Goal: Information Seeking & Learning: Learn about a topic

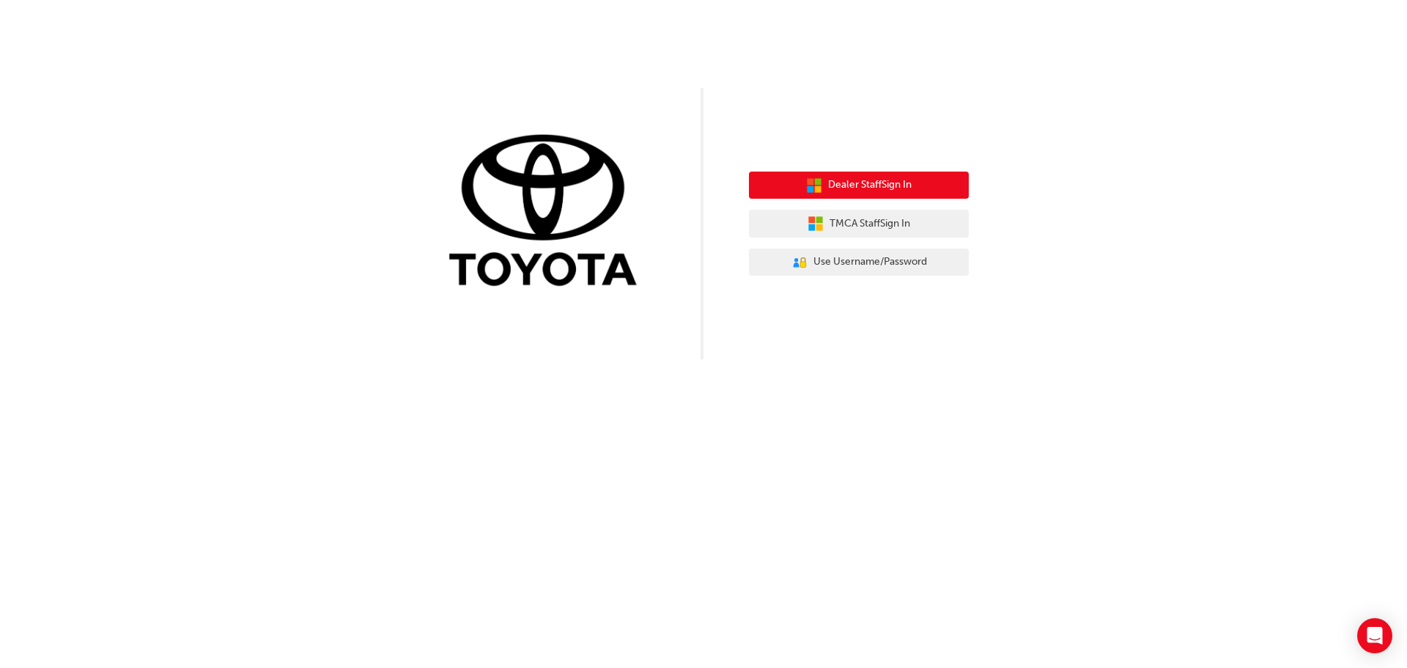
click at [879, 184] on span "Dealer Staff Sign In" at bounding box center [870, 185] width 84 height 17
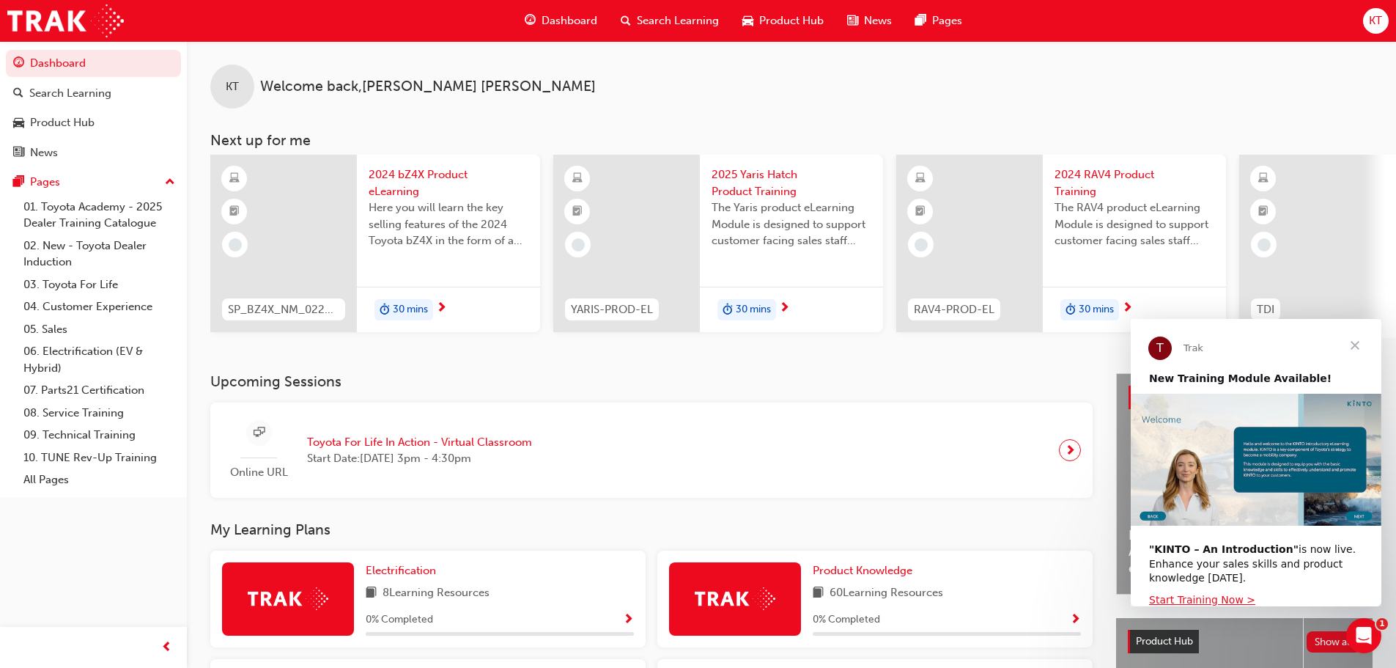
click at [676, 23] on span "Search Learning" at bounding box center [678, 20] width 82 height 17
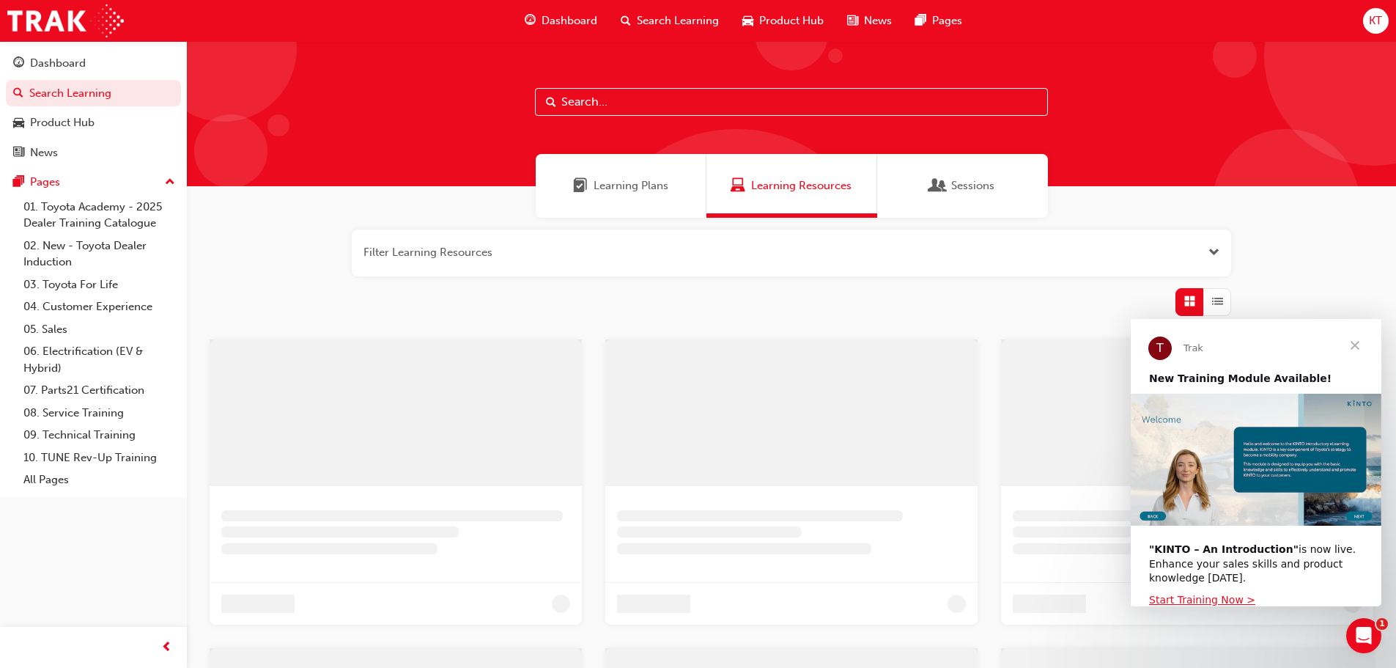
click at [654, 99] on input "text" at bounding box center [791, 102] width 513 height 28
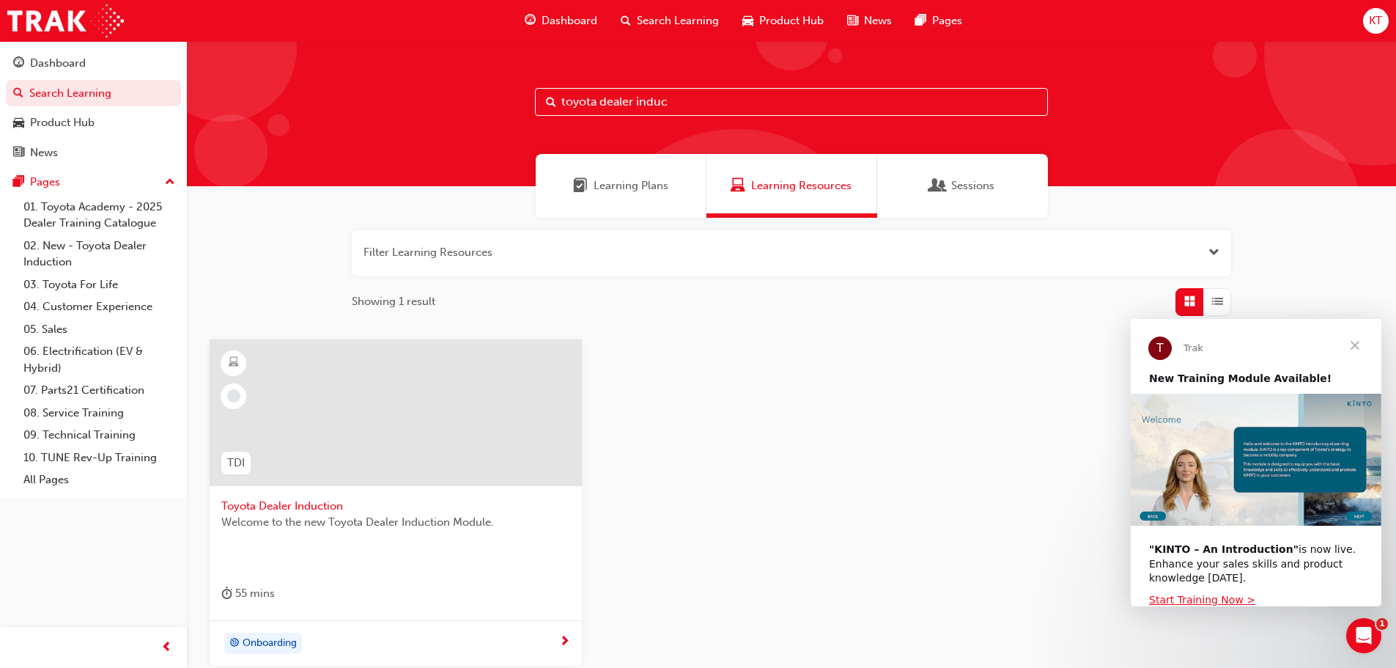
type input "toyota dealer induc"
click at [267, 498] on span "Toyota Dealer Induction" at bounding box center [395, 506] width 349 height 17
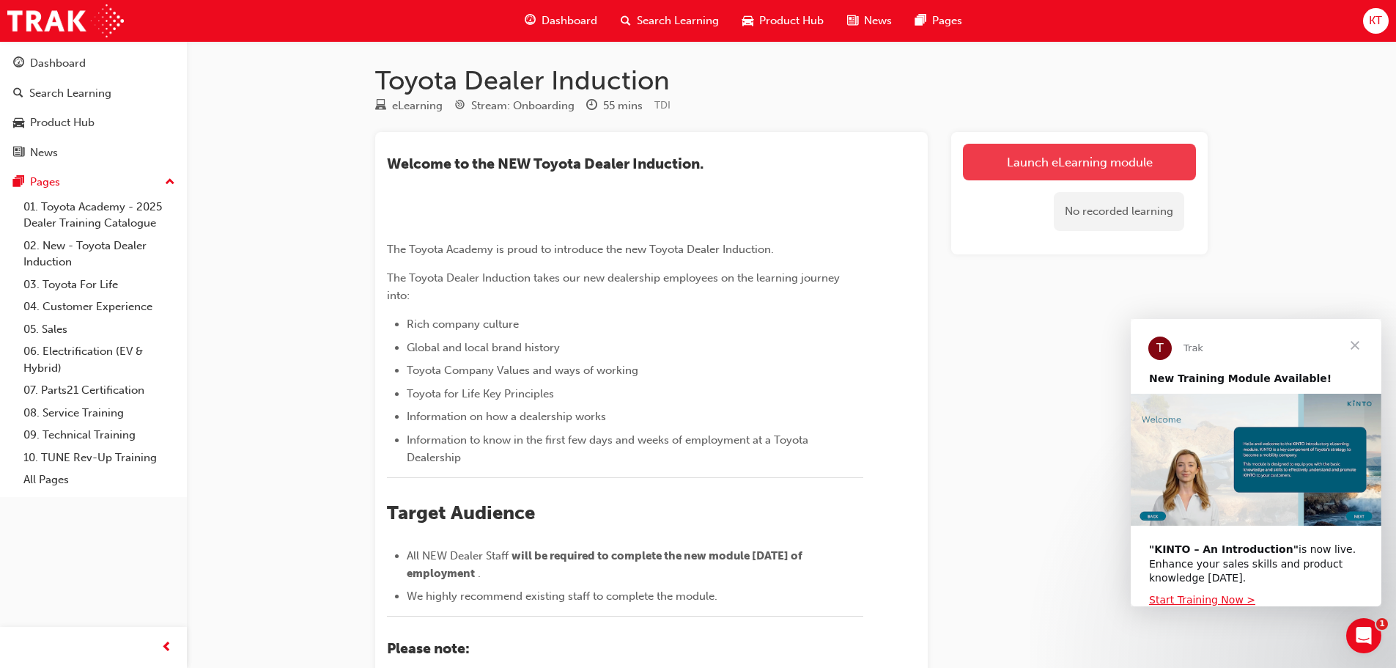
click at [1142, 173] on link "Launch eLearning module" at bounding box center [1079, 162] width 233 height 37
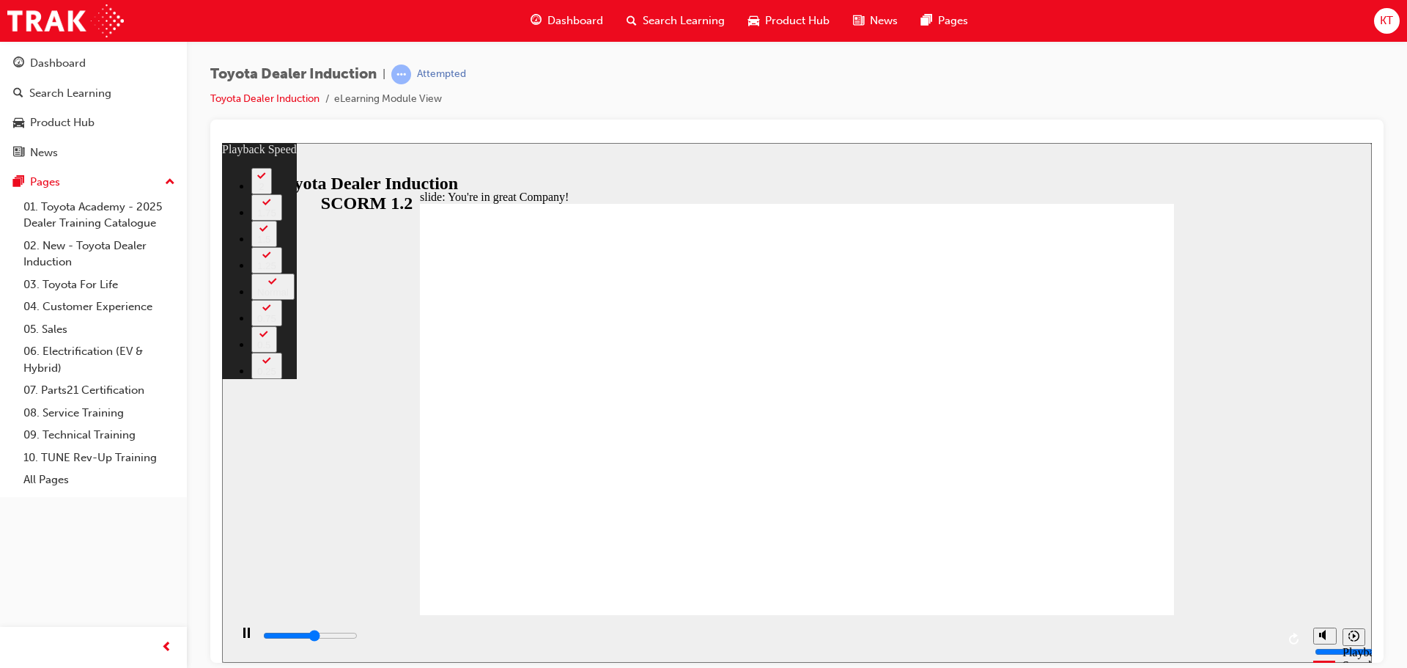
type input "4100"
type input "0"
type input "4300"
type input "0"
type input "4600"
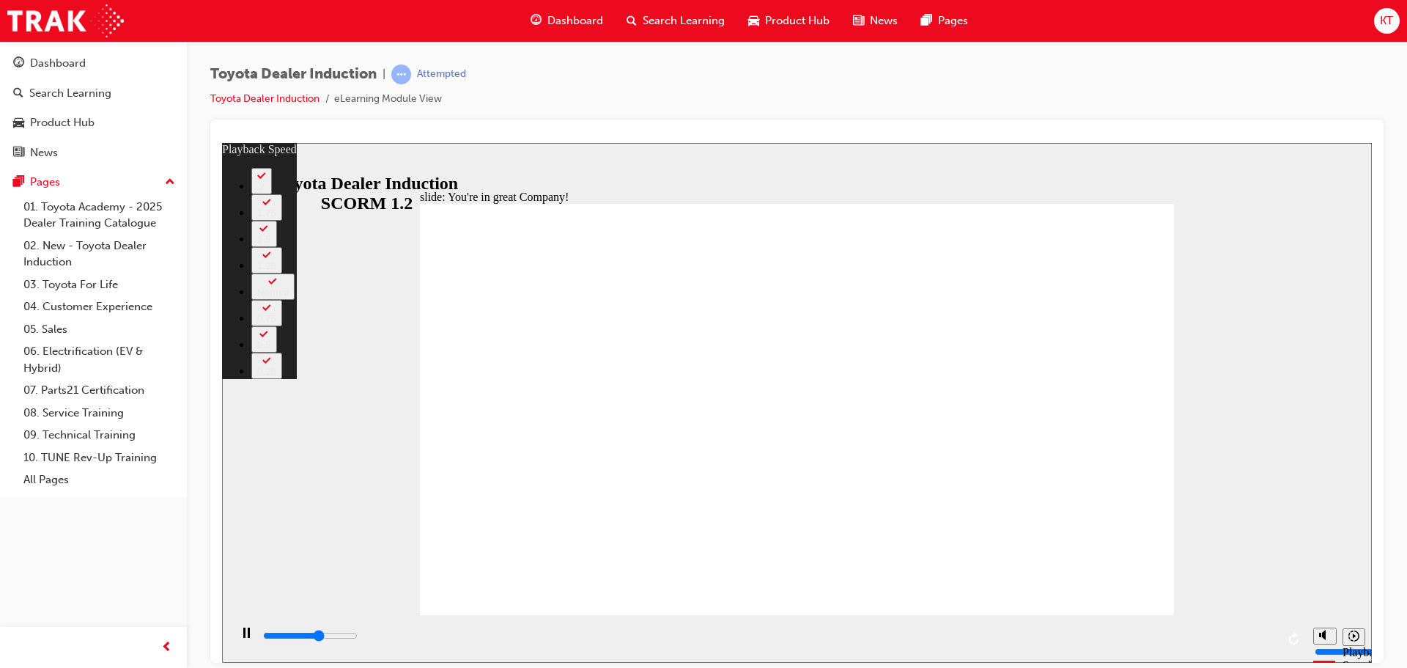
type input "1"
type input "4800"
type input "1"
type input "5100"
type input "1"
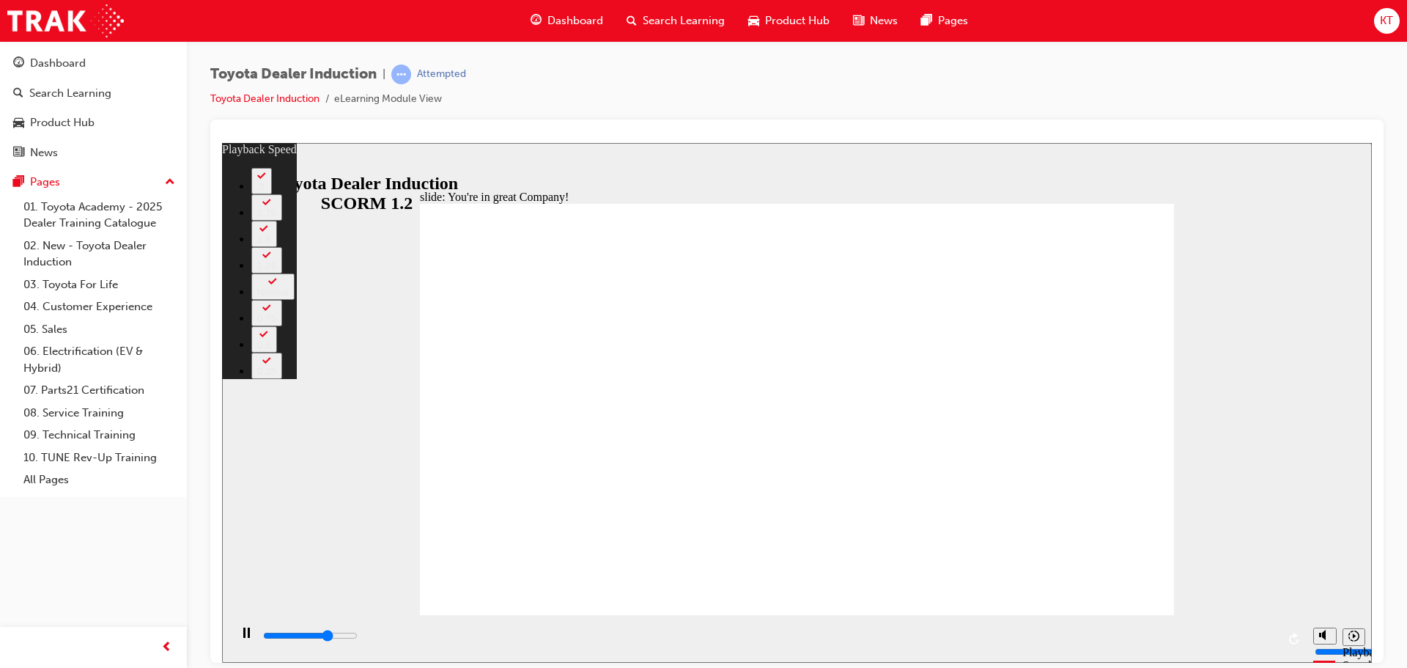
type input "5300"
type input "1"
type input "5600"
type input "2"
type input "5900"
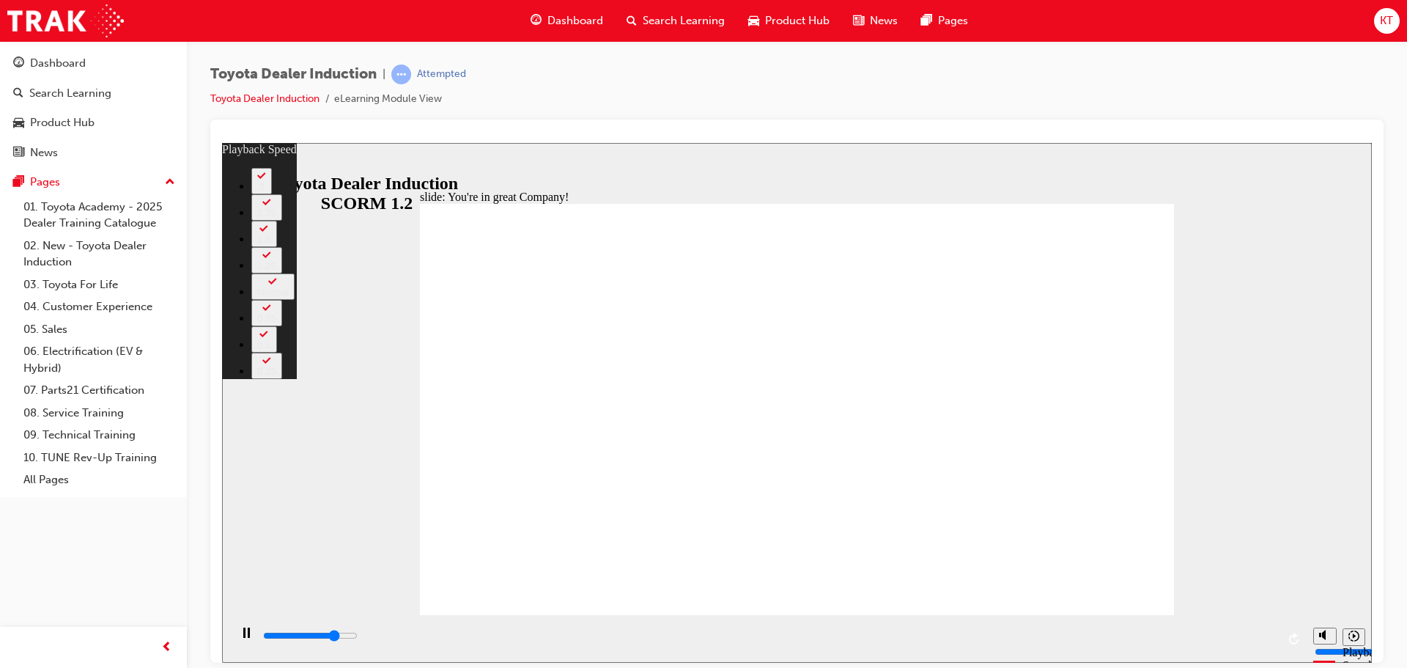
type input "2"
type input "6200"
type input "2"
type input "6400"
type input "2"
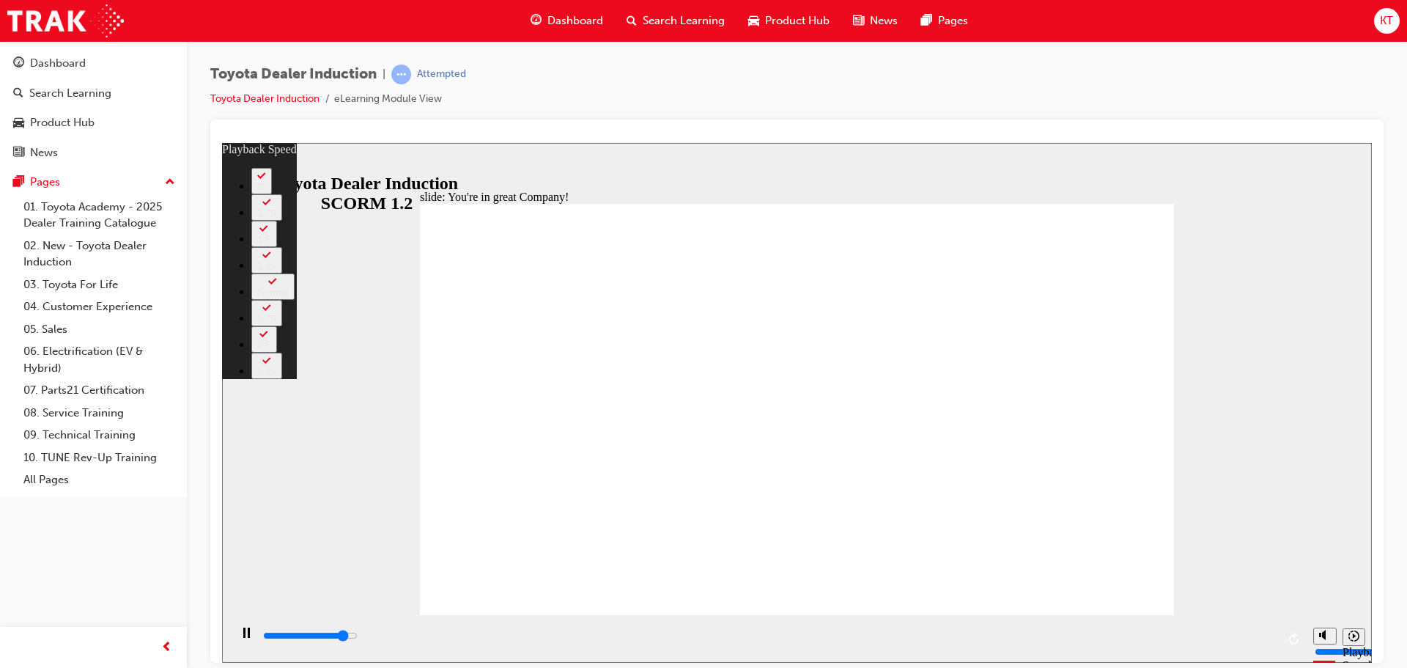
type input "6700"
type input "3"
type input "6900"
type input "3"
type input "6900"
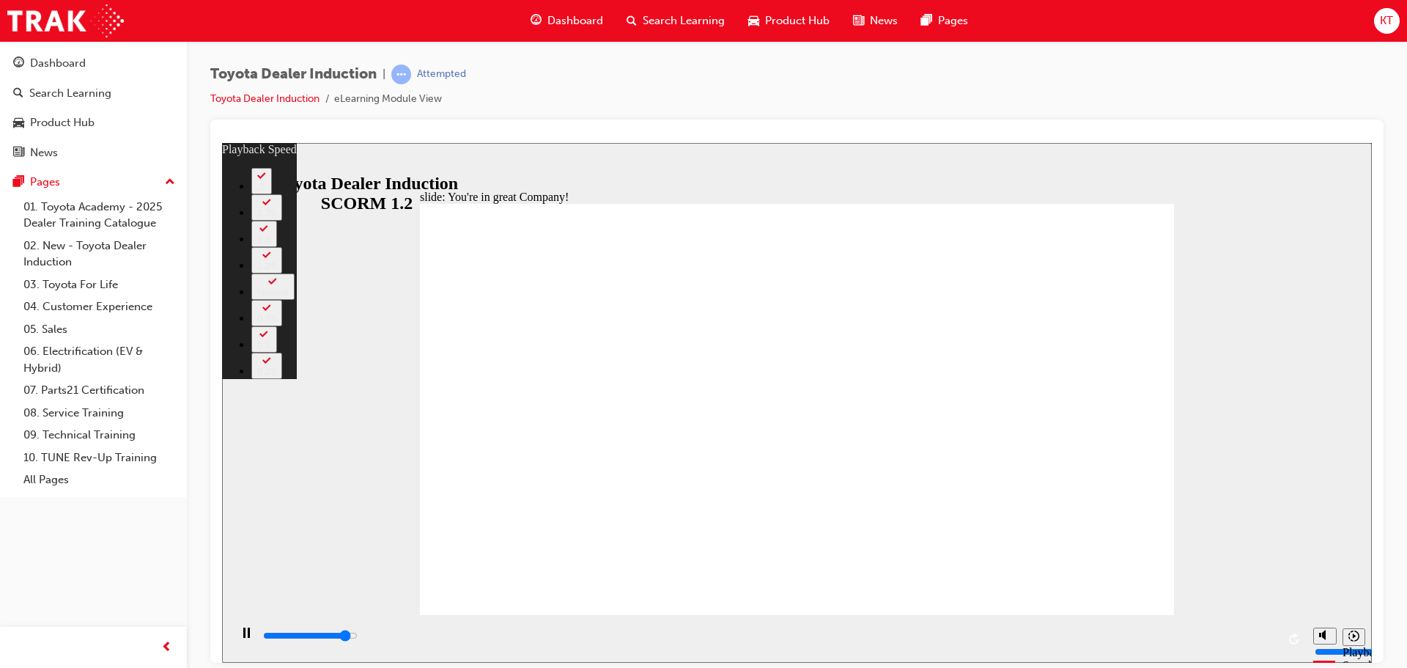
type input "3"
type input "7200"
type input "3"
type input "7500"
type input "3"
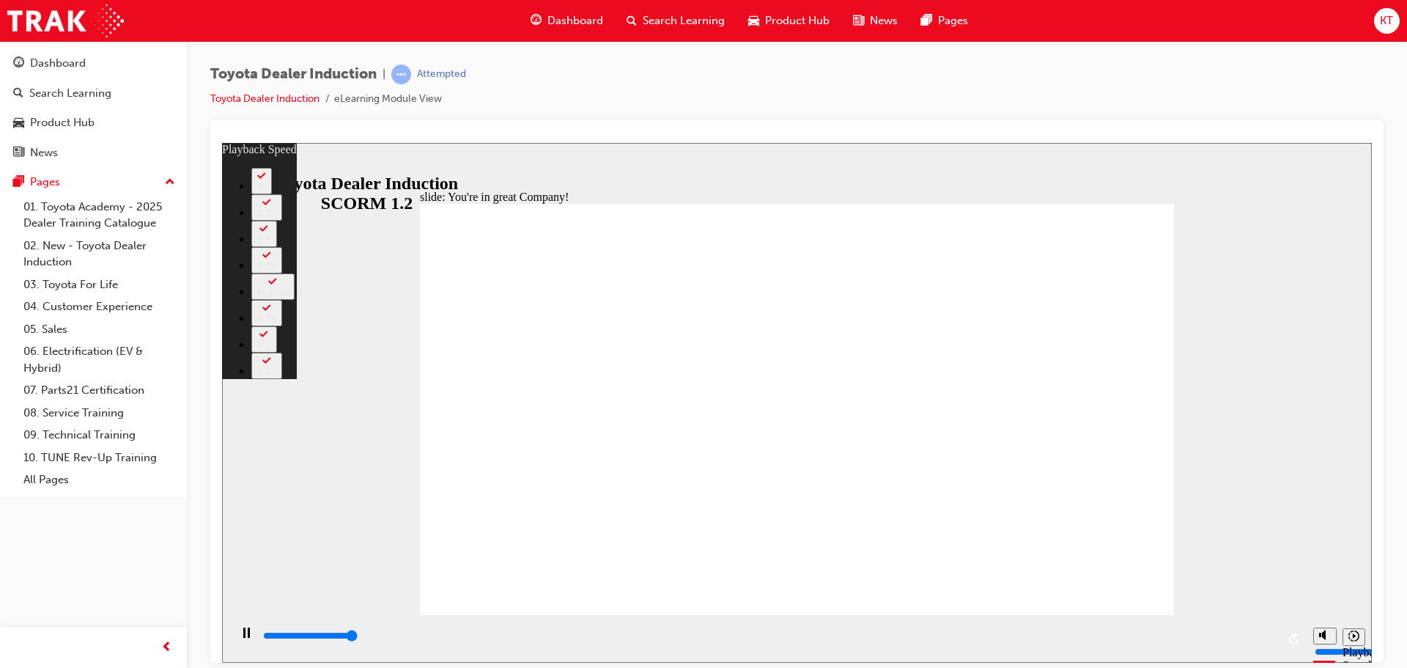
type input "7500"
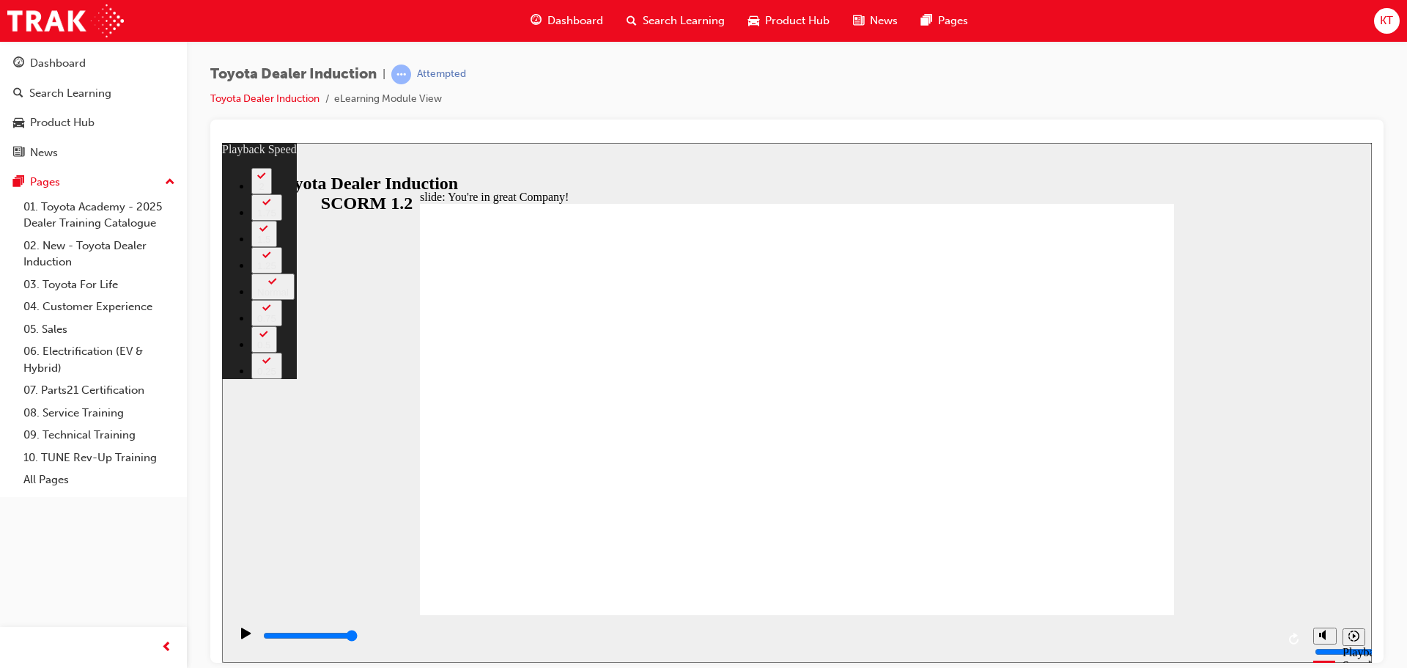
type input "156"
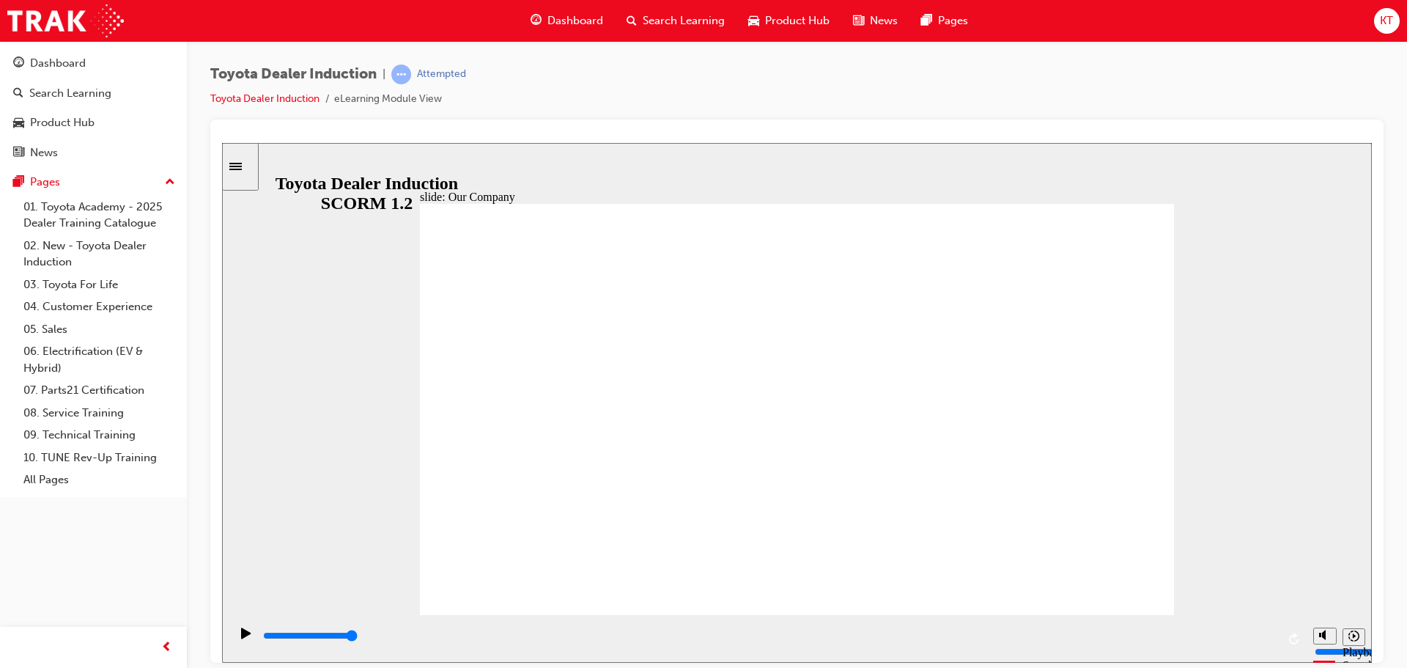
drag, startPoint x: 588, startPoint y: 528, endPoint x: 610, endPoint y: 528, distance: 21.2
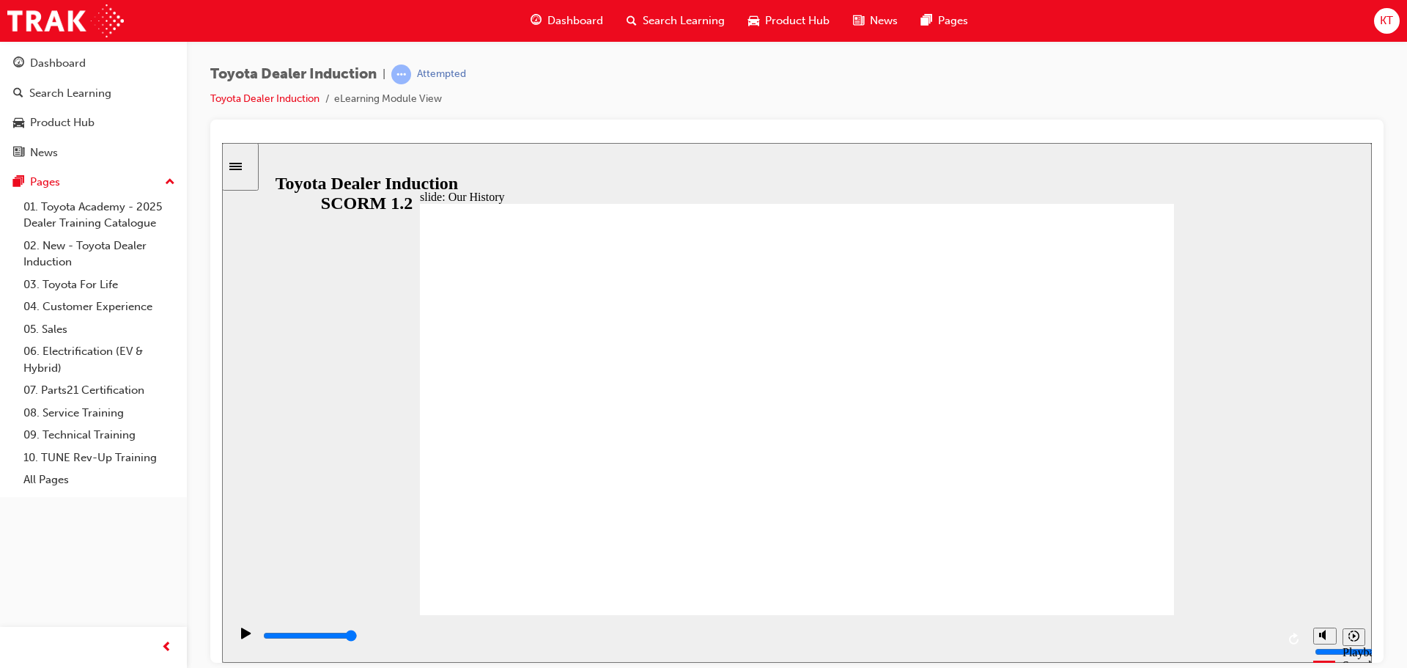
drag, startPoint x: 585, startPoint y: 529, endPoint x: 606, endPoint y: 528, distance: 20.6
drag, startPoint x: 601, startPoint y: 441, endPoint x: 665, endPoint y: 438, distance: 63.8
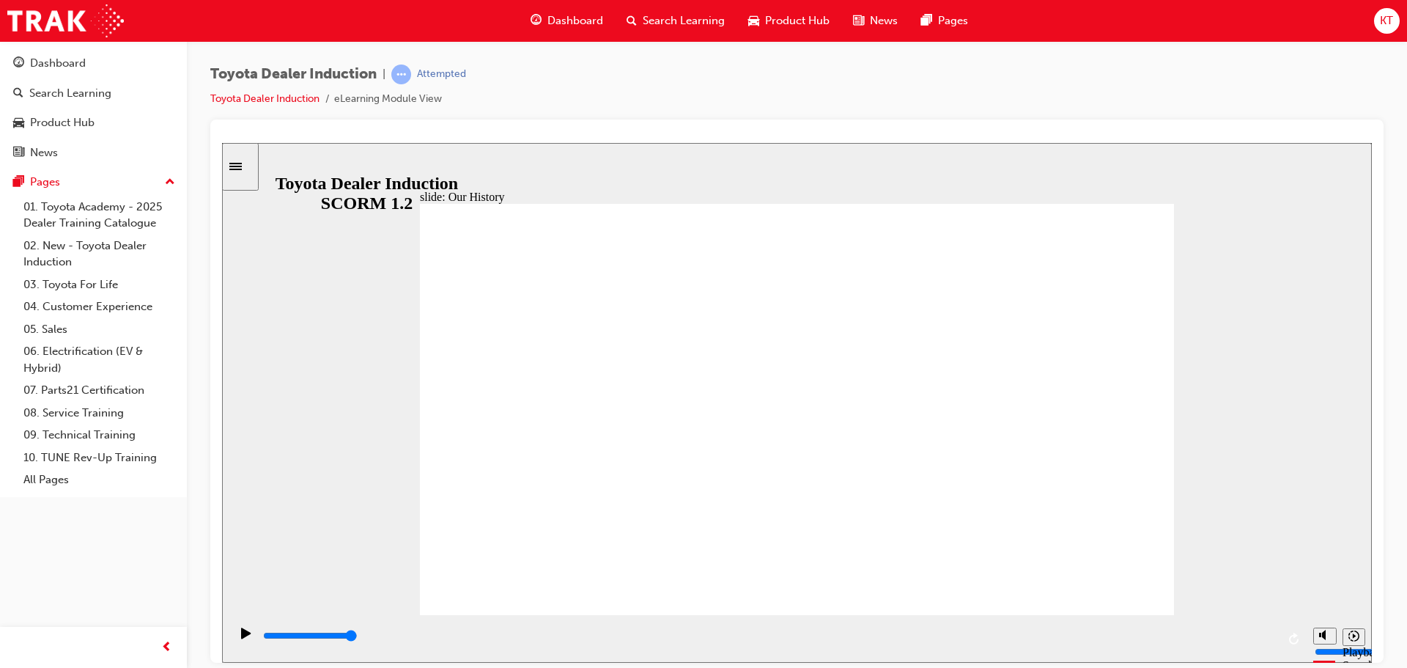
drag, startPoint x: 585, startPoint y: 533, endPoint x: 603, endPoint y: 533, distance: 17.6
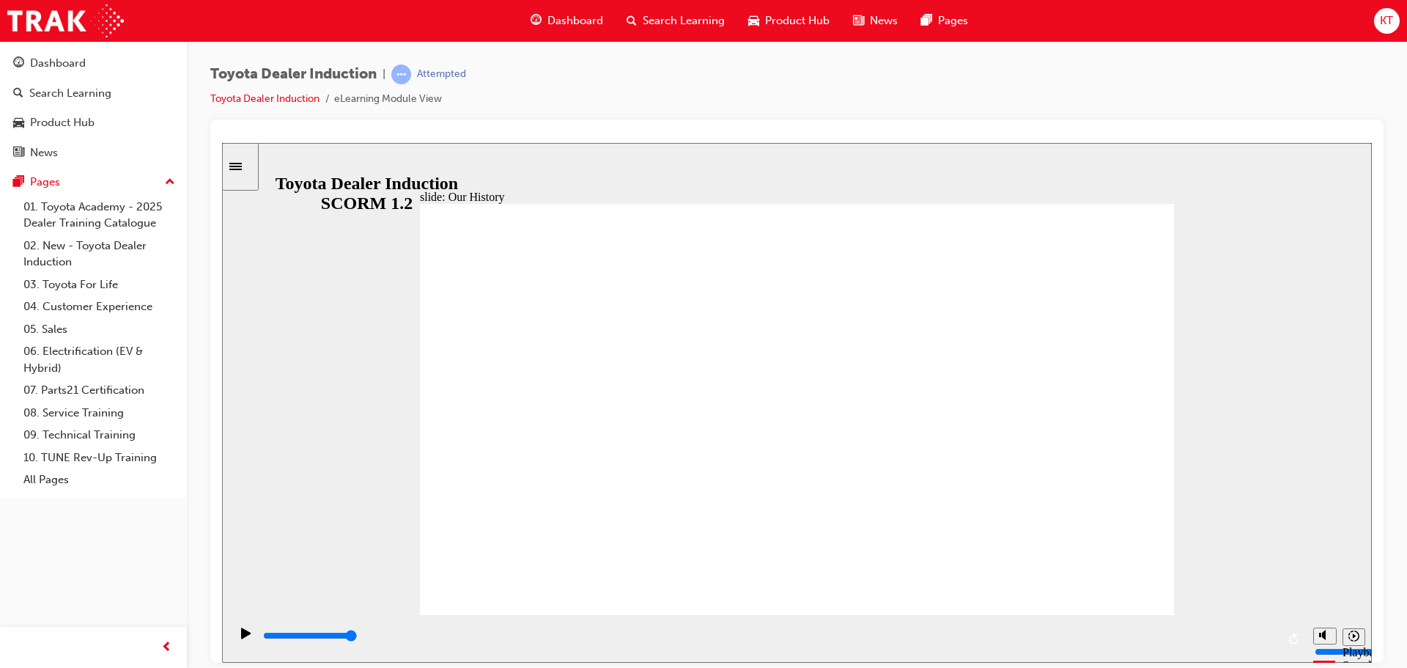
drag, startPoint x: 584, startPoint y: 539, endPoint x: 605, endPoint y: 537, distance: 21.4
drag, startPoint x: 589, startPoint y: 526, endPoint x: 706, endPoint y: 536, distance: 117.6
drag, startPoint x: 807, startPoint y: 571, endPoint x: 794, endPoint y: 575, distance: 14.6
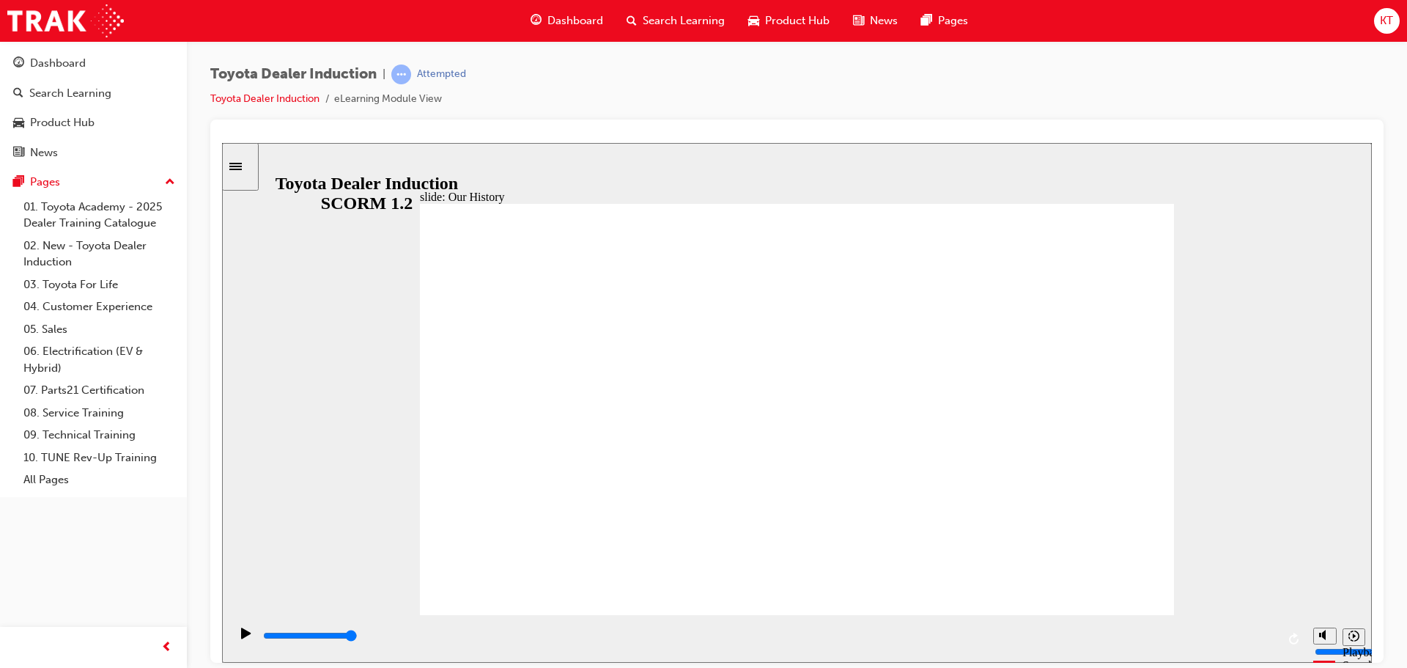
drag, startPoint x: 581, startPoint y: 533, endPoint x: 612, endPoint y: 532, distance: 30.8
drag, startPoint x: 599, startPoint y: 528, endPoint x: 581, endPoint y: 534, distance: 19.5
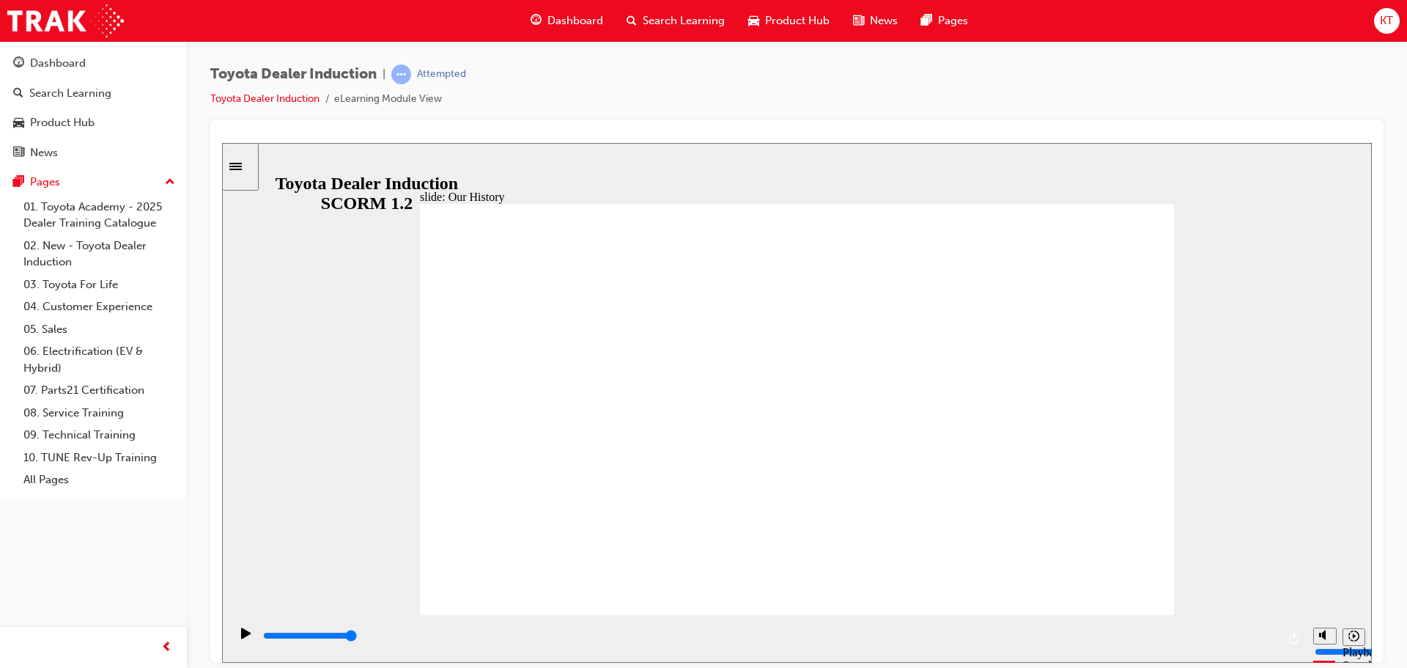
drag, startPoint x: 588, startPoint y: 522, endPoint x: 588, endPoint y: 514, distance: 8.8
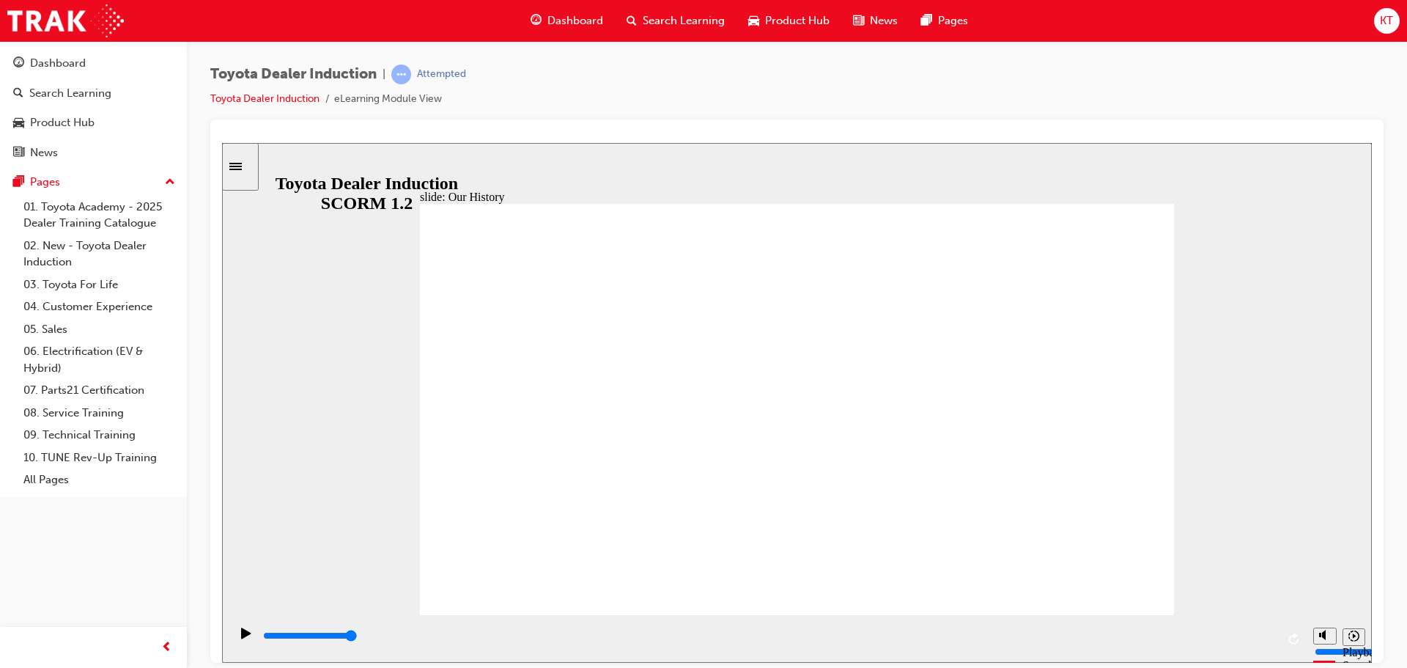
drag, startPoint x: 586, startPoint y: 528, endPoint x: 585, endPoint y: 511, distance: 17.6
drag, startPoint x: 583, startPoint y: 462, endPoint x: 585, endPoint y: 481, distance: 19.2
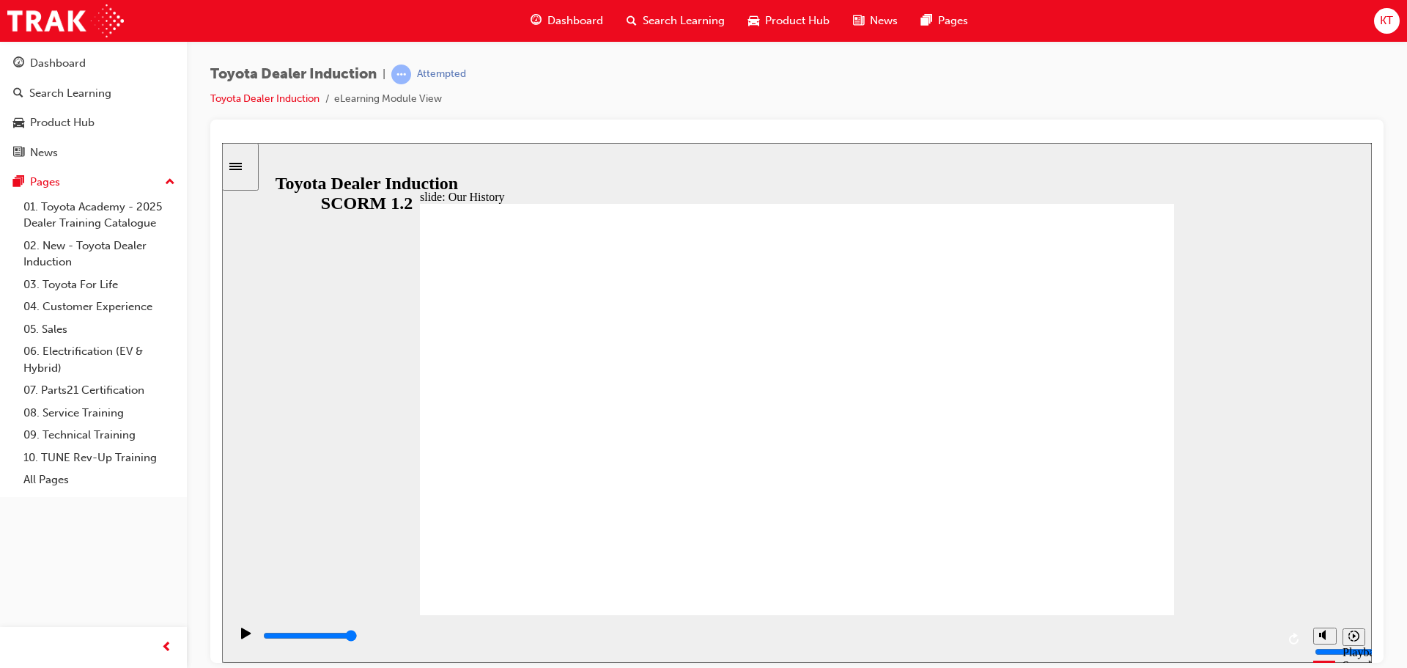
drag, startPoint x: 864, startPoint y: 385, endPoint x: 844, endPoint y: 408, distance: 30.7
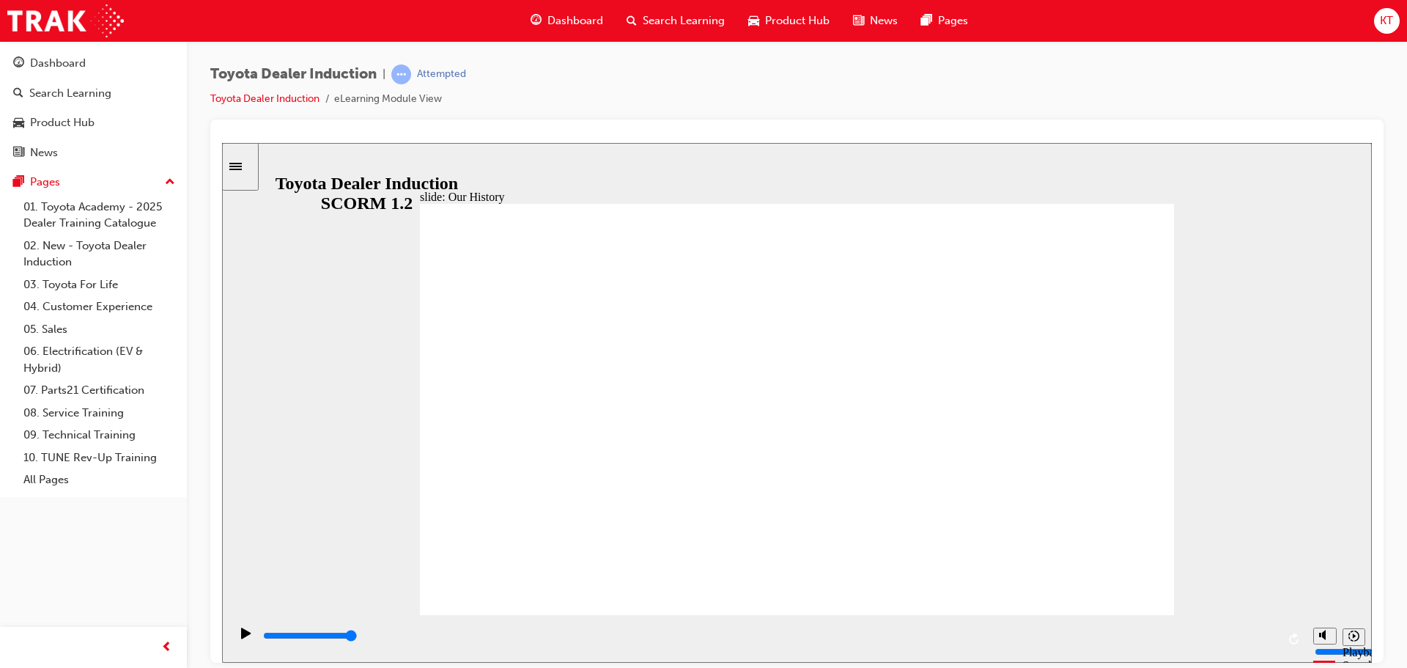
drag, startPoint x: 586, startPoint y: 525, endPoint x: 594, endPoint y: 528, distance: 8.9
drag, startPoint x: 588, startPoint y: 536, endPoint x: 601, endPoint y: 538, distance: 13.3
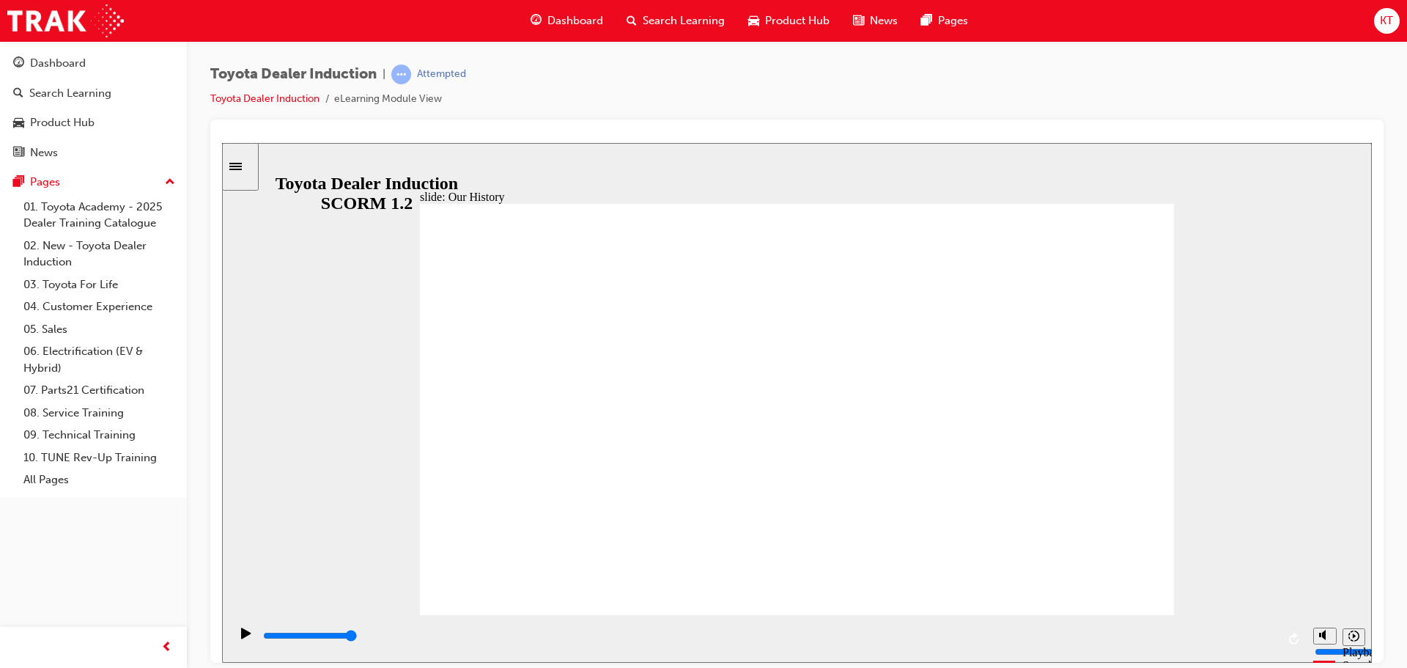
drag, startPoint x: 594, startPoint y: 531, endPoint x: 603, endPoint y: 537, distance: 11.2
drag, startPoint x: 588, startPoint y: 534, endPoint x: 610, endPoint y: 540, distance: 22.0
drag, startPoint x: 597, startPoint y: 534, endPoint x: 622, endPoint y: 526, distance: 26.2
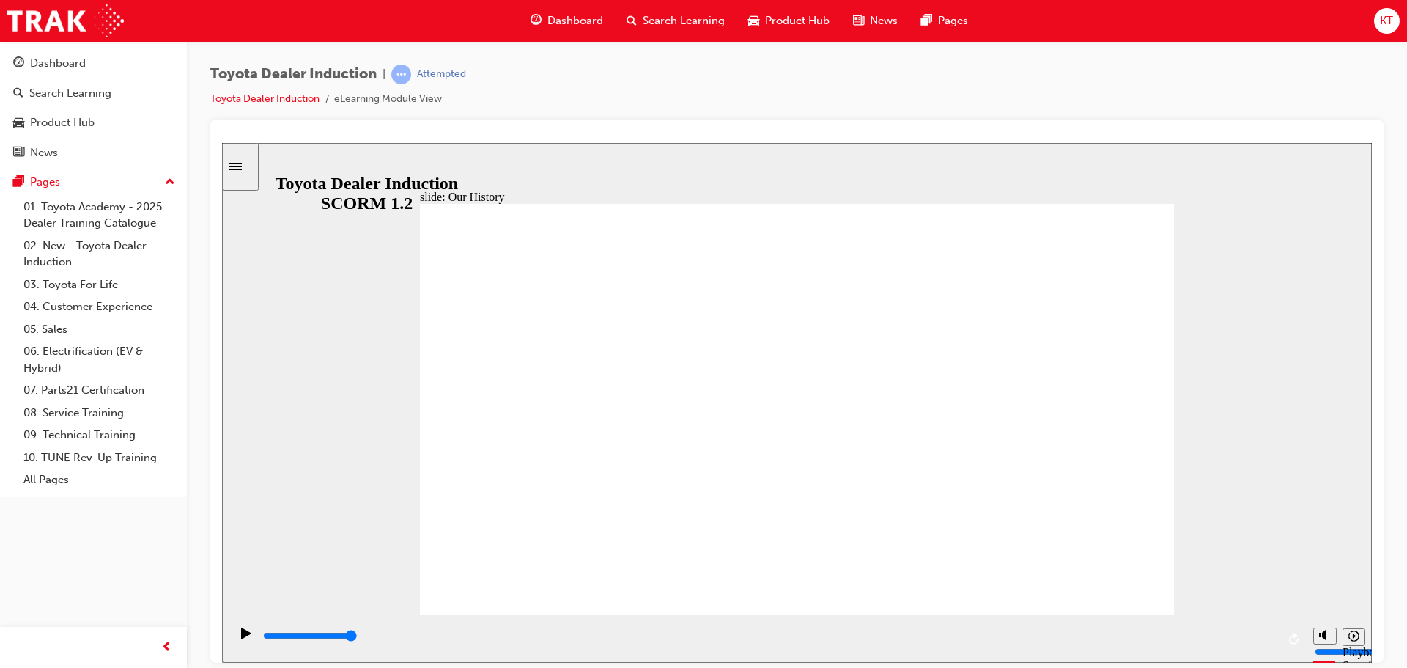
drag, startPoint x: 588, startPoint y: 530, endPoint x: 598, endPoint y: 522, distance: 13.0
drag, startPoint x: 587, startPoint y: 520, endPoint x: 587, endPoint y: 511, distance: 9.5
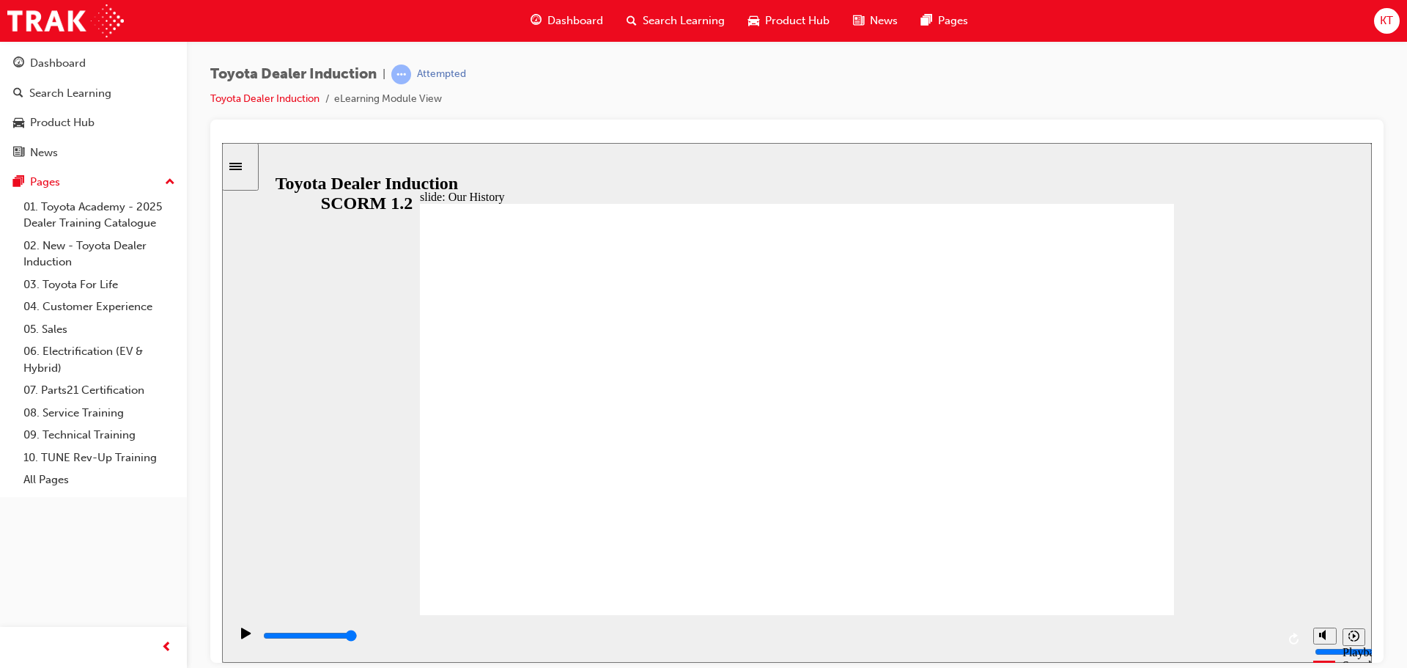
drag, startPoint x: 584, startPoint y: 528, endPoint x: 598, endPoint y: 520, distance: 16.5
drag, startPoint x: 574, startPoint y: 528, endPoint x: 594, endPoint y: 521, distance: 20.4
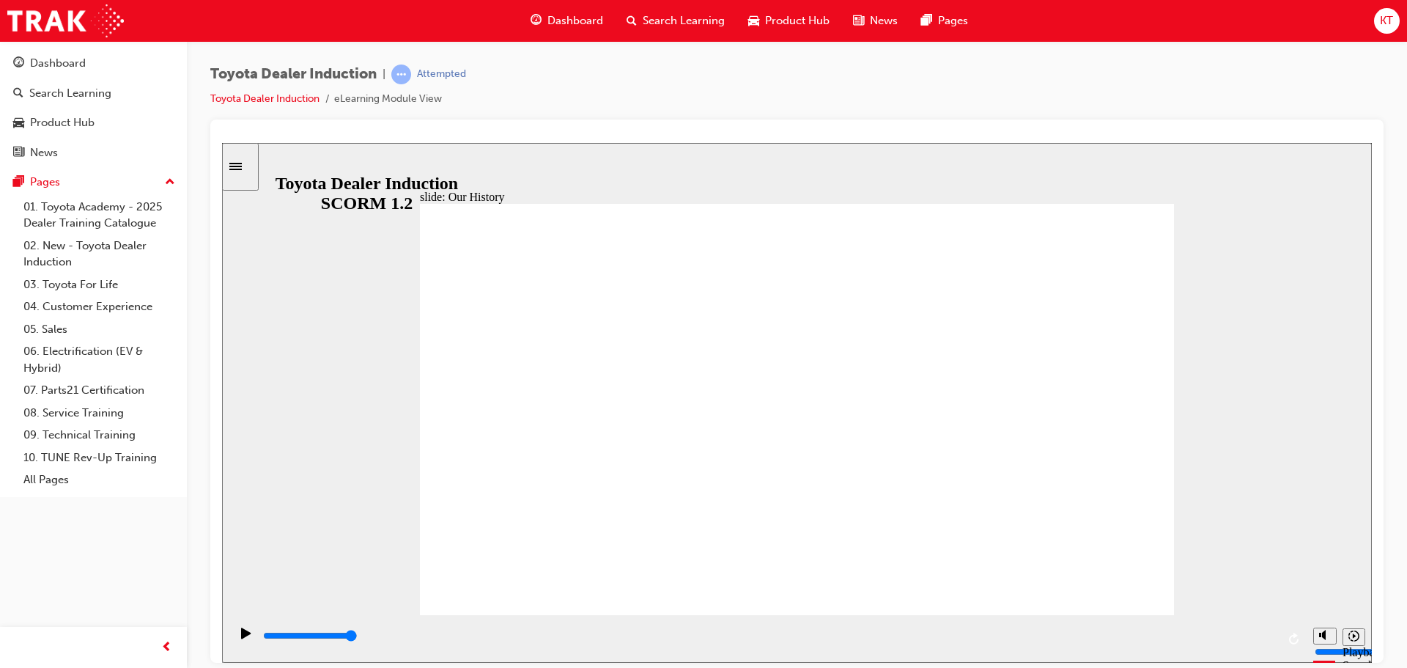
drag, startPoint x: 582, startPoint y: 530, endPoint x: 588, endPoint y: 526, distance: 7.5
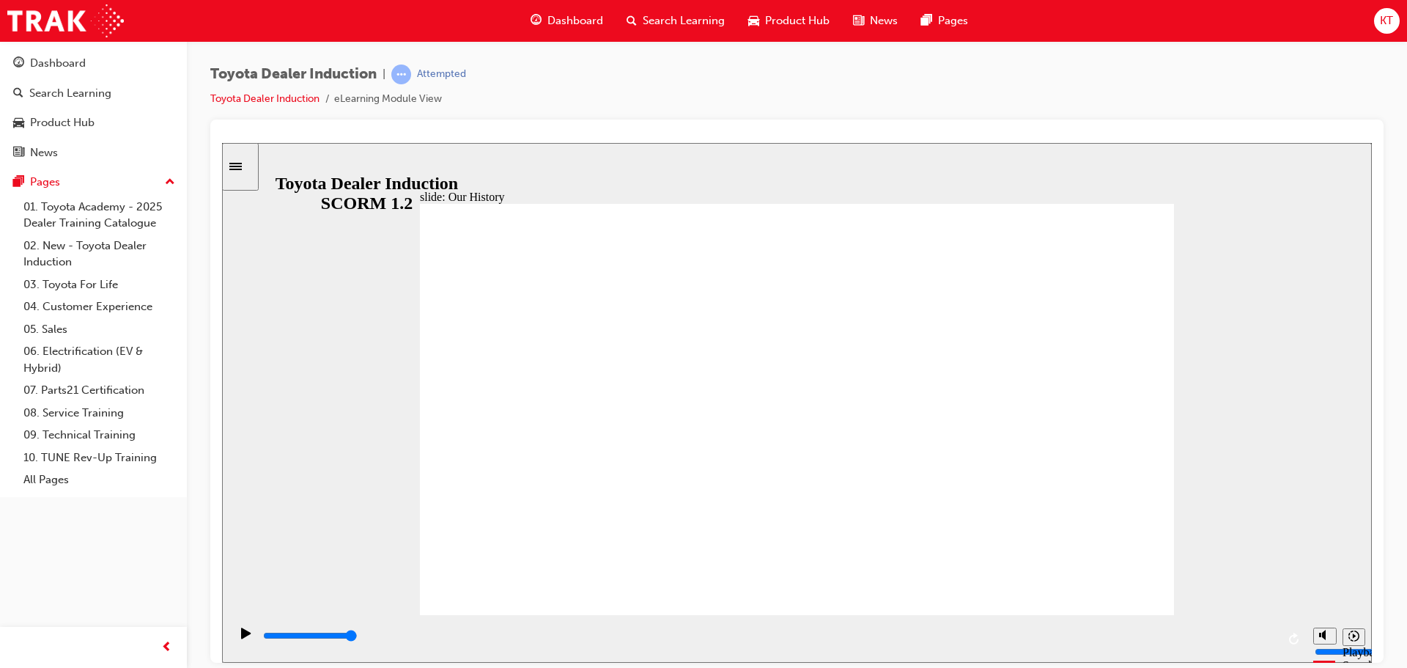
drag, startPoint x: 585, startPoint y: 530, endPoint x: 593, endPoint y: 530, distance: 8.1
drag, startPoint x: 585, startPoint y: 536, endPoint x: 594, endPoint y: 533, distance: 9.1
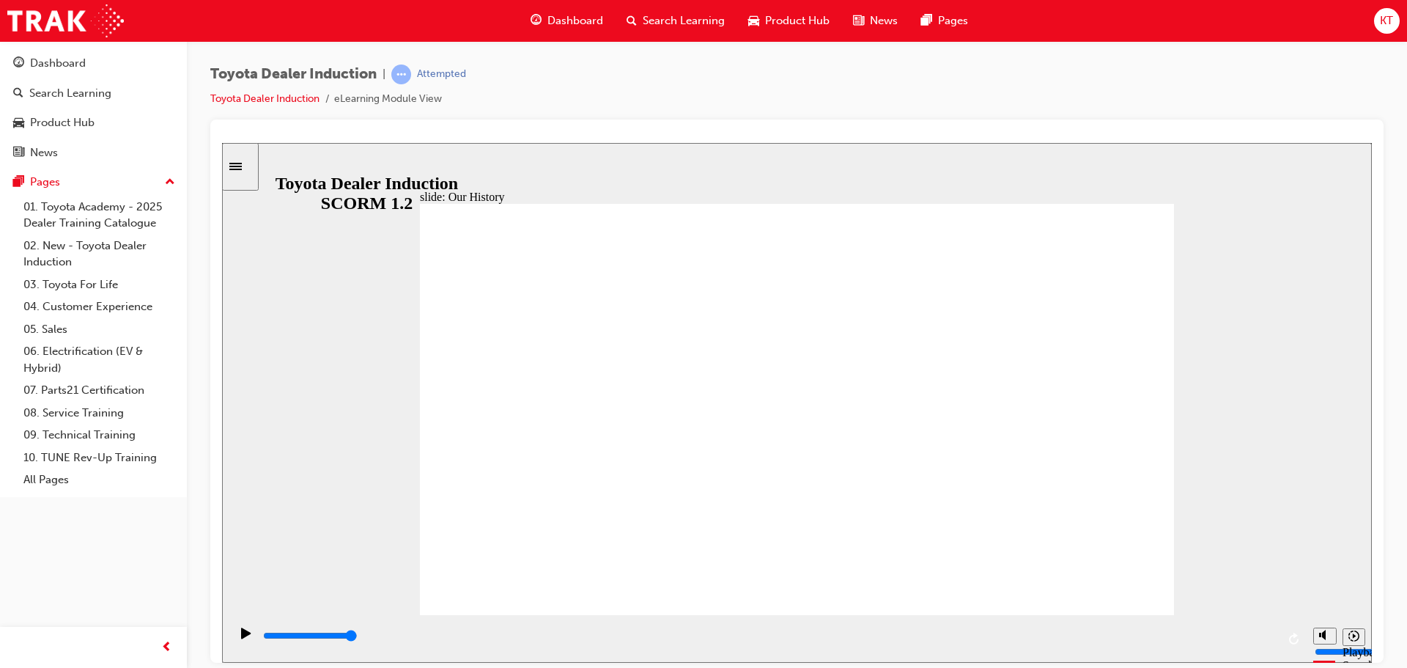
drag, startPoint x: 592, startPoint y: 528, endPoint x: 601, endPoint y: 530, distance: 9.1
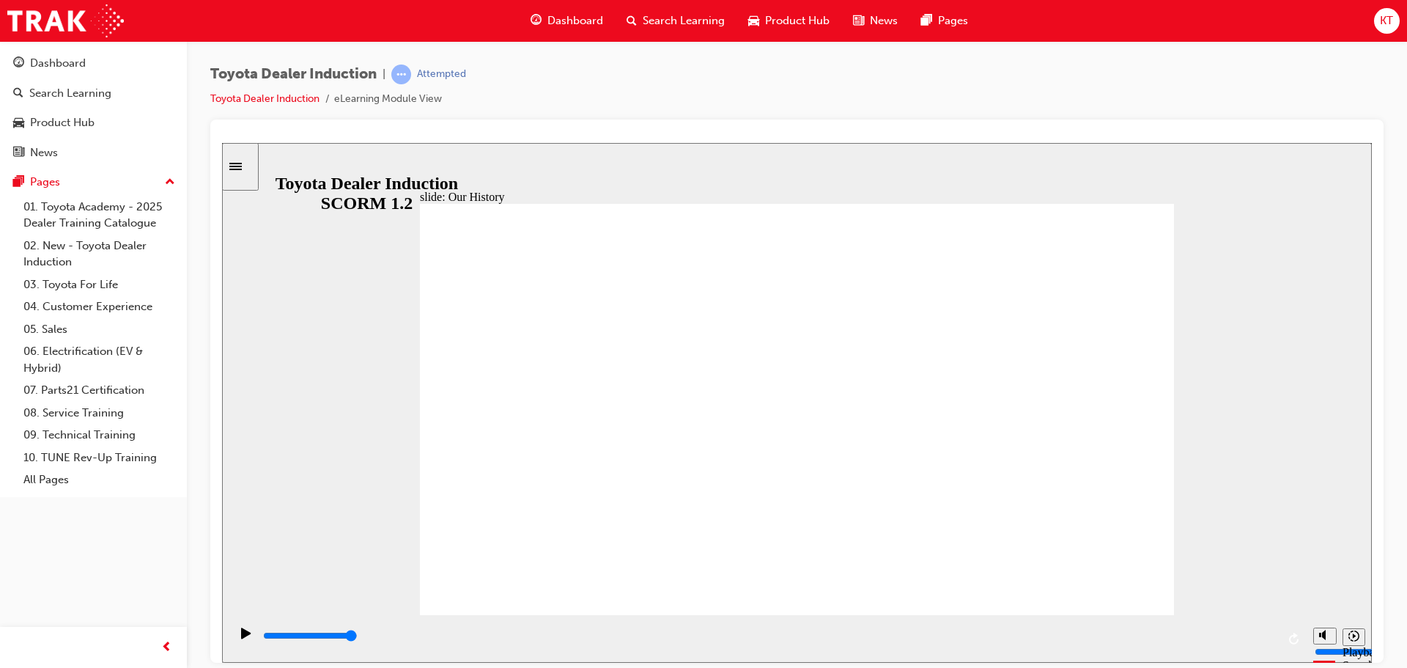
drag, startPoint x: 576, startPoint y: 533, endPoint x: 602, endPoint y: 524, distance: 27.1
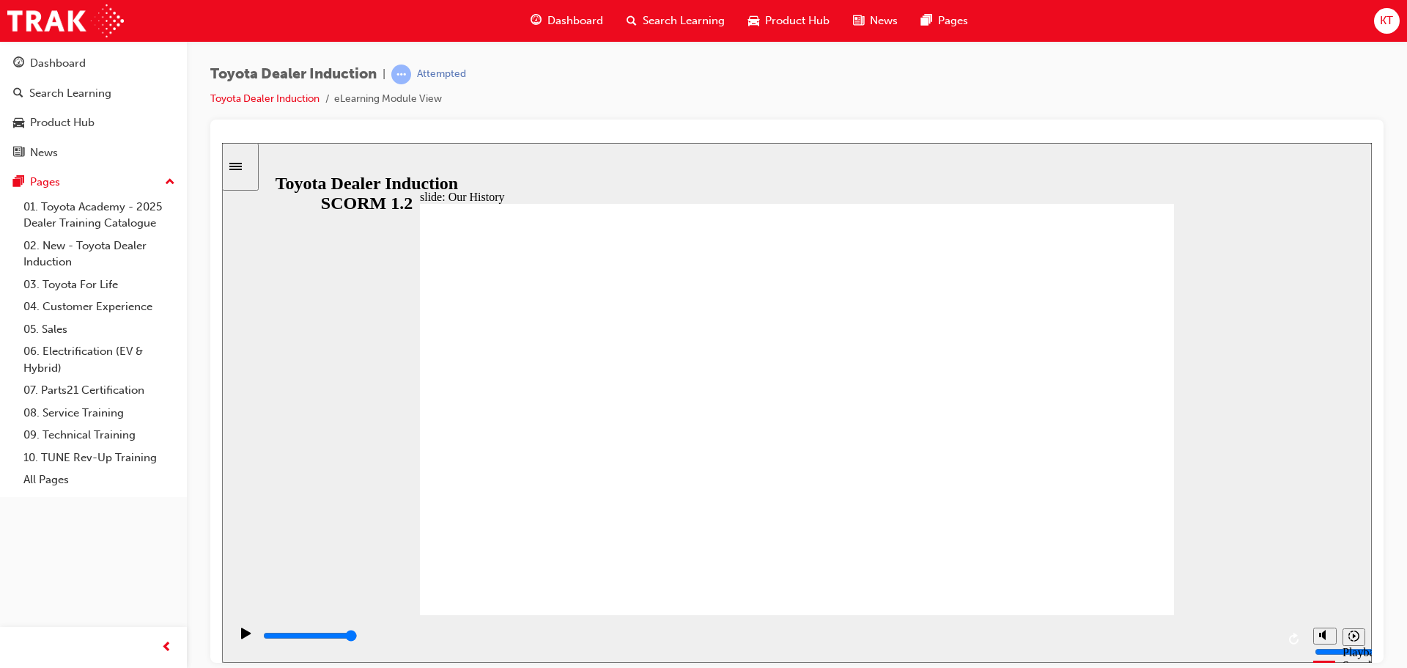
drag, startPoint x: 588, startPoint y: 529, endPoint x: 659, endPoint y: 530, distance: 70.3
drag, startPoint x: 593, startPoint y: 533, endPoint x: 712, endPoint y: 532, distance: 119.4
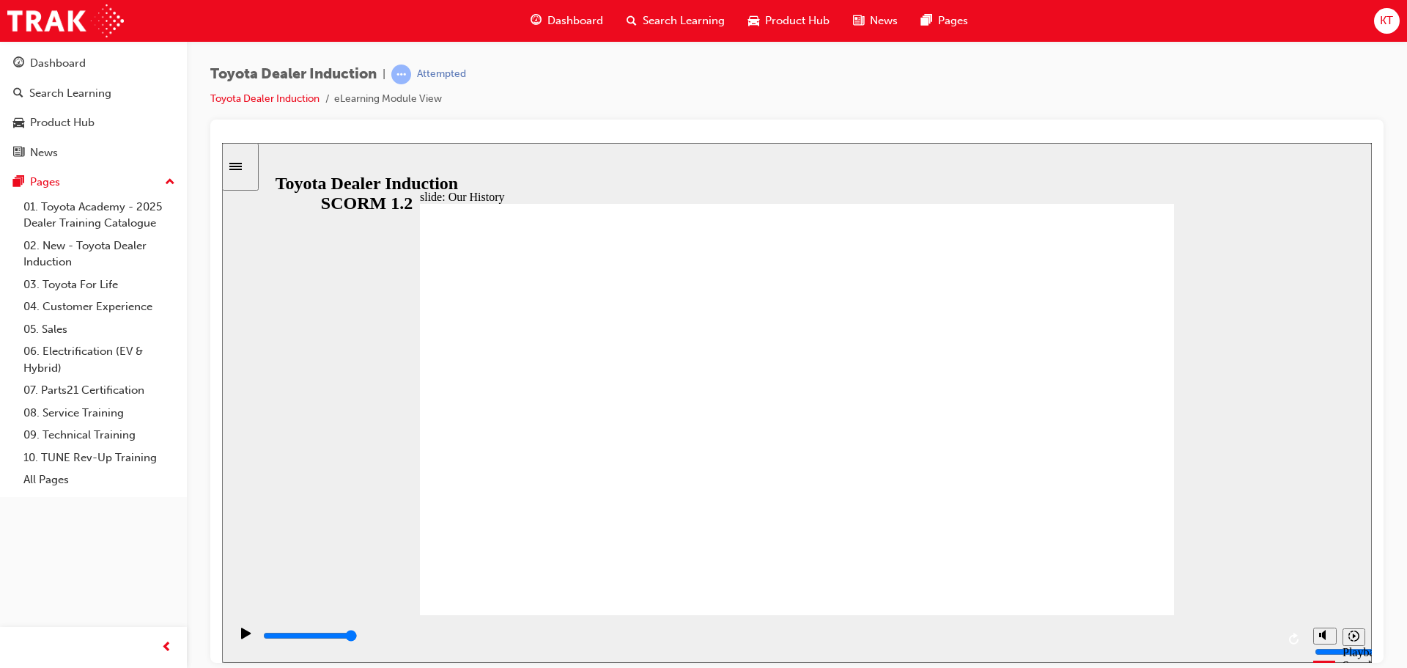
drag, startPoint x: 789, startPoint y: 530, endPoint x: 843, endPoint y: 521, distance: 55.1
drag, startPoint x: 787, startPoint y: 530, endPoint x: 896, endPoint y: 550, distance: 110.8
drag, startPoint x: 787, startPoint y: 529, endPoint x: 843, endPoint y: 517, distance: 57.8
drag, startPoint x: 798, startPoint y: 534, endPoint x: 821, endPoint y: 522, distance: 26.6
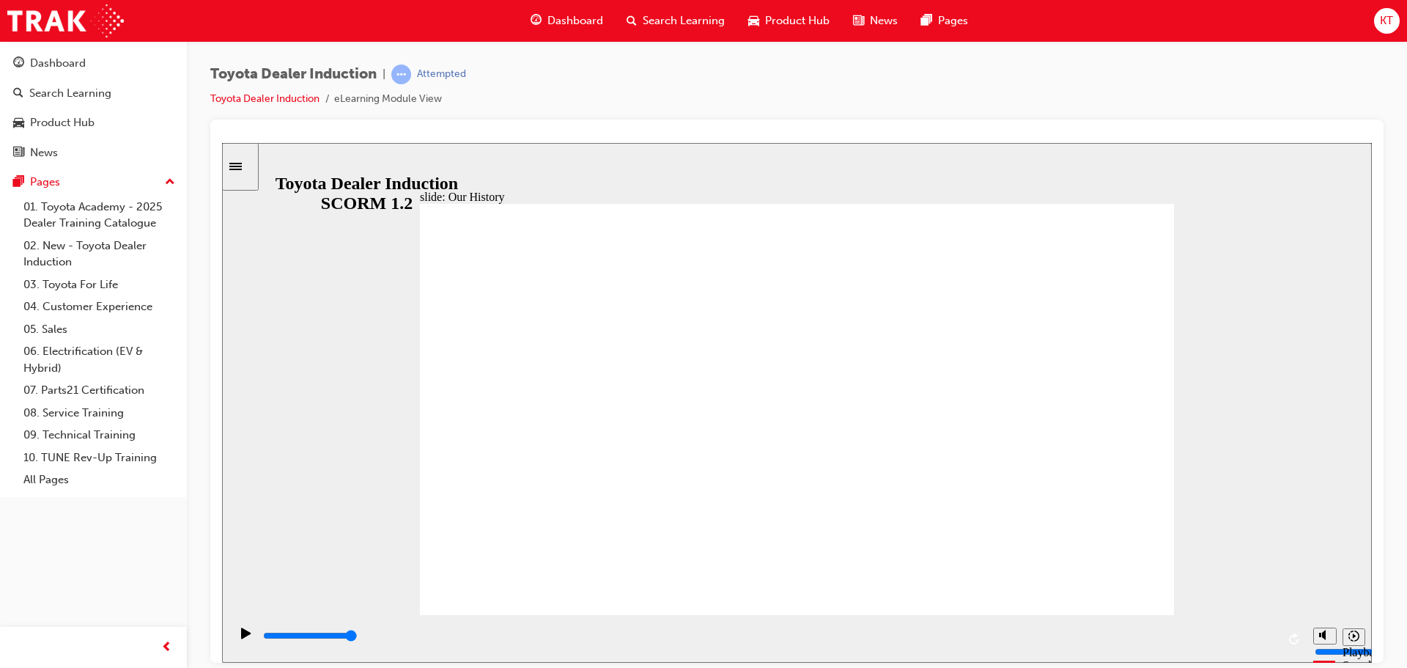
drag, startPoint x: 784, startPoint y: 525, endPoint x: 814, endPoint y: 522, distance: 30.3
drag, startPoint x: 796, startPoint y: 530, endPoint x: 805, endPoint y: 528, distance: 10.0
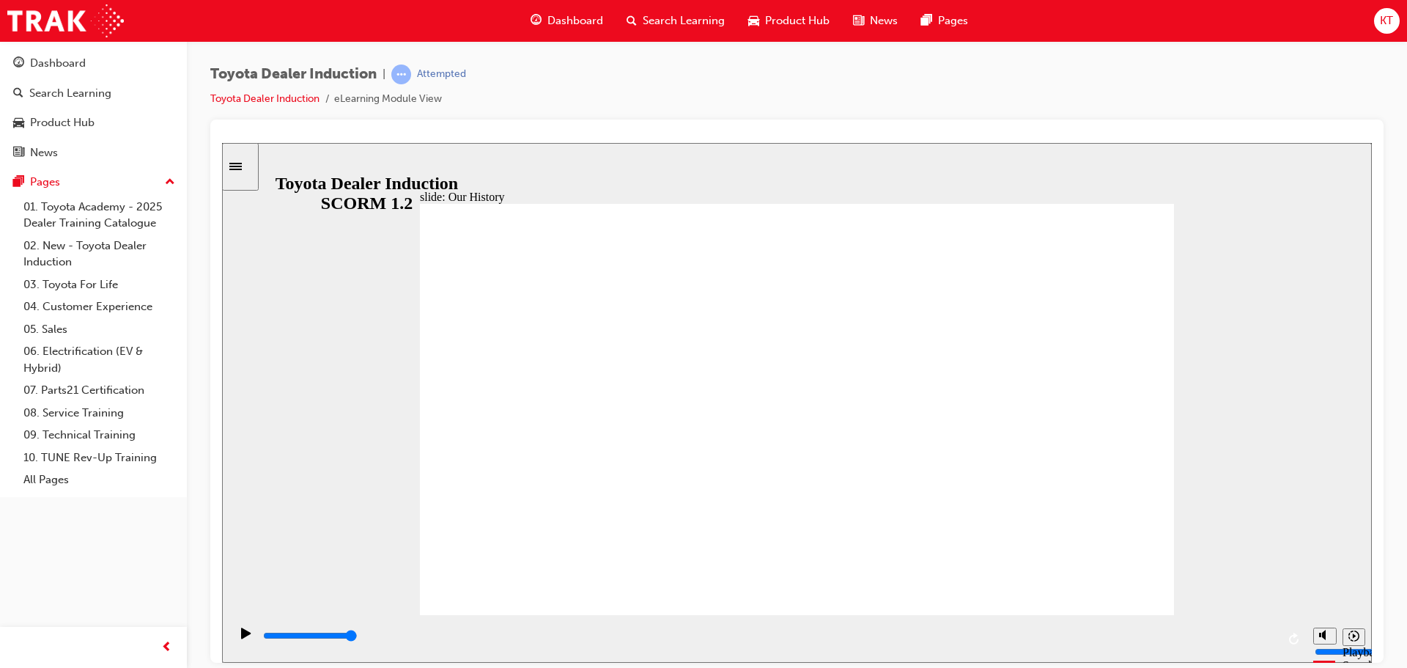
drag, startPoint x: 795, startPoint y: 533, endPoint x: 803, endPoint y: 530, distance: 8.6
drag, startPoint x: 785, startPoint y: 526, endPoint x: 806, endPoint y: 527, distance: 20.5
drag, startPoint x: 805, startPoint y: 528, endPoint x: 813, endPoint y: 530, distance: 8.6
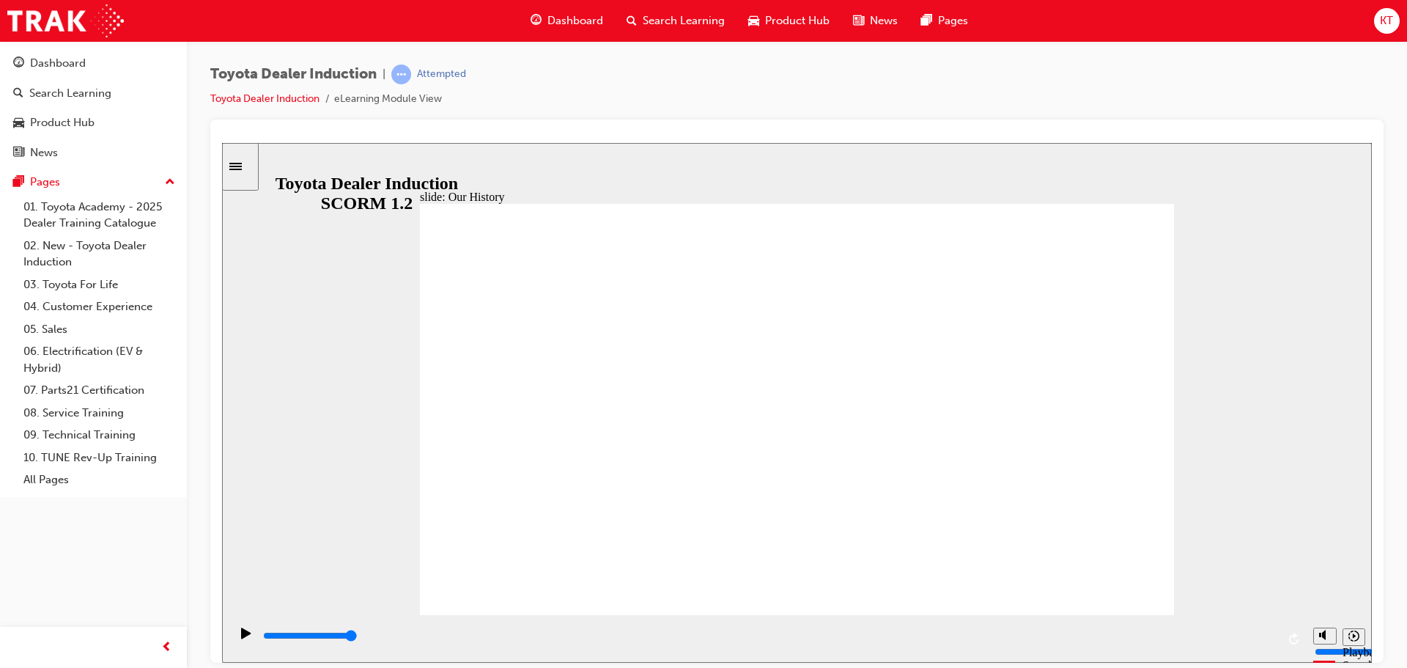
drag, startPoint x: 794, startPoint y: 532, endPoint x: 818, endPoint y: 538, distance: 24.9
drag, startPoint x: 794, startPoint y: 536, endPoint x: 810, endPoint y: 530, distance: 16.9
drag, startPoint x: 795, startPoint y: 534, endPoint x: 814, endPoint y: 530, distance: 19.6
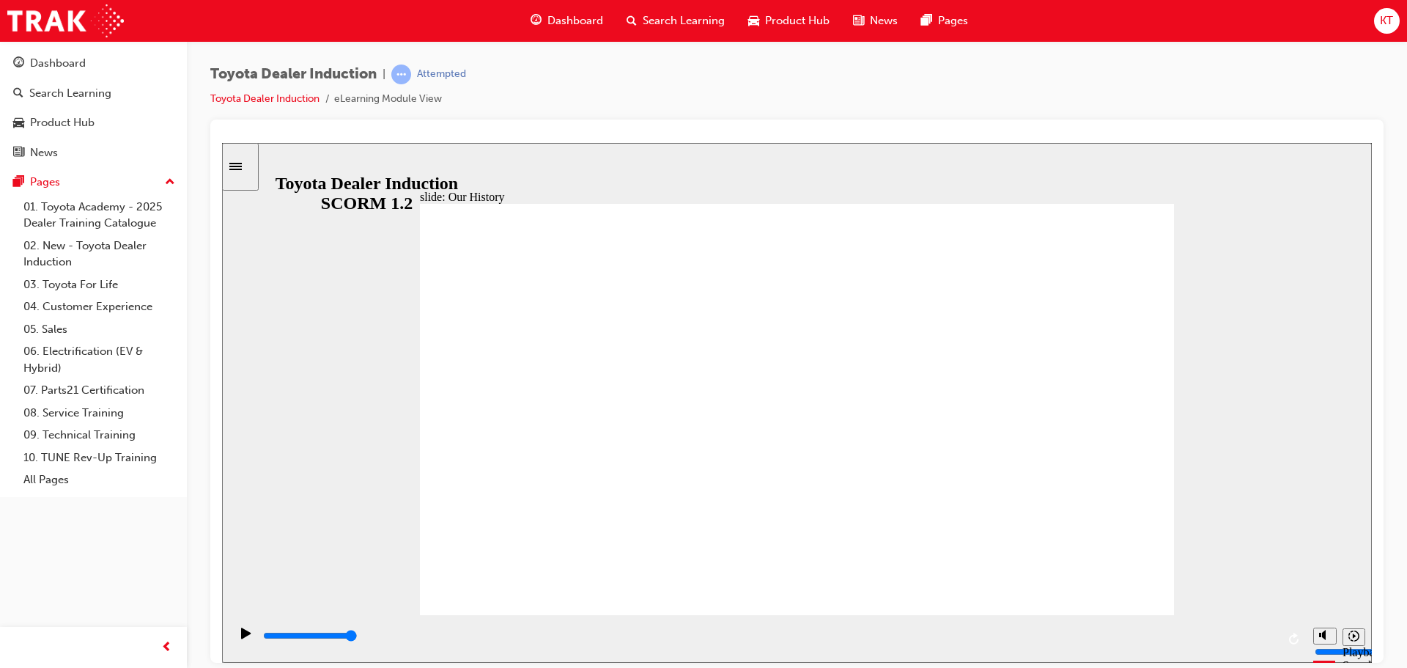
drag, startPoint x: 791, startPoint y: 530, endPoint x: 807, endPoint y: 538, distance: 18.0
drag, startPoint x: 783, startPoint y: 528, endPoint x: 843, endPoint y: 525, distance: 59.4
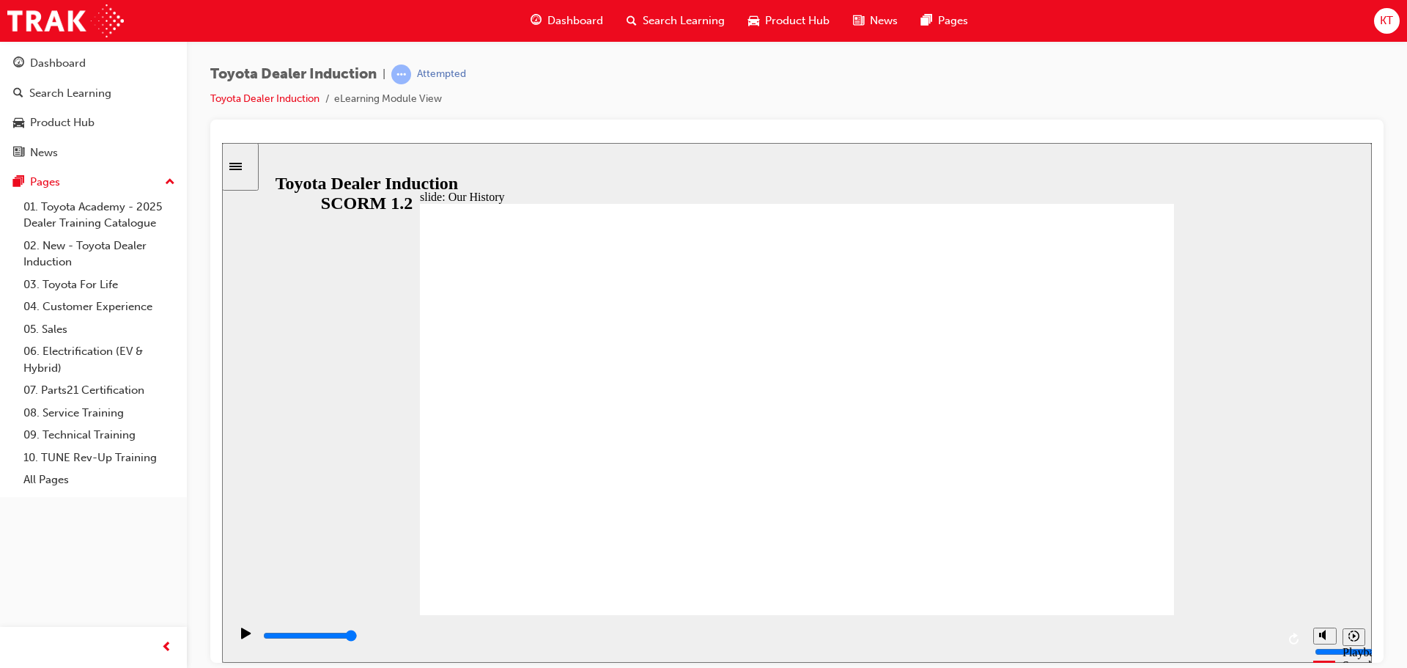
drag, startPoint x: 805, startPoint y: 530, endPoint x: 794, endPoint y: 533, distance: 11.4
drag, startPoint x: 793, startPoint y: 533, endPoint x: 802, endPoint y: 531, distance: 8.9
drag, startPoint x: 788, startPoint y: 529, endPoint x: 796, endPoint y: 538, distance: 11.9
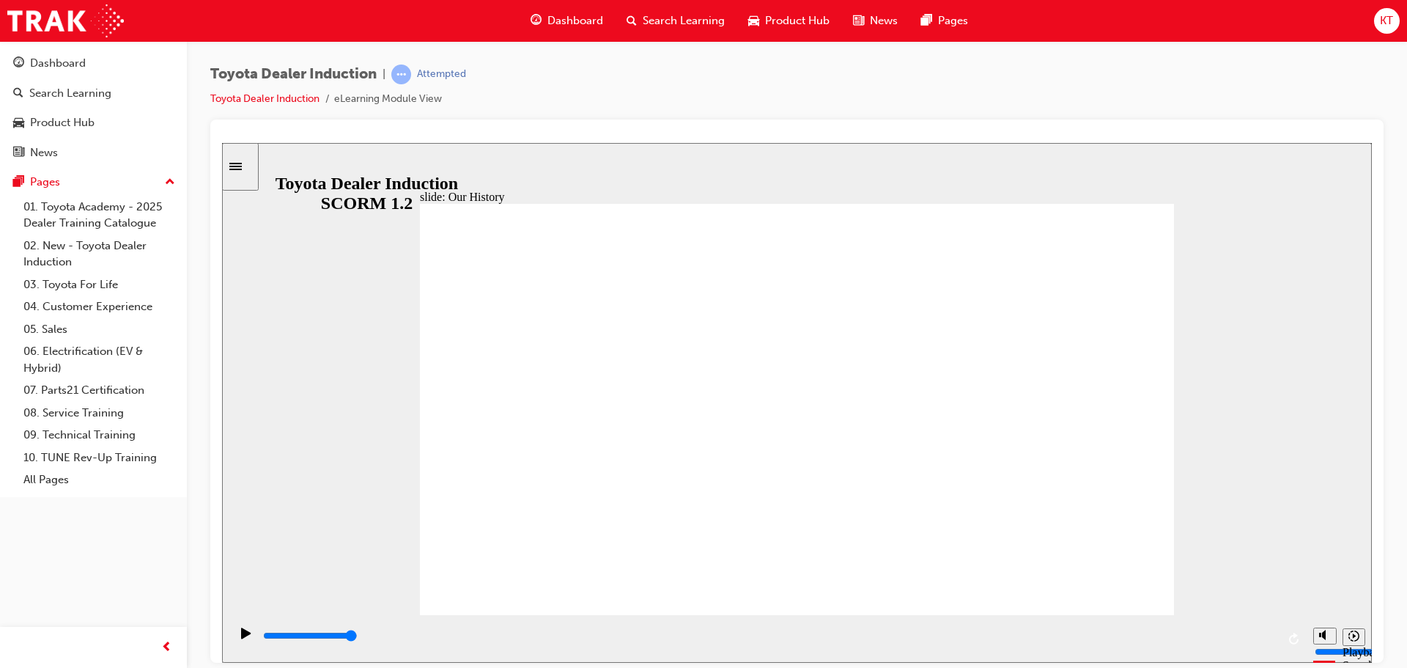
drag, startPoint x: 796, startPoint y: 538, endPoint x: 821, endPoint y: 535, distance: 24.4
drag, startPoint x: 804, startPoint y: 535, endPoint x: 829, endPoint y: 531, distance: 25.9
drag, startPoint x: 797, startPoint y: 532, endPoint x: 805, endPoint y: 530, distance: 7.6
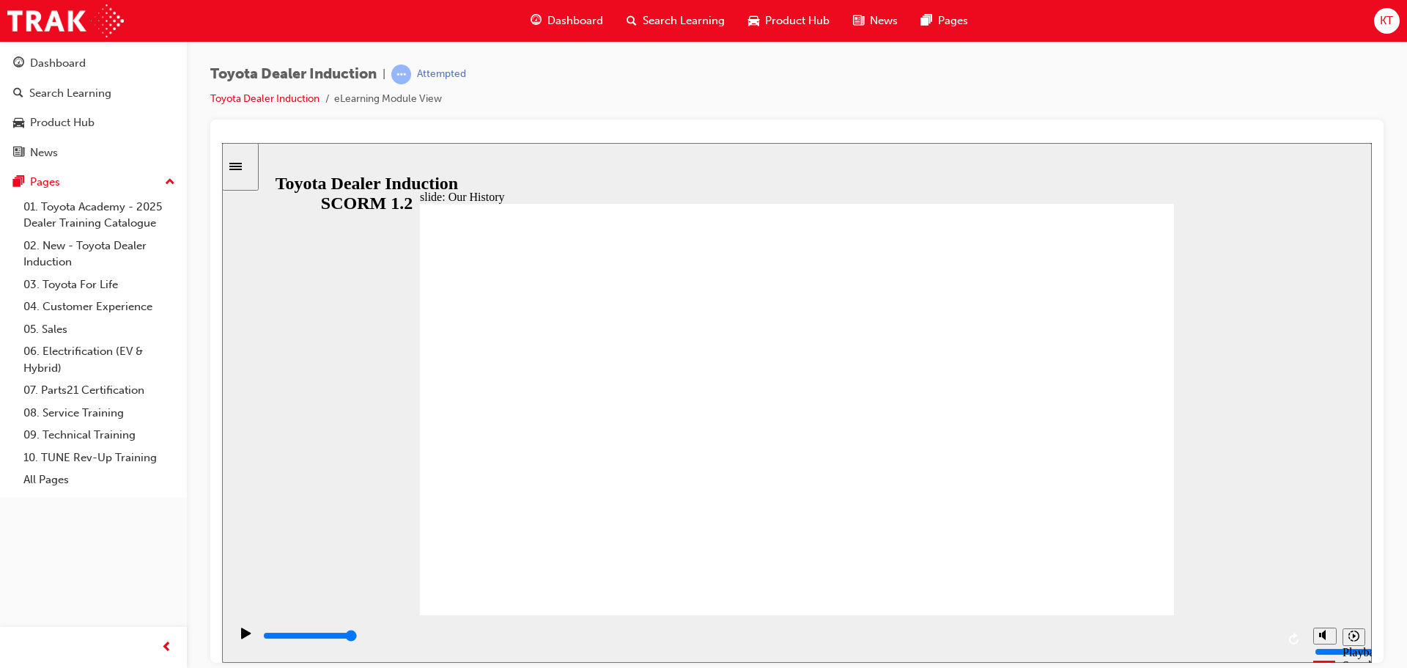
drag, startPoint x: 796, startPoint y: 527, endPoint x: 822, endPoint y: 506, distance: 33.4
drag, startPoint x: 799, startPoint y: 527, endPoint x: 840, endPoint y: 532, distance: 40.6
drag, startPoint x: 789, startPoint y: 534, endPoint x: 864, endPoint y: 546, distance: 75.7
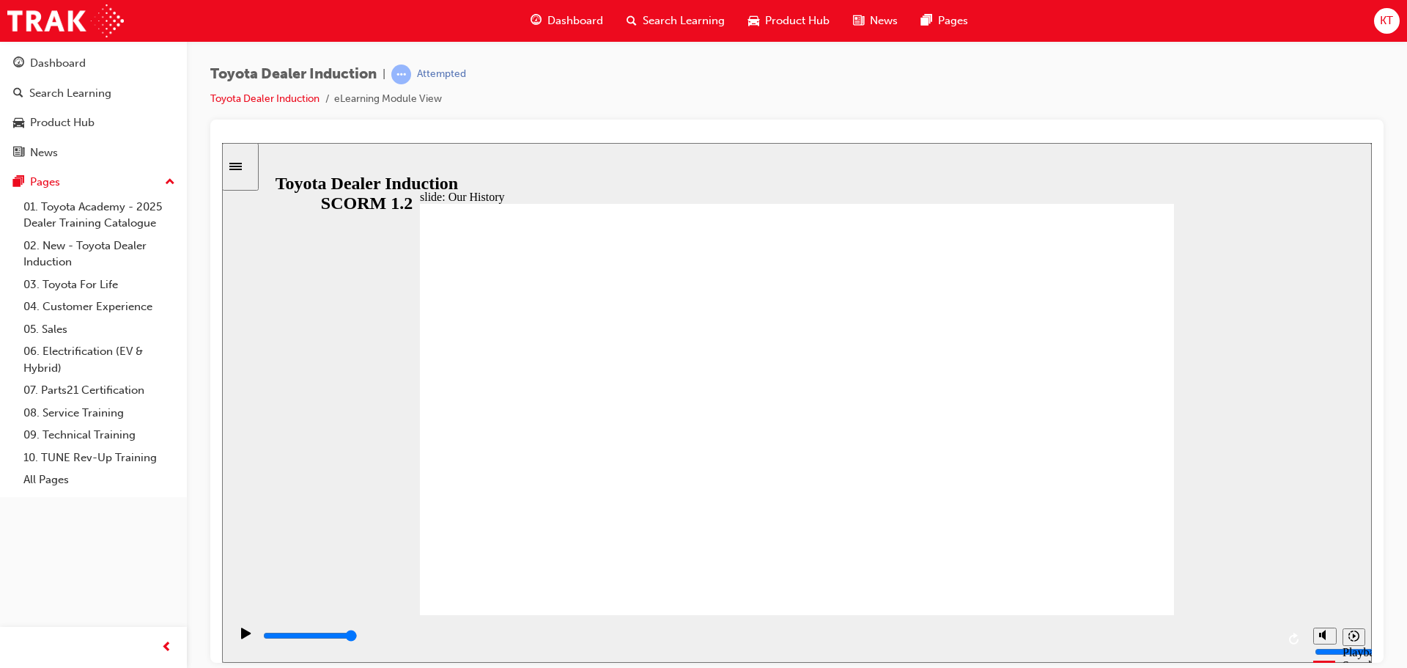
drag, startPoint x: 784, startPoint y: 534, endPoint x: 810, endPoint y: 528, distance: 27.2
drag, startPoint x: 782, startPoint y: 528, endPoint x: 808, endPoint y: 519, distance: 28.0
drag, startPoint x: 788, startPoint y: 530, endPoint x: 1098, endPoint y: 566, distance: 311.9
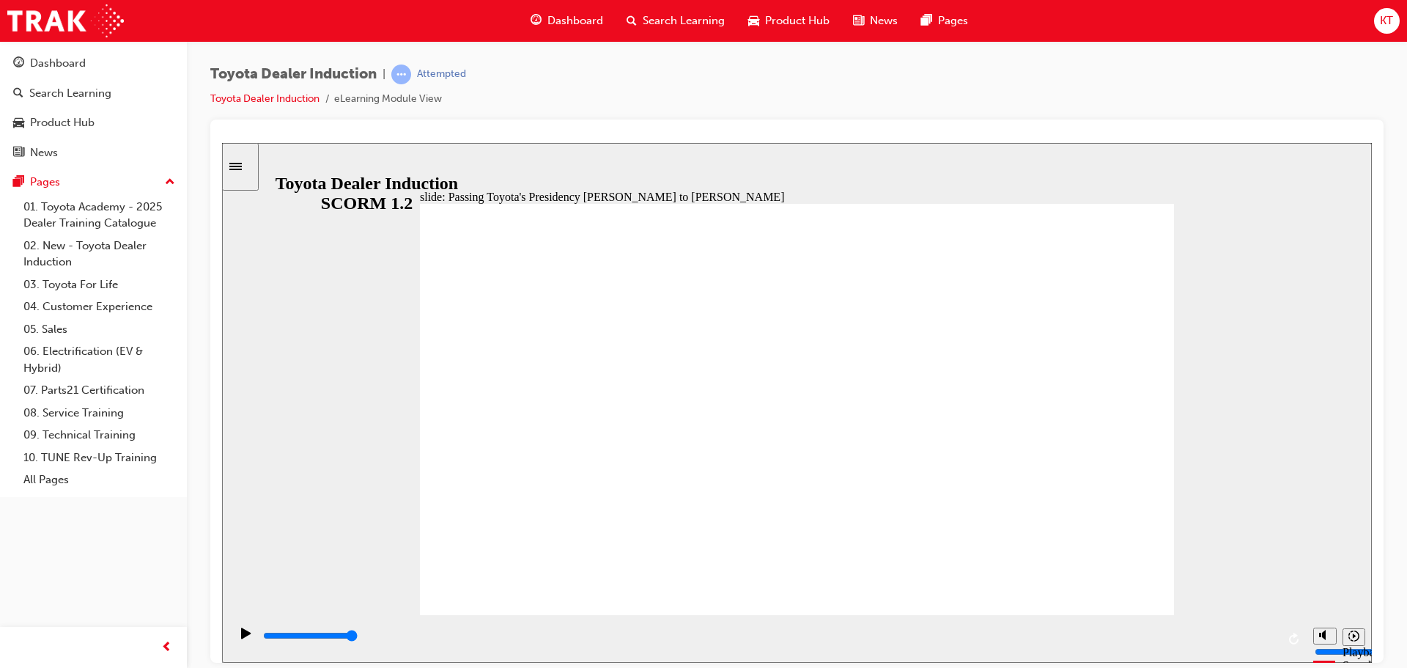
type input "5000"
radio input "true"
type input "5000"
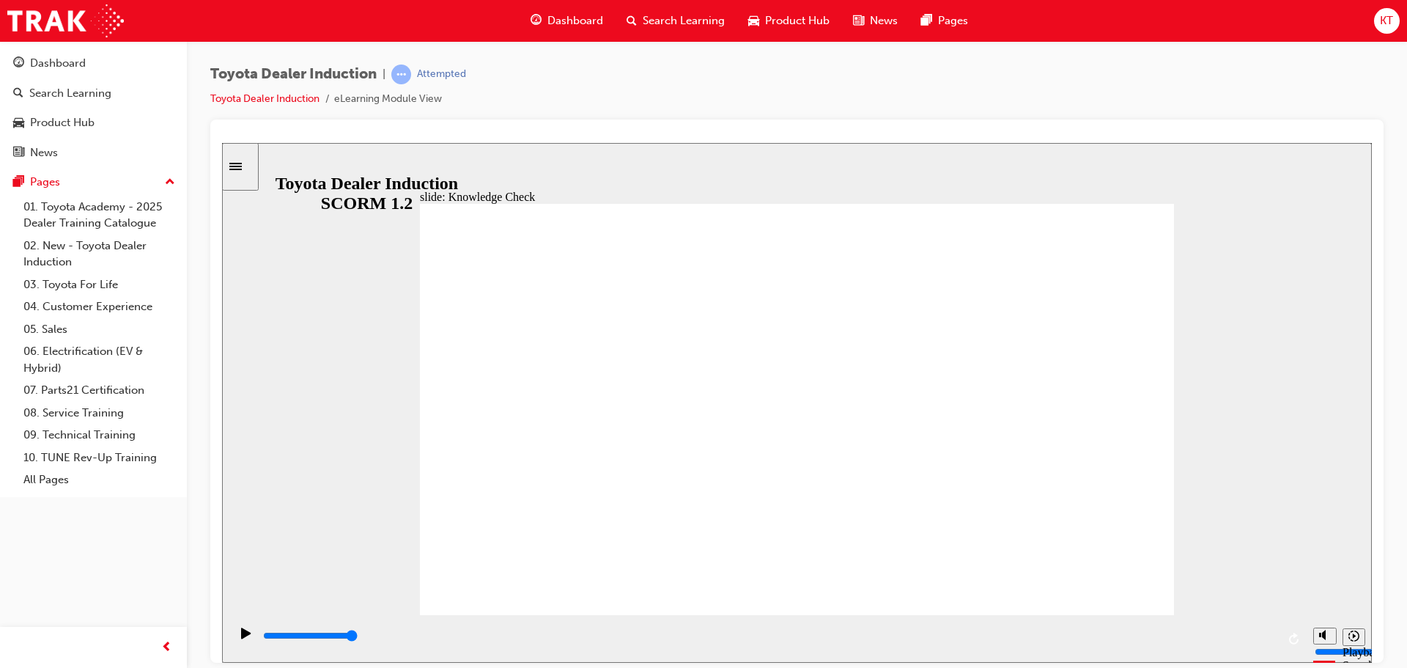
radio input "true"
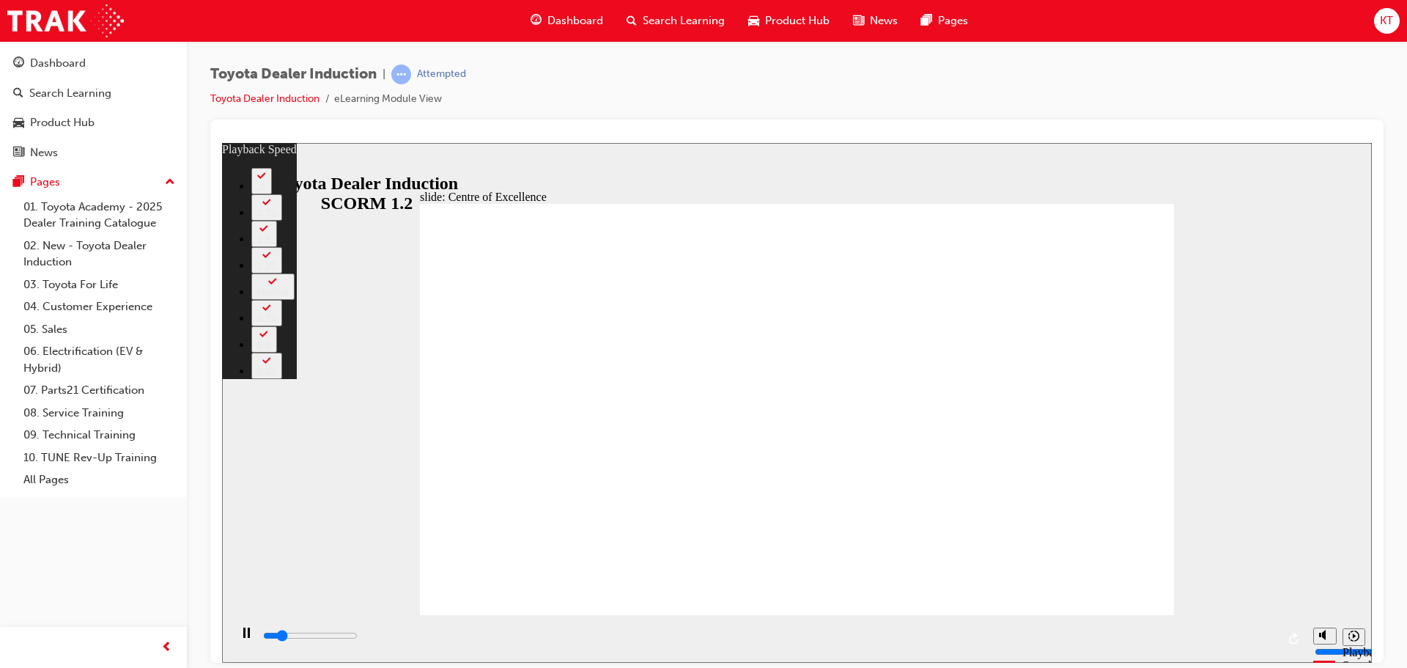
type input "2500"
type input "0"
type input "2700"
type input "0"
type input "2900"
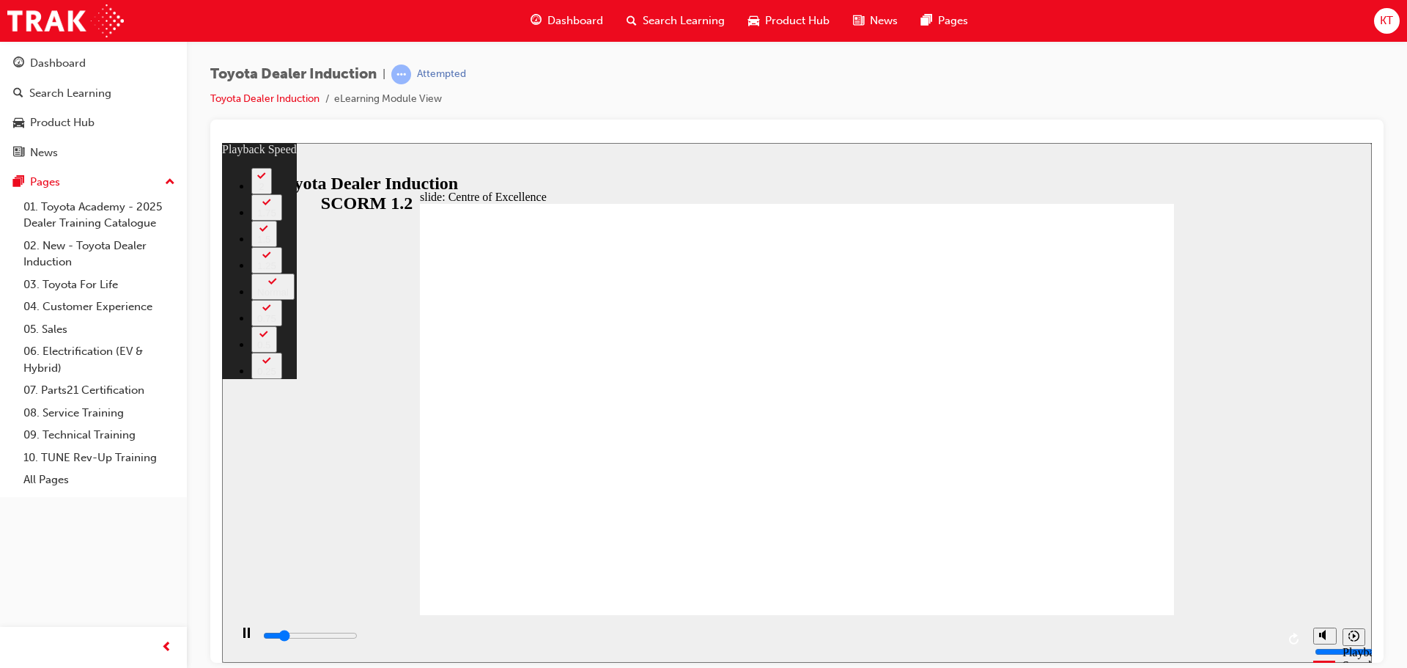
type input "1"
type input "3200"
type input "1"
type input "3500"
type input "1"
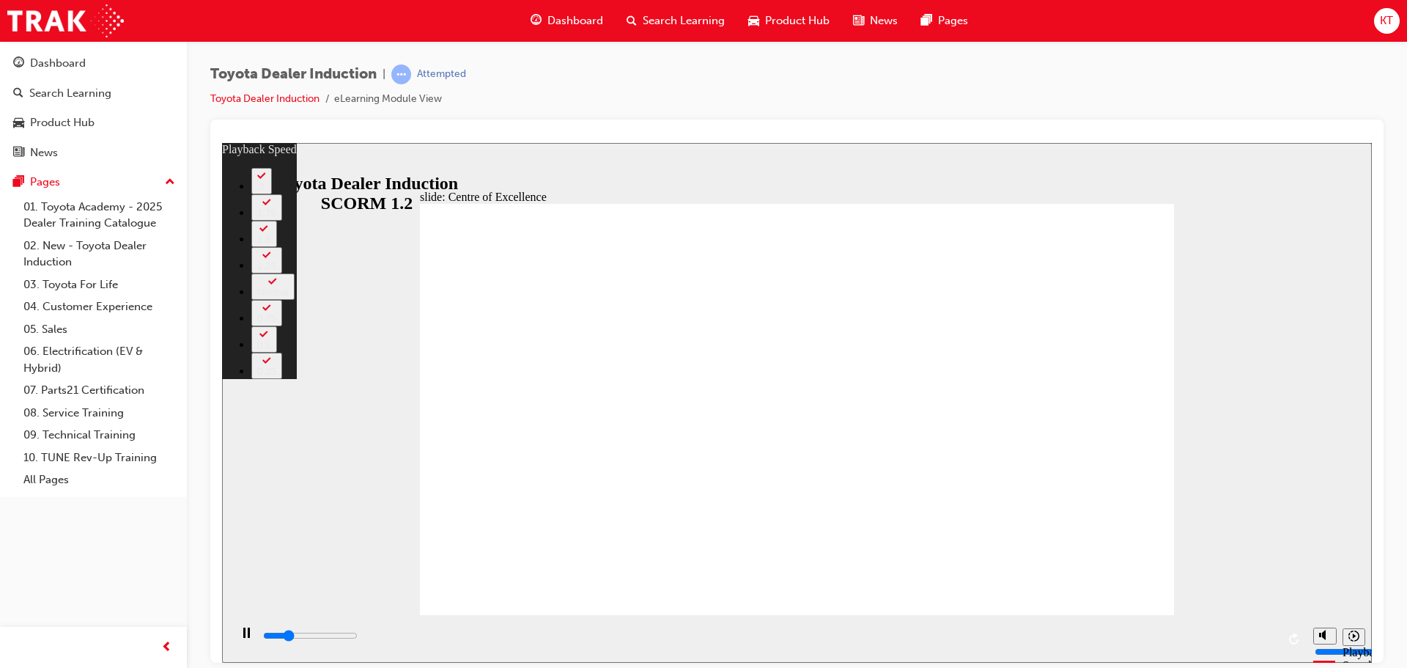
type input "3700"
type input "1"
type input "4000"
type input "2"
type input "4300"
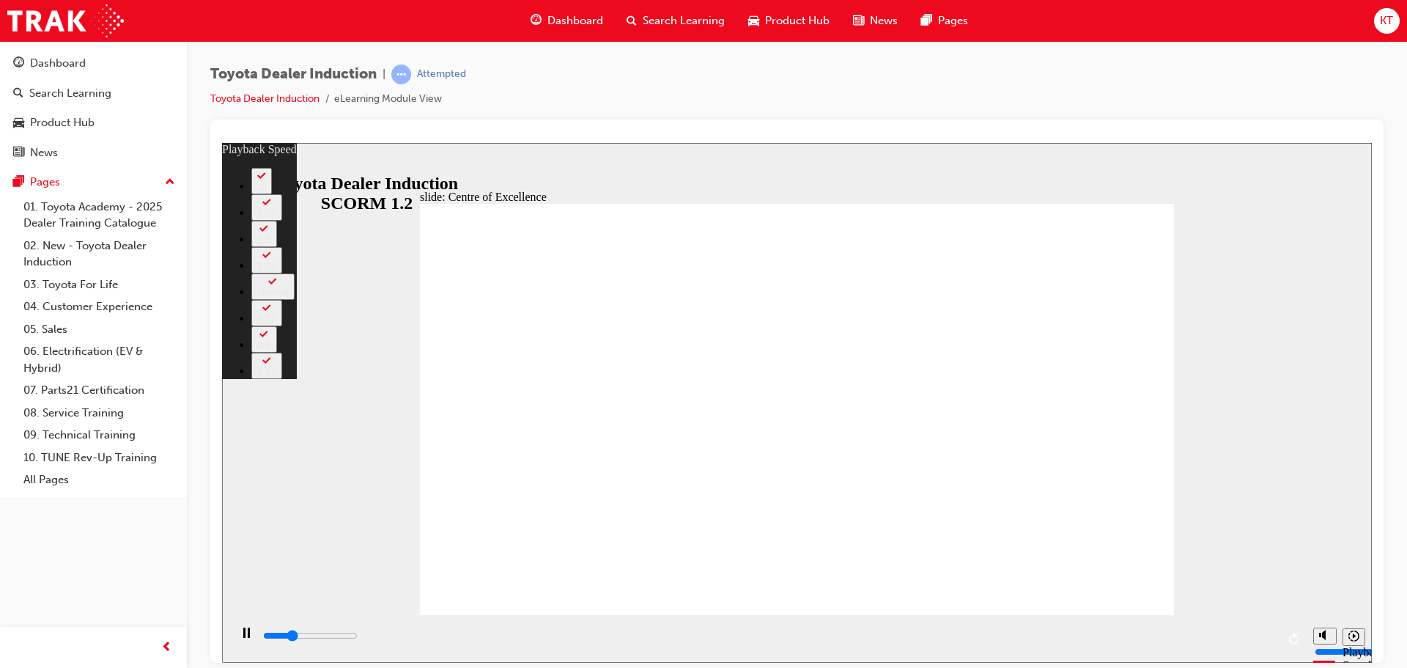
type input "2"
type input "4500"
type input "2"
type input "4800"
type input "2"
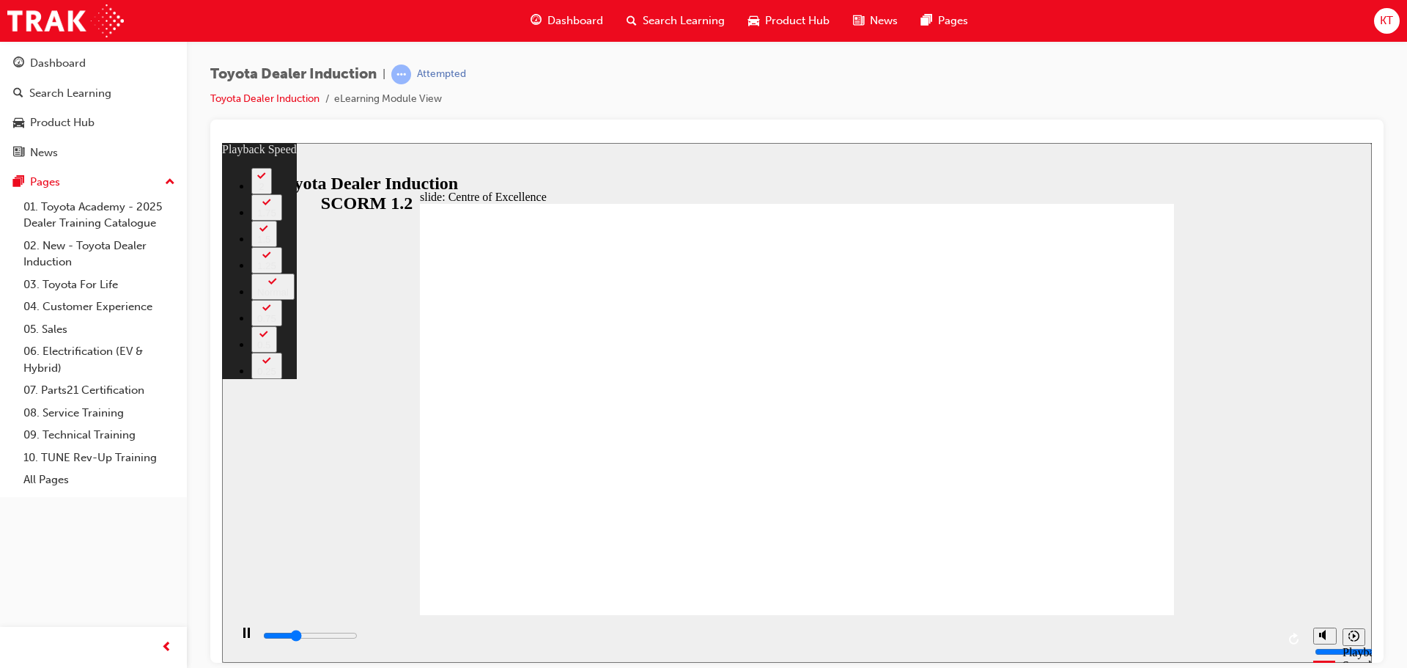
type input "5100"
type input "3"
type input "5300"
type input "3"
type input "5600"
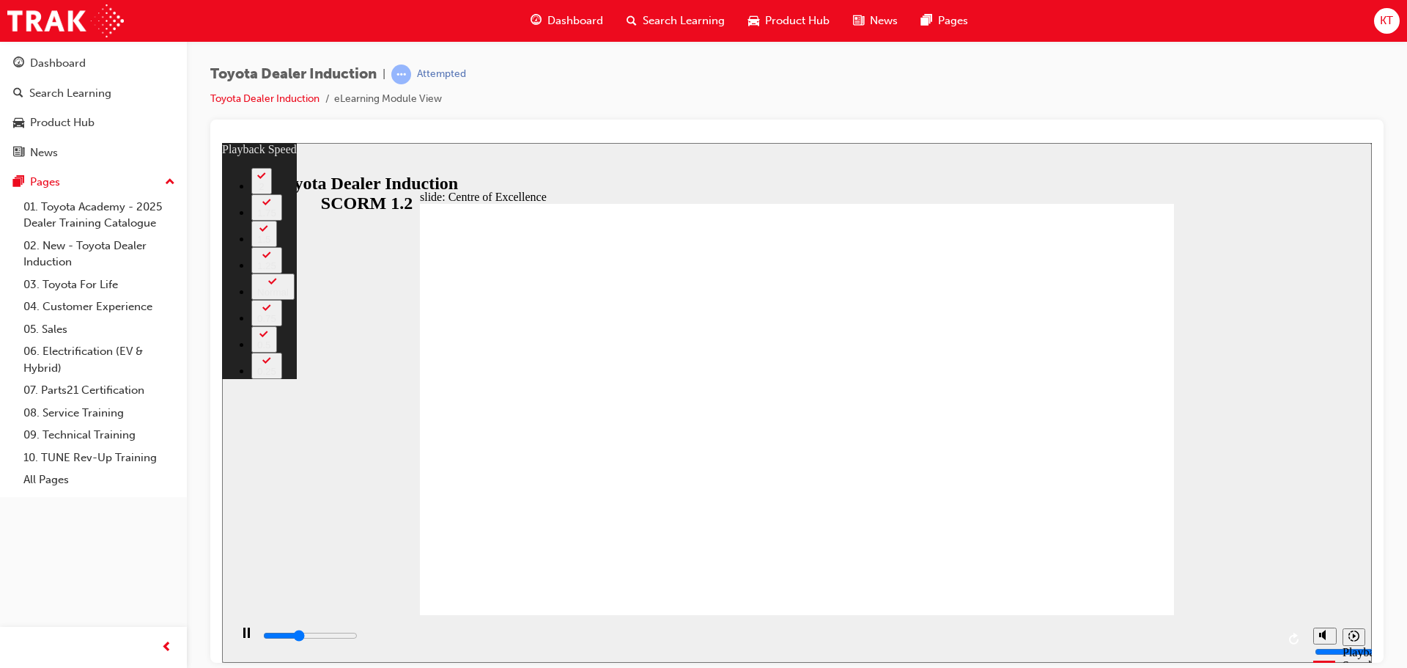
type input "3"
type input "5900"
type input "3"
type input "6100"
type input "4"
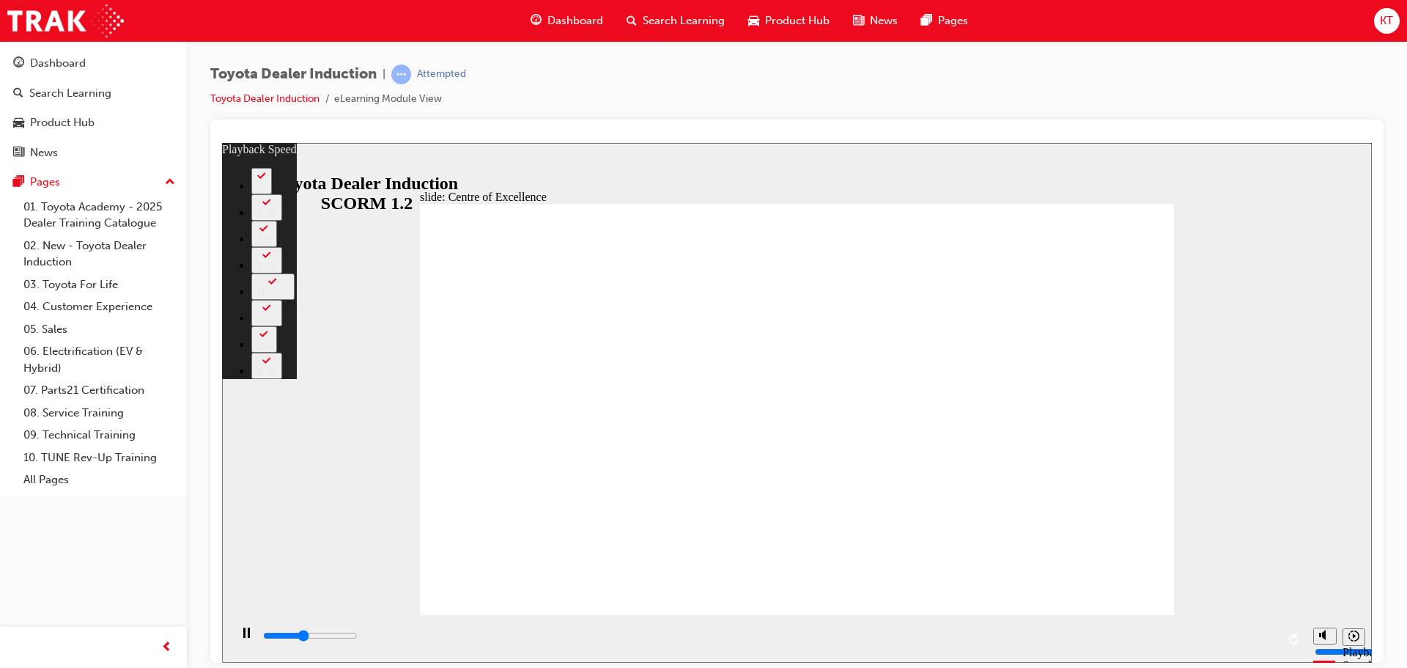
type input "6400"
type input "4"
type input "6500"
type input "4"
type input "6700"
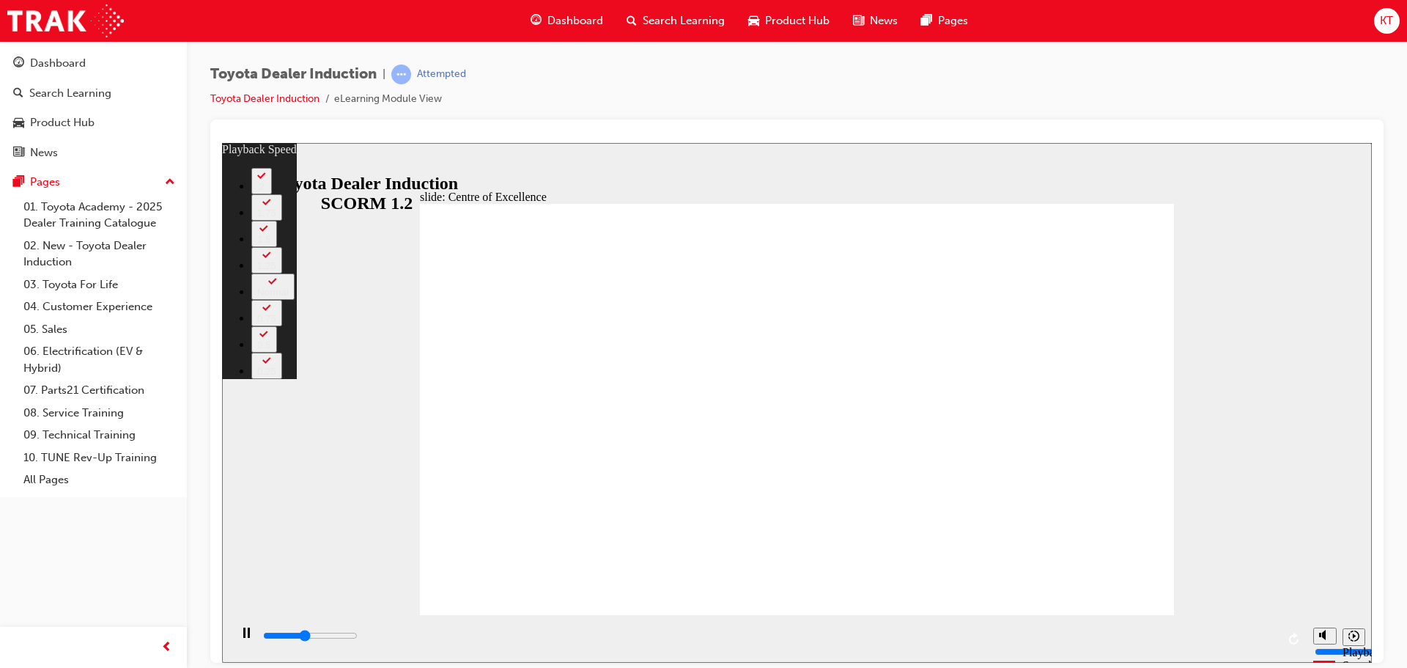
type input "4"
type input "6900"
type input "5"
type input "7200"
type input "5"
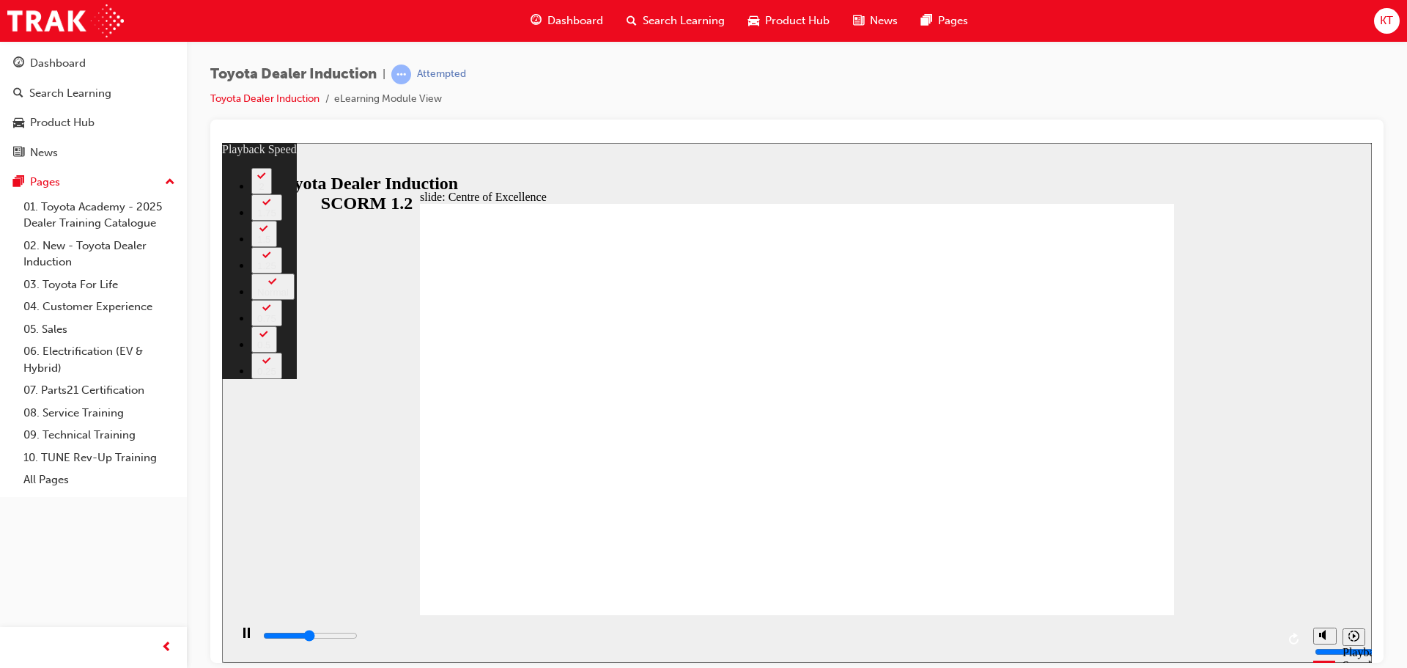
type input "7500"
type input "5"
type input "7700"
type input "5"
type input "8000"
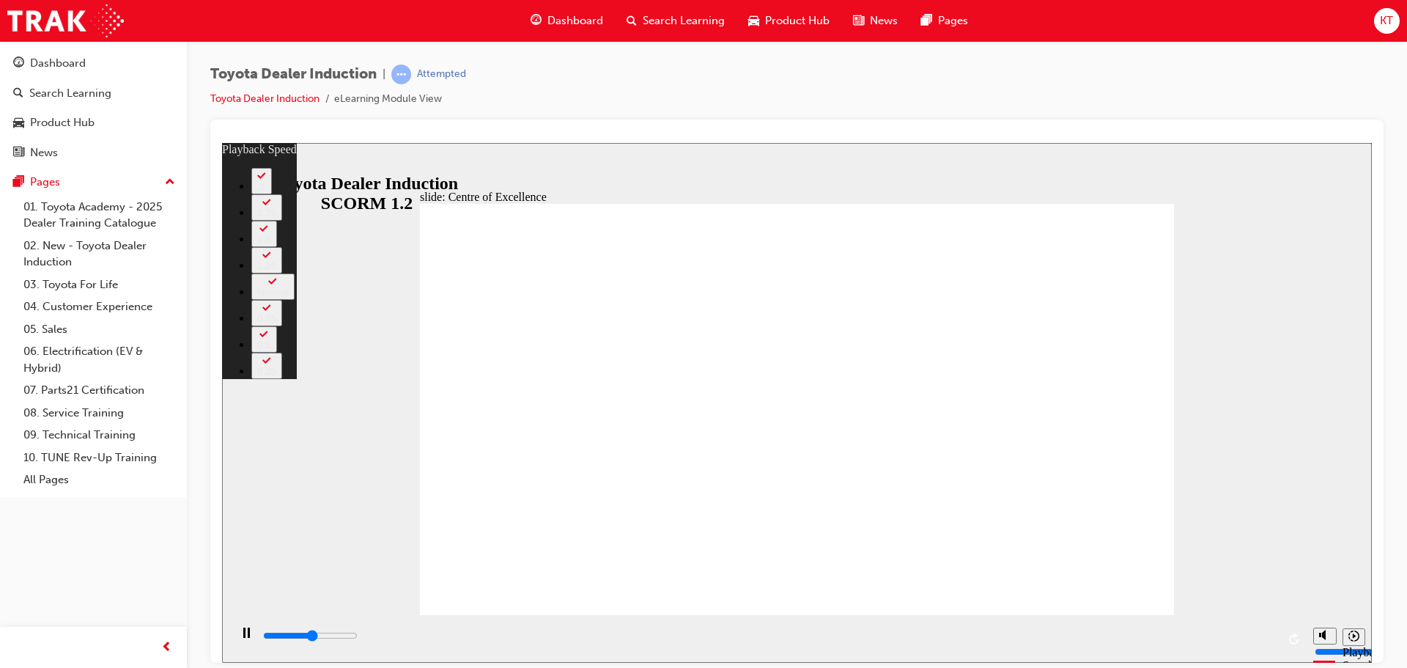
type input "6"
type input "8300"
type input "6"
type input "8500"
type input "6"
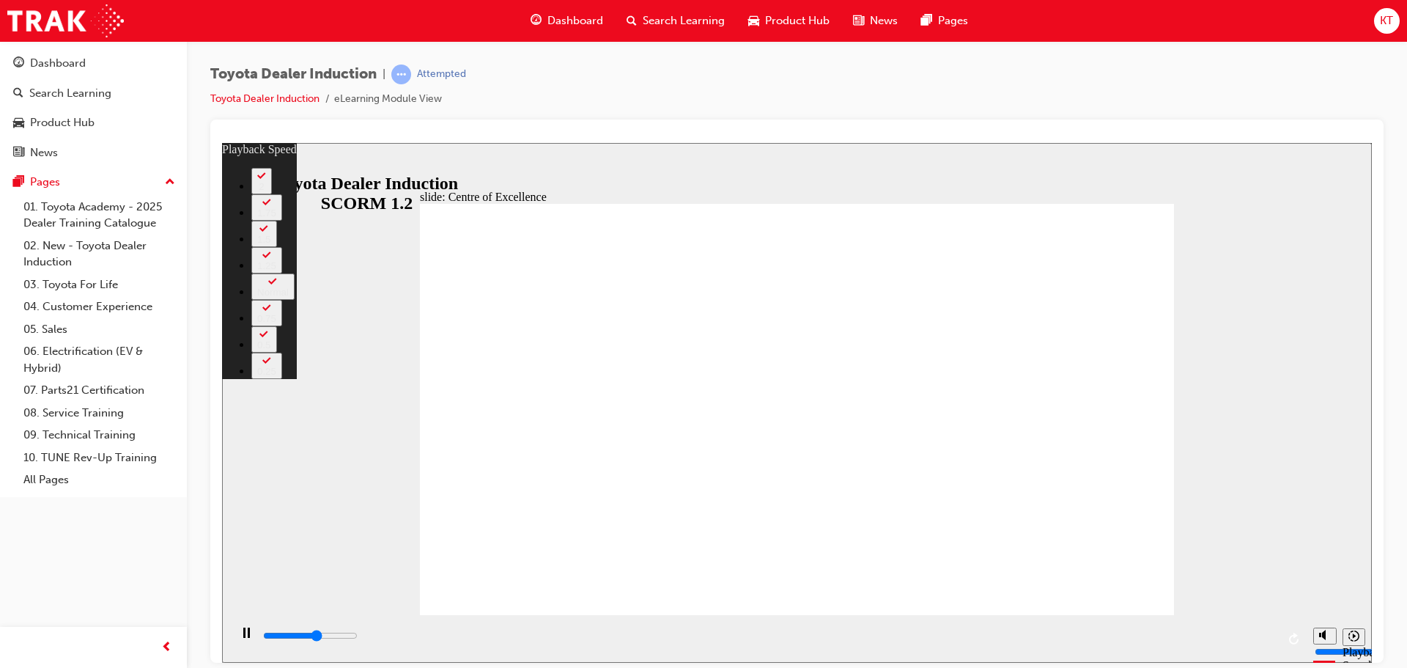
type input "8800"
type input "6"
type input "9100"
type input "7"
type input "9300"
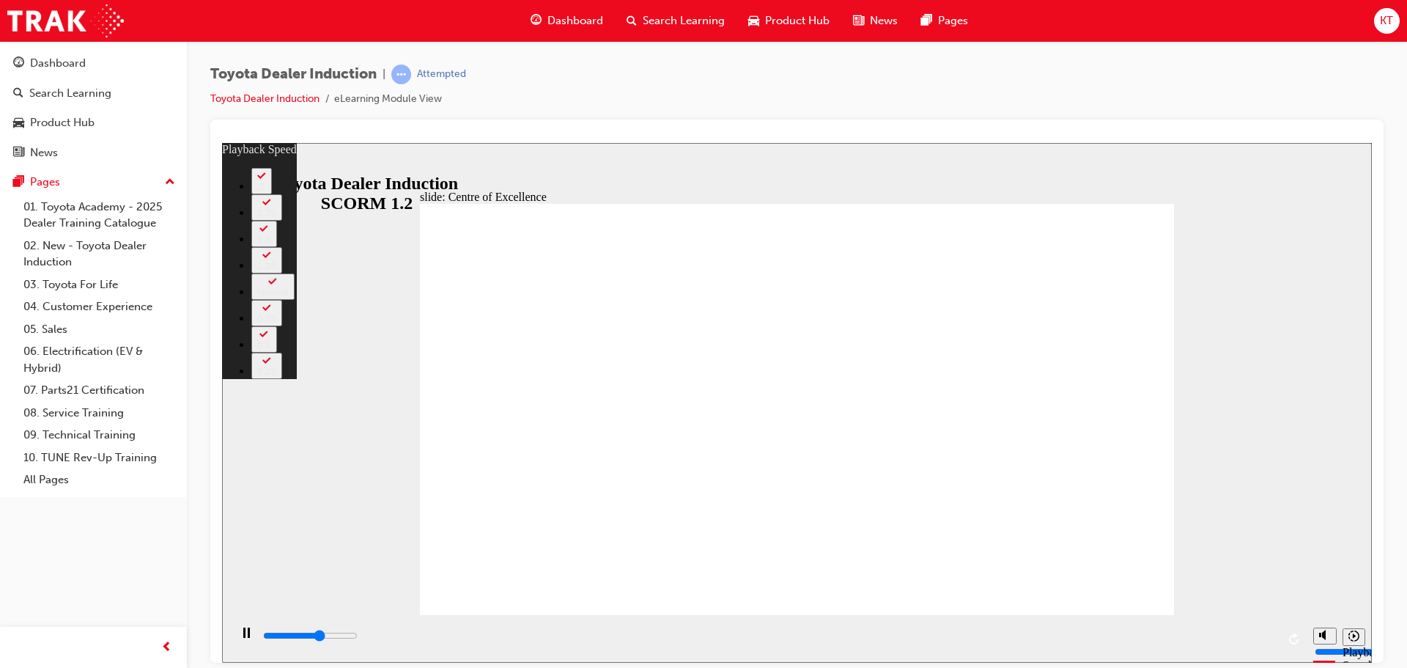
type input "7"
type input "9600"
type input "7"
type input "9800"
type input "7"
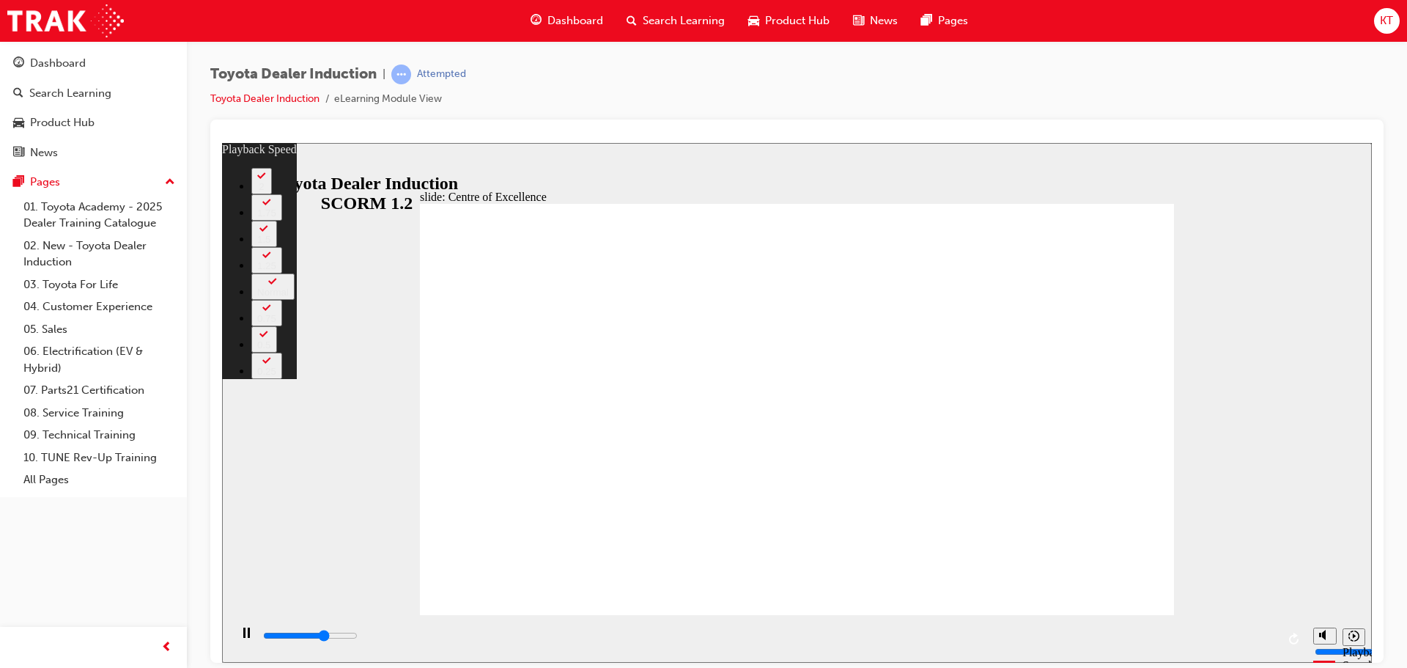
type input "10100"
type input "8"
type input "10400"
type input "8"
type input "10600"
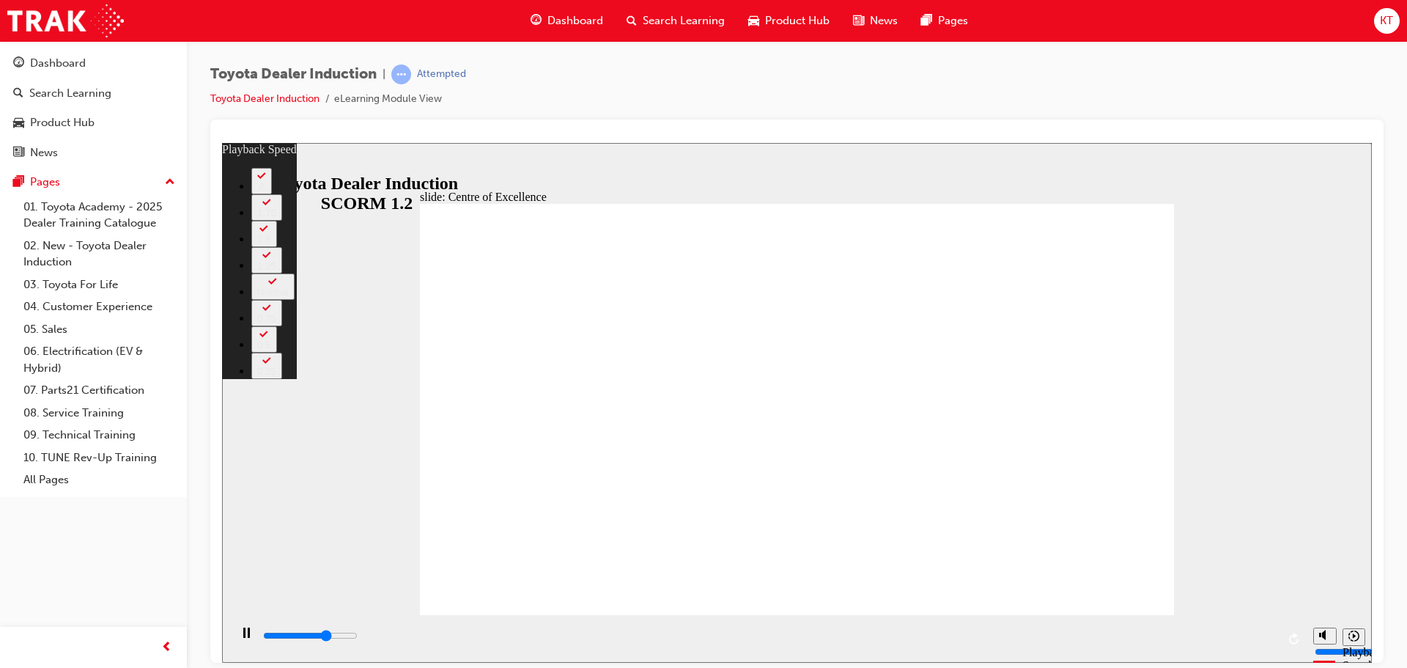
type input "8"
type input "10900"
type input "9"
type input "11200"
type input "9"
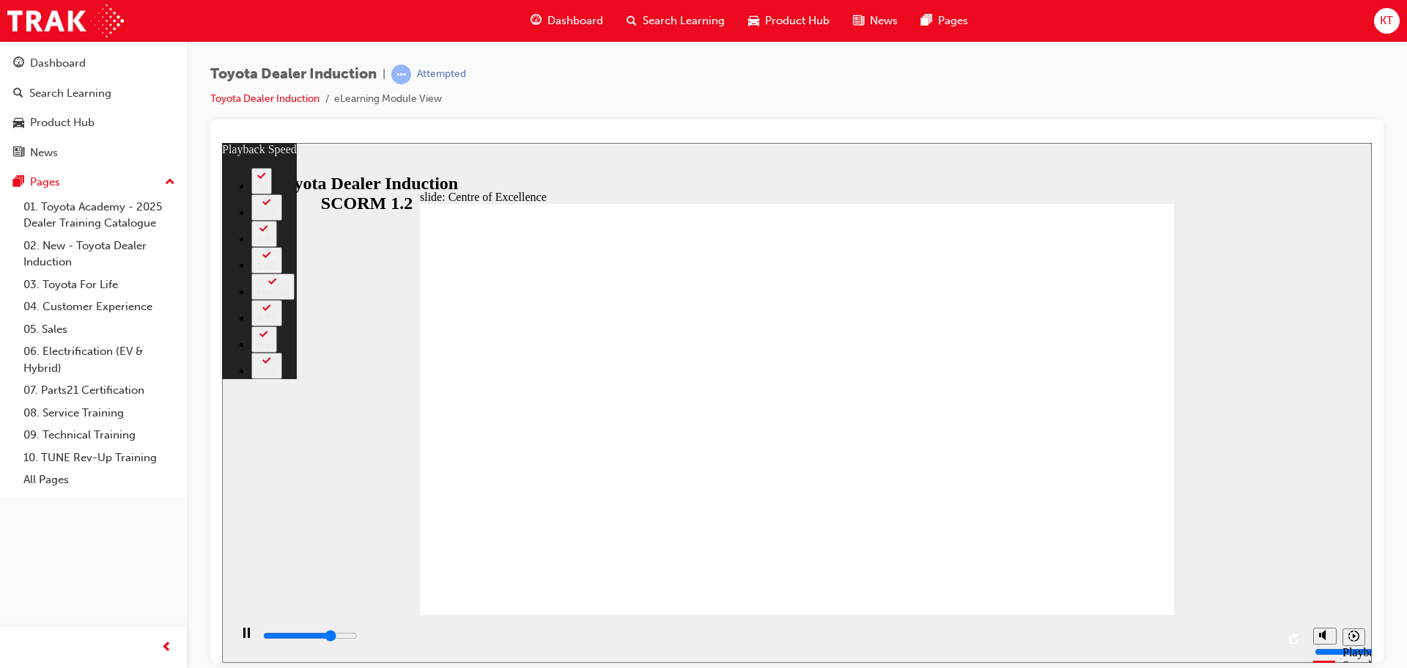
type input "11400"
type input "9"
type input "11700"
type input "9"
type input "12000"
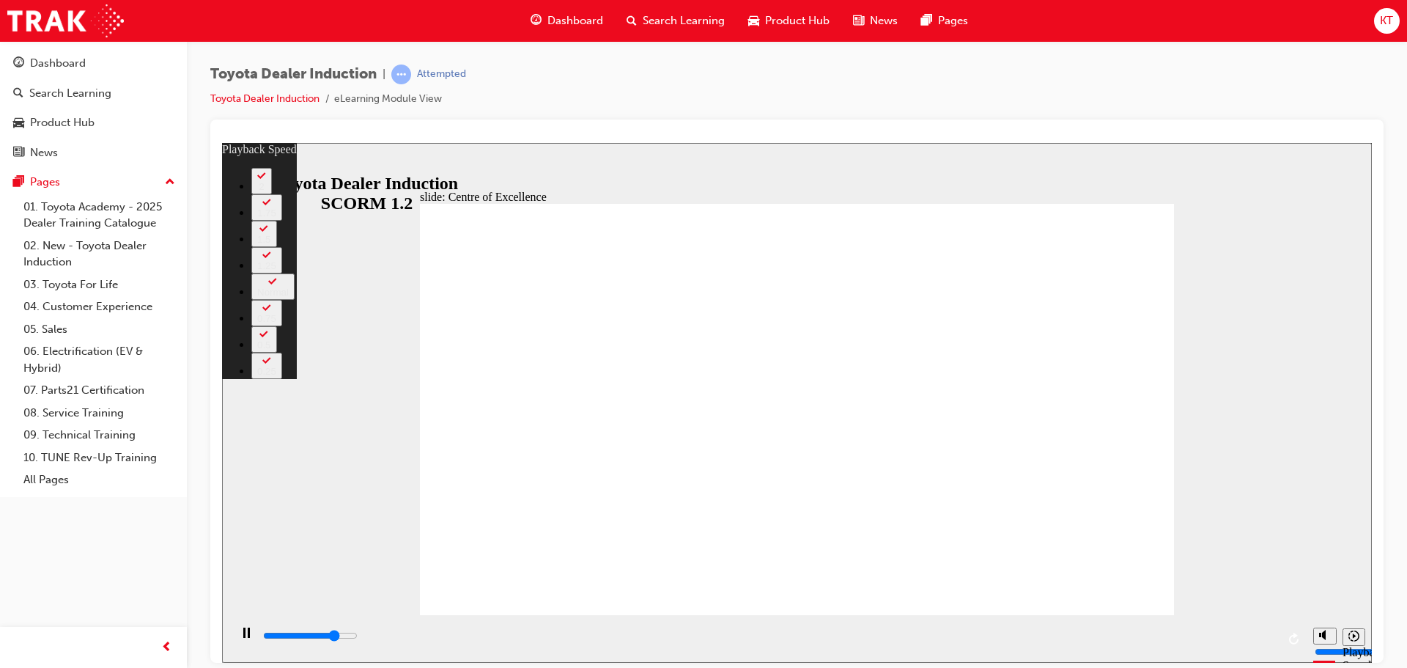
type input "10"
type input "12200"
type input "10"
type input "12500"
type input "10"
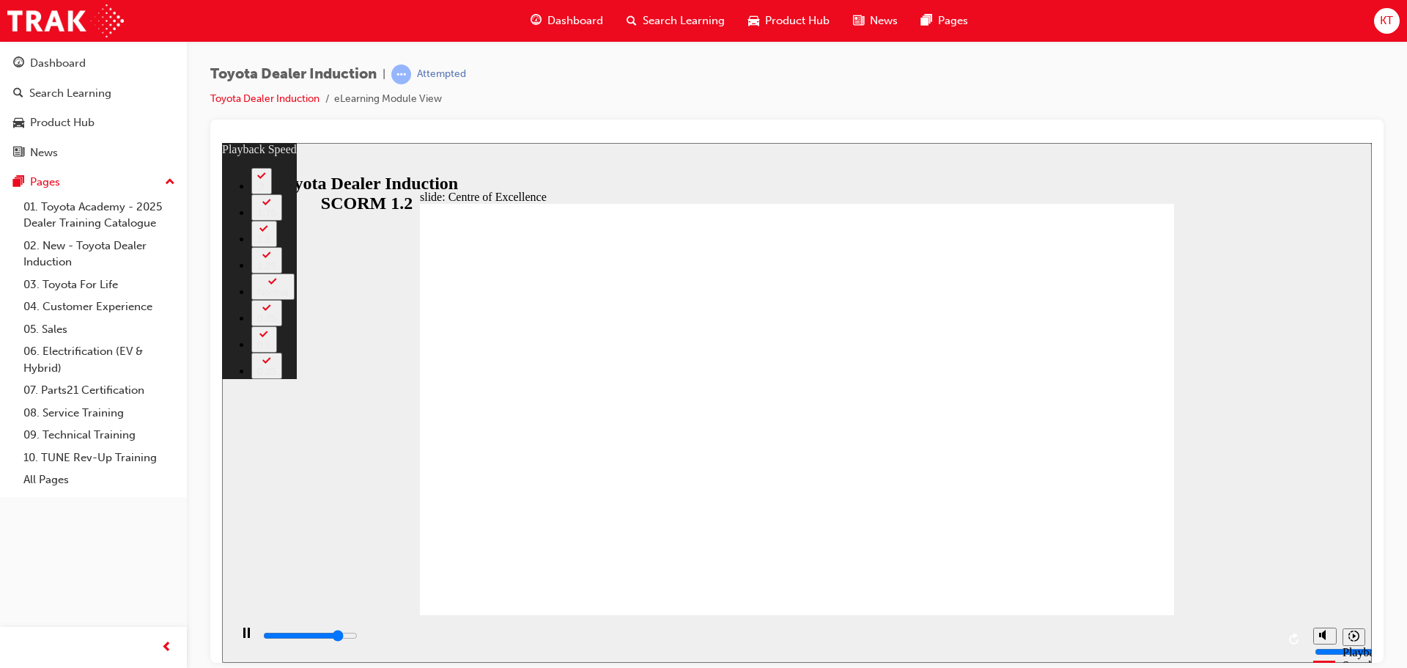
type input "12800"
type input "10"
type input "13000"
type input "11"
type input "13300"
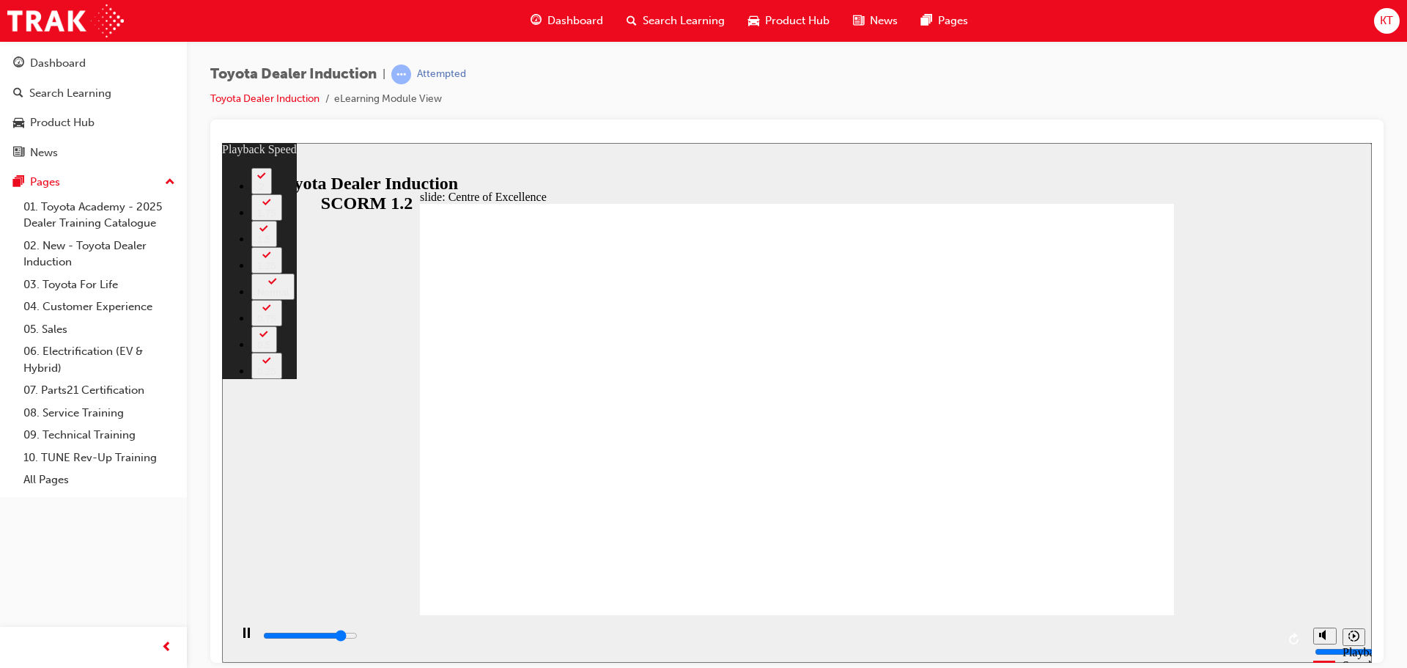
type input "11"
type input "13600"
type input "11"
type input "13800"
type input "11"
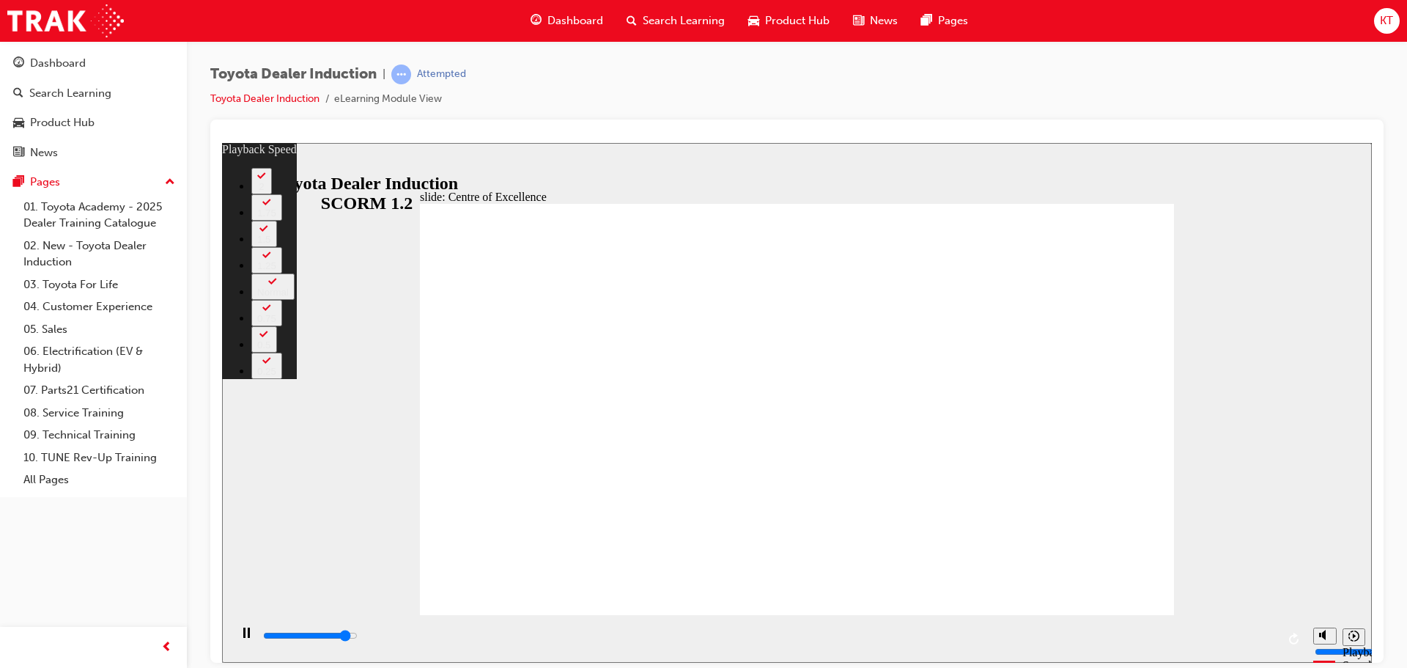
type input "14100"
type input "12"
type input "14400"
type input "12"
type input "14600"
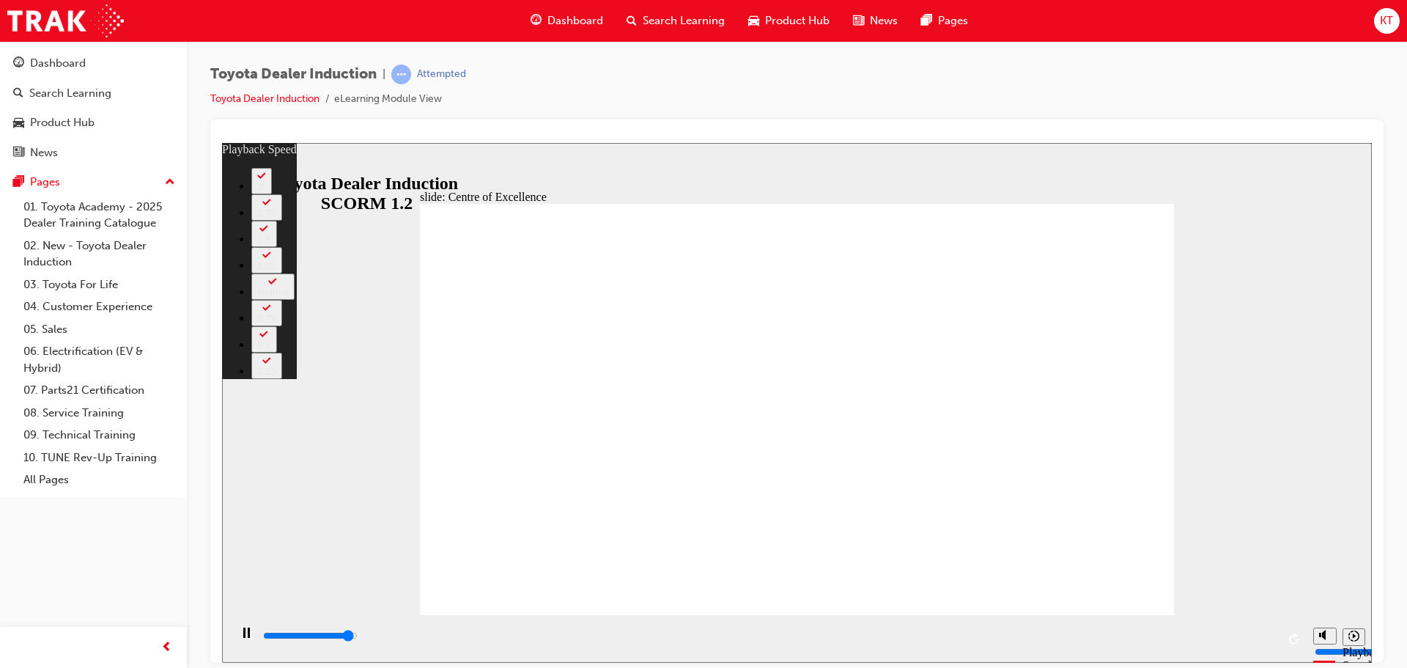
type input "12"
type input "14900"
type input "12"
type input "15200"
type input "13"
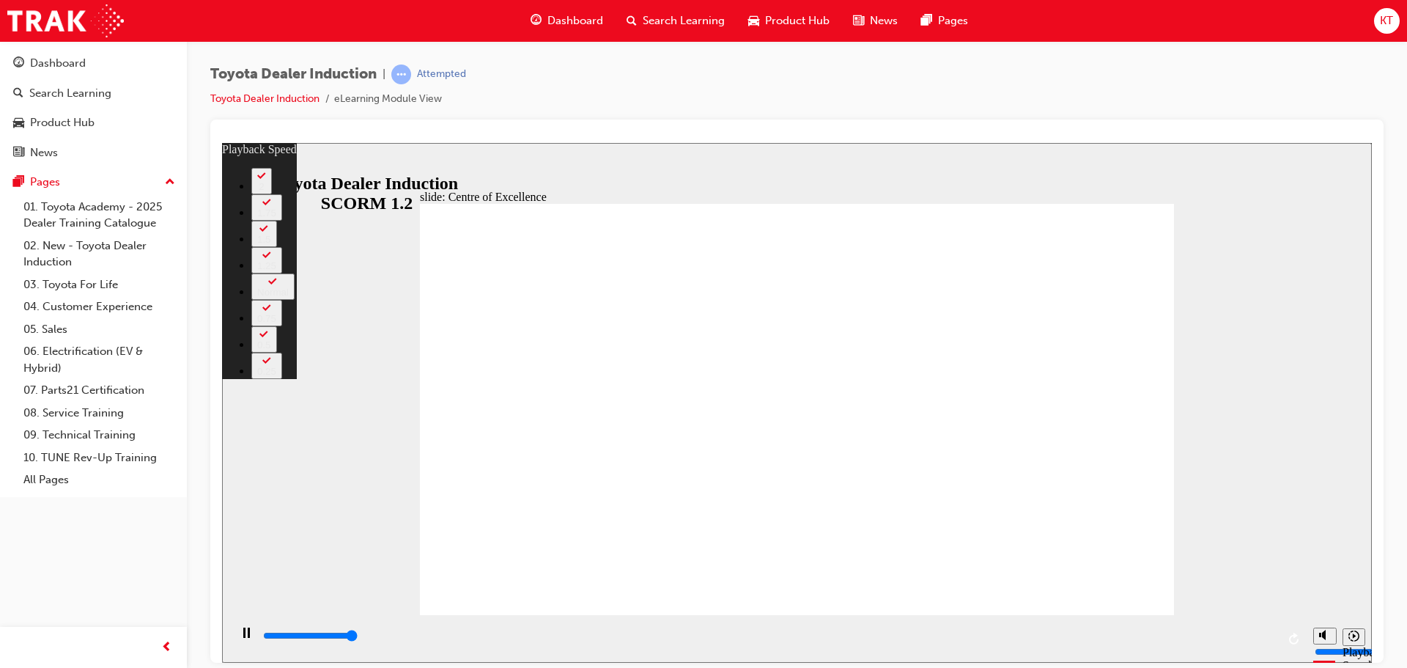
type input "15300"
type input "248"
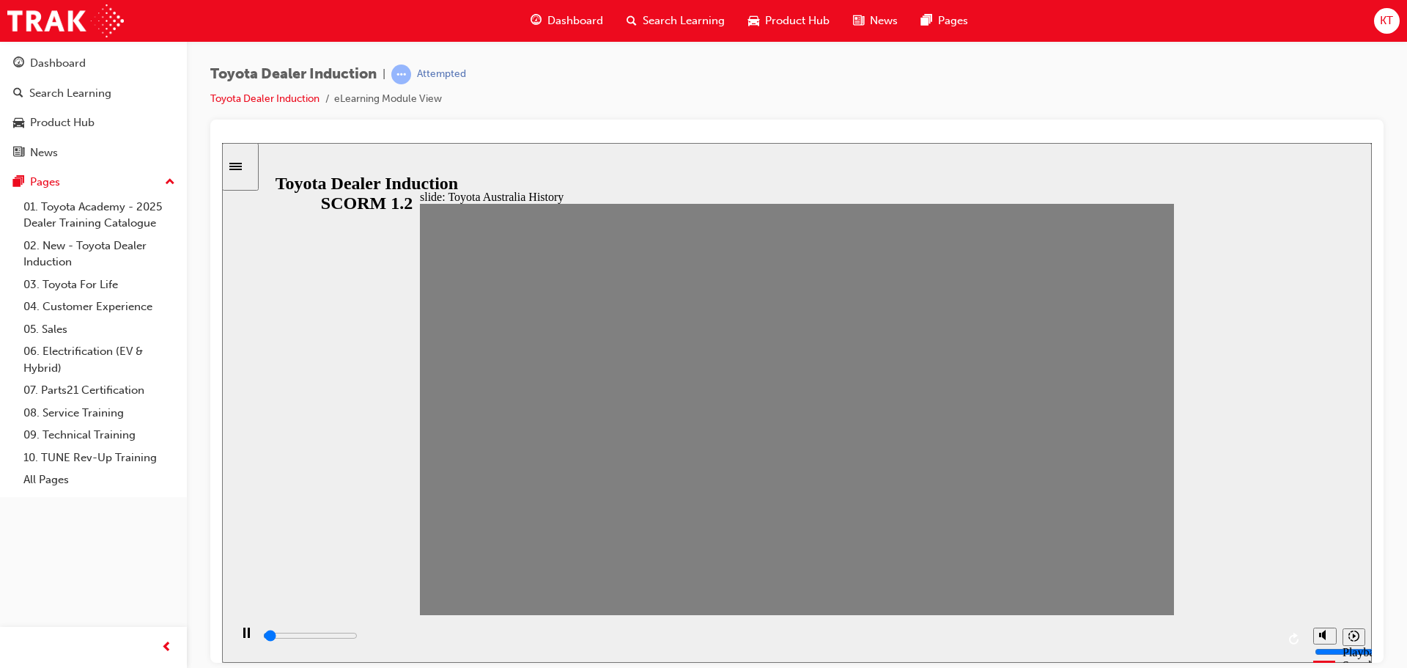
drag, startPoint x: 442, startPoint y: 421, endPoint x: 511, endPoint y: 402, distance: 72.4
drag, startPoint x: 510, startPoint y: 421, endPoint x: 520, endPoint y: 415, distance: 11.5
drag, startPoint x: 518, startPoint y: 417, endPoint x: 531, endPoint y: 412, distance: 14.2
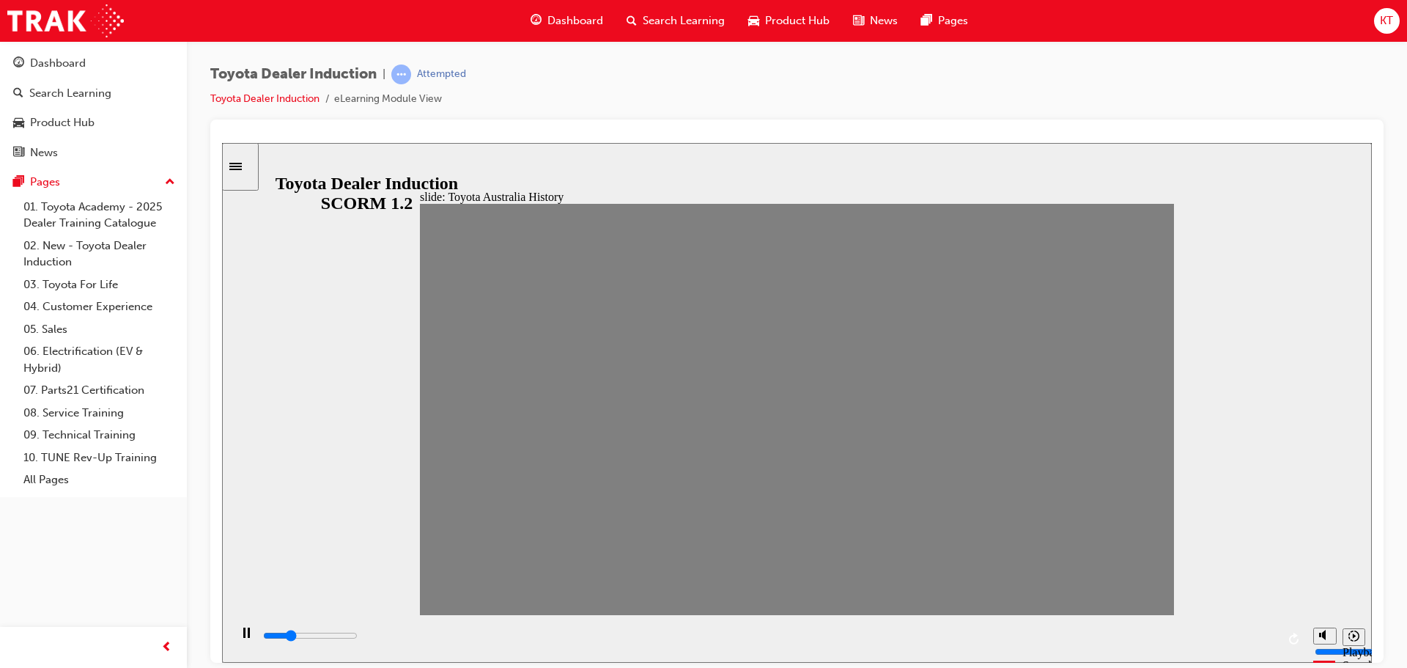
drag, startPoint x: 502, startPoint y: 414, endPoint x: 525, endPoint y: 413, distance: 22.8
drag, startPoint x: 535, startPoint y: 417, endPoint x: 621, endPoint y: 435, distance: 88.4
drag, startPoint x: 615, startPoint y: 424, endPoint x: 634, endPoint y: 420, distance: 18.8
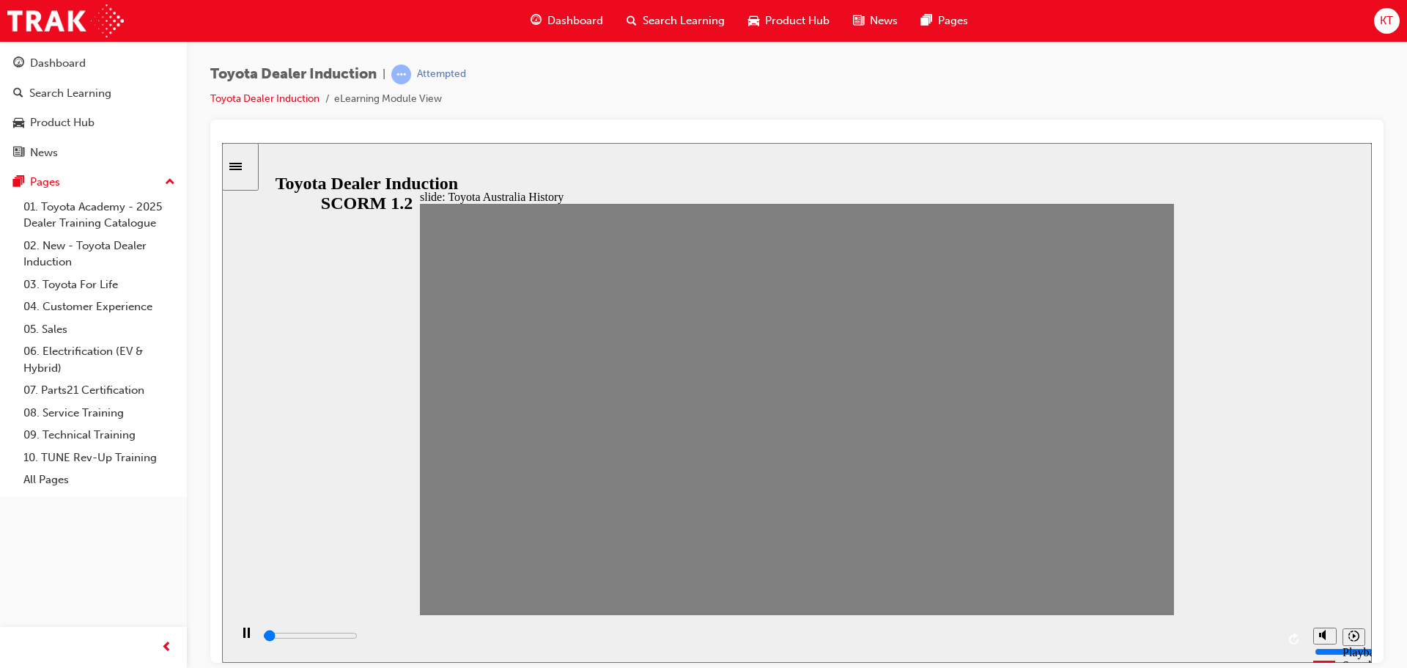
drag, startPoint x: 664, startPoint y: 414, endPoint x: 676, endPoint y: 419, distance: 13.5
drag, startPoint x: 679, startPoint y: 419, endPoint x: 698, endPoint y: 415, distance: 19.4
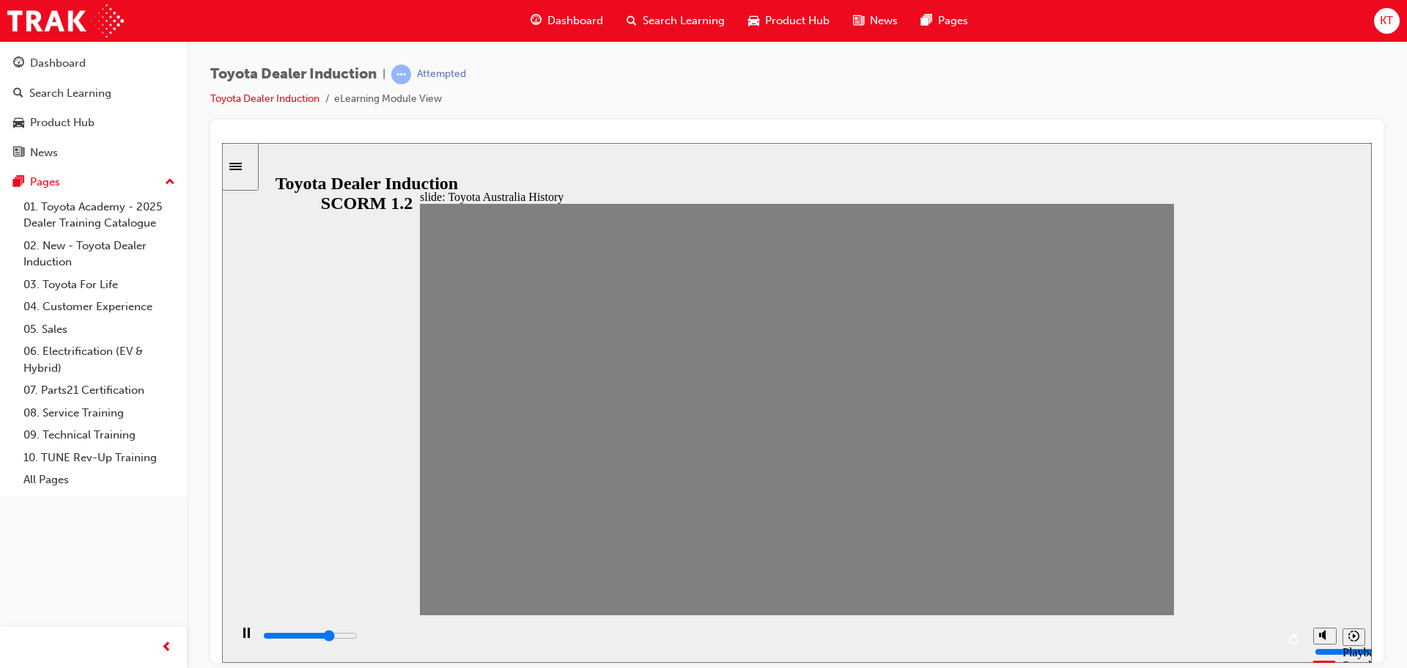
drag, startPoint x: 725, startPoint y: 419, endPoint x: 738, endPoint y: 424, distance: 13.2
drag, startPoint x: 716, startPoint y: 412, endPoint x: 736, endPoint y: 418, distance: 20.6
click at [1324, 584] on polygon "Mute (Ctrl+Alt+M)" at bounding box center [1324, 579] width 4 height 10
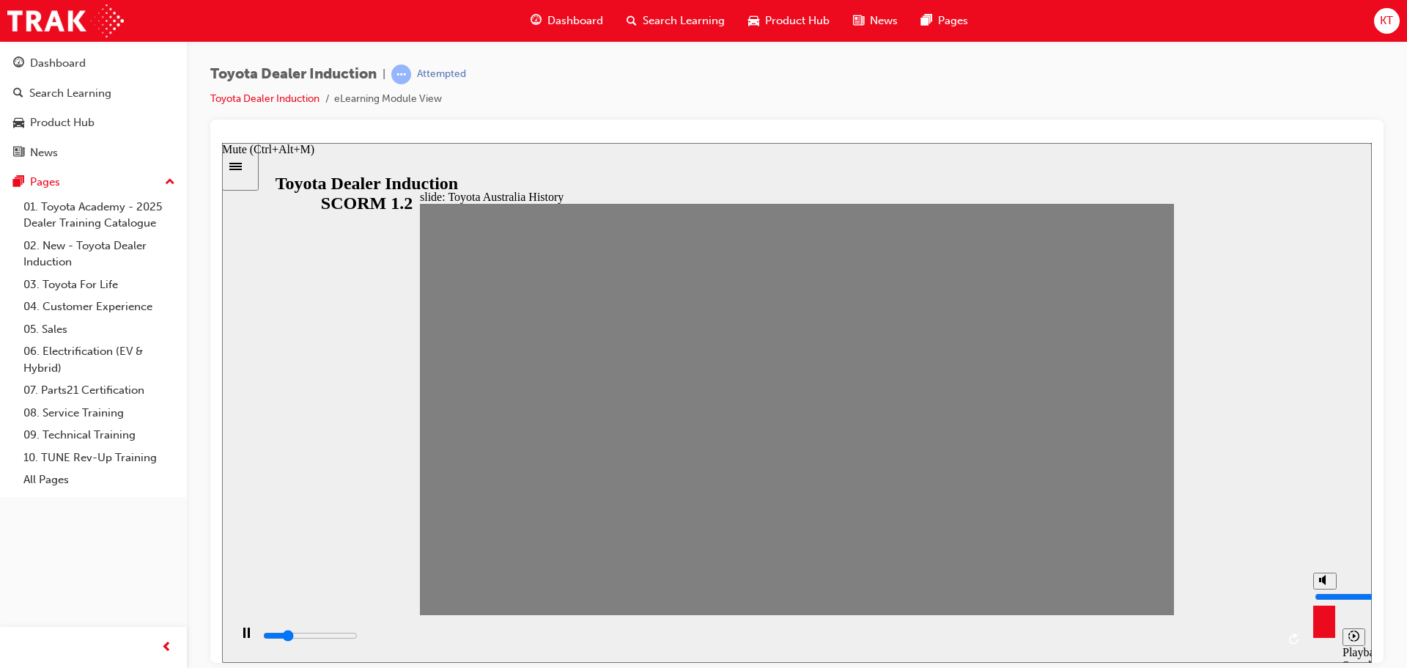
type input "4300"
type input "0"
drag, startPoint x: 757, startPoint y: 411, endPoint x: 807, endPoint y: 415, distance: 50.0
drag, startPoint x: 788, startPoint y: 413, endPoint x: 812, endPoint y: 413, distance: 23.5
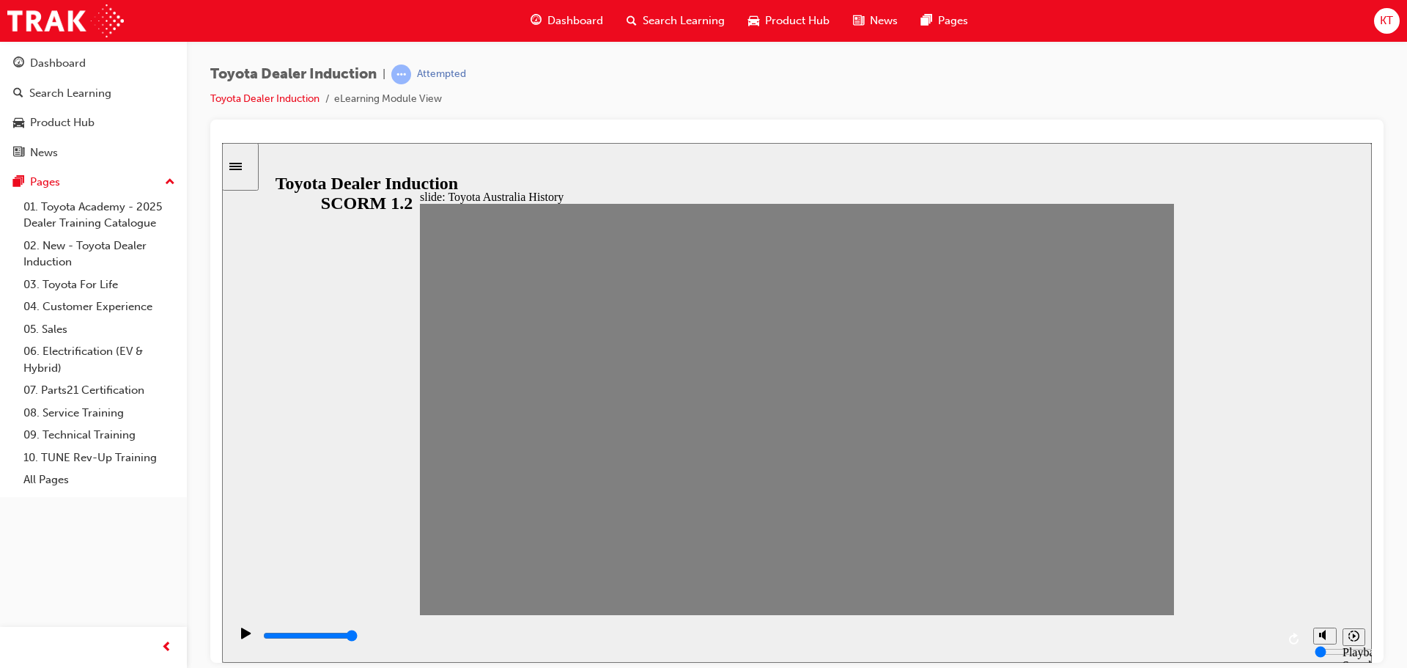
drag, startPoint x: 818, startPoint y: 415, endPoint x: 849, endPoint y: 410, distance: 31.2
drag, startPoint x: 852, startPoint y: 415, endPoint x: 866, endPoint y: 415, distance: 13.9
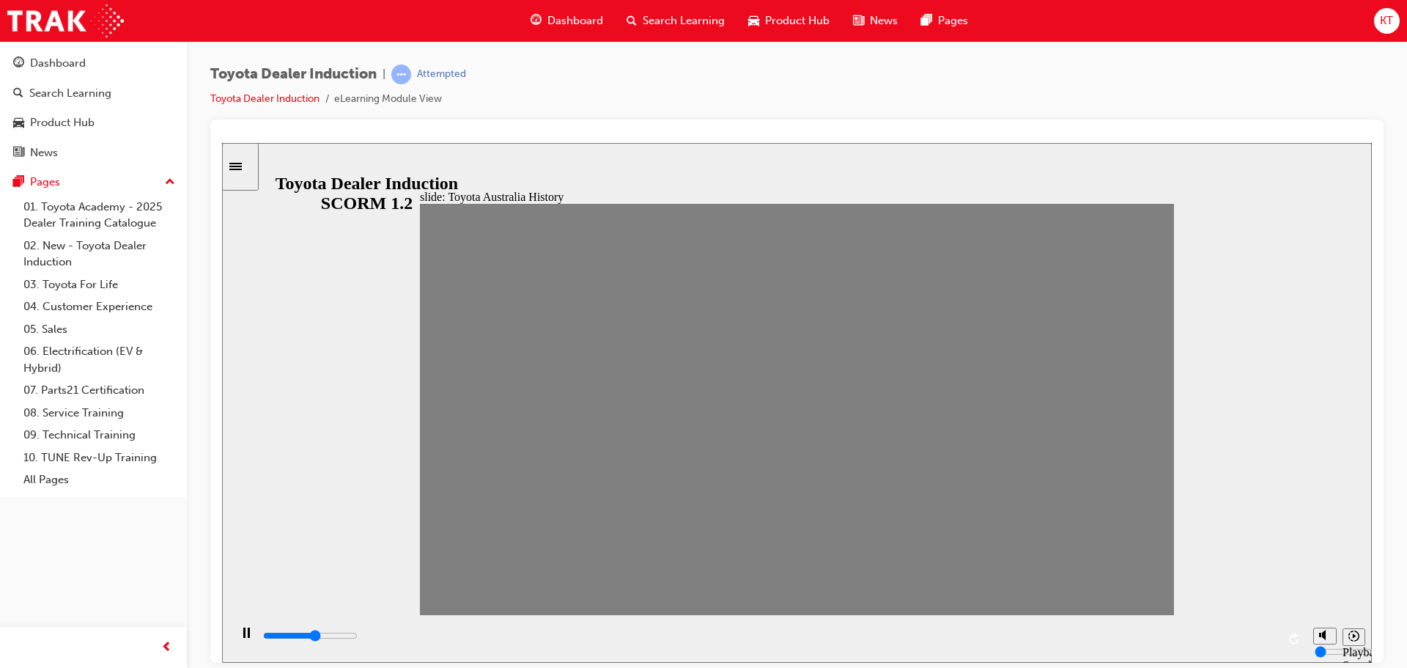
drag, startPoint x: 866, startPoint y: 415, endPoint x: 878, endPoint y: 417, distance: 11.8
drag, startPoint x: 865, startPoint y: 421, endPoint x: 899, endPoint y: 421, distance: 34.4
drag, startPoint x: 890, startPoint y: 416, endPoint x: 936, endPoint y: 407, distance: 46.4
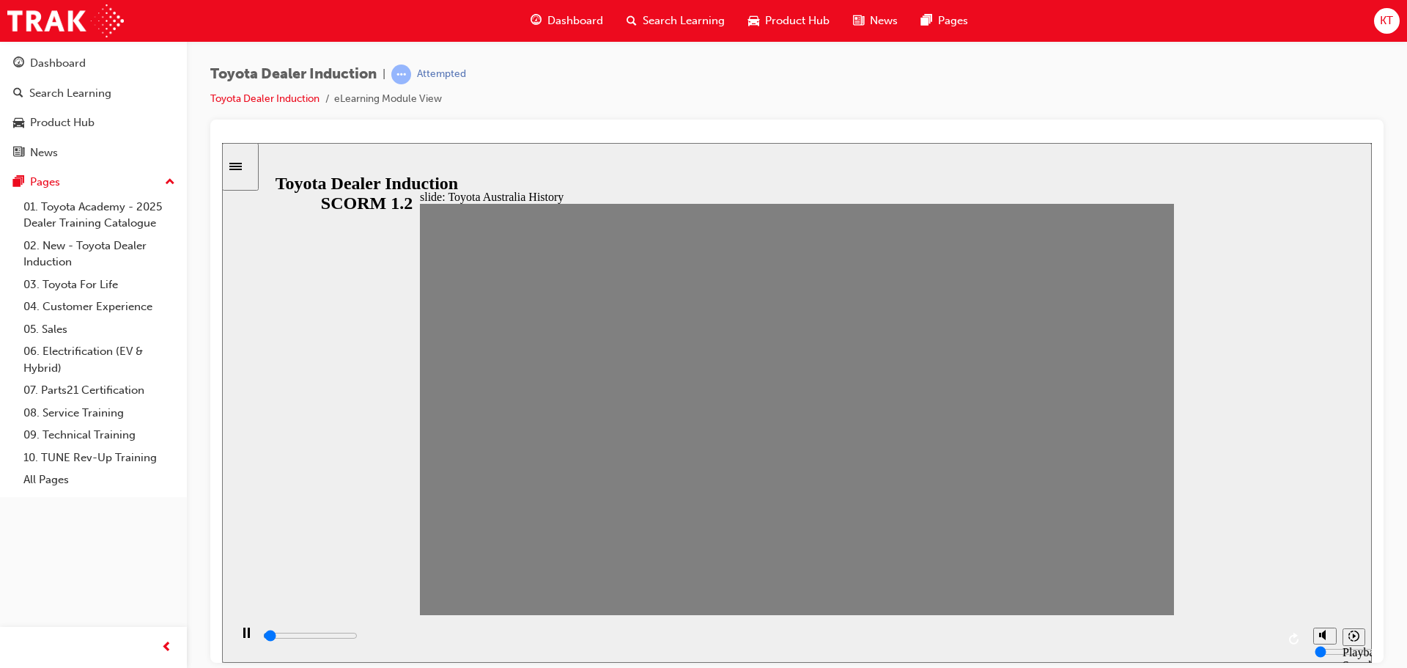
drag, startPoint x: 930, startPoint y: 413, endPoint x: 971, endPoint y: 413, distance: 41.0
drag, startPoint x: 971, startPoint y: 413, endPoint x: 998, endPoint y: 417, distance: 27.4
drag, startPoint x: 998, startPoint y: 417, endPoint x: 1018, endPoint y: 417, distance: 20.5
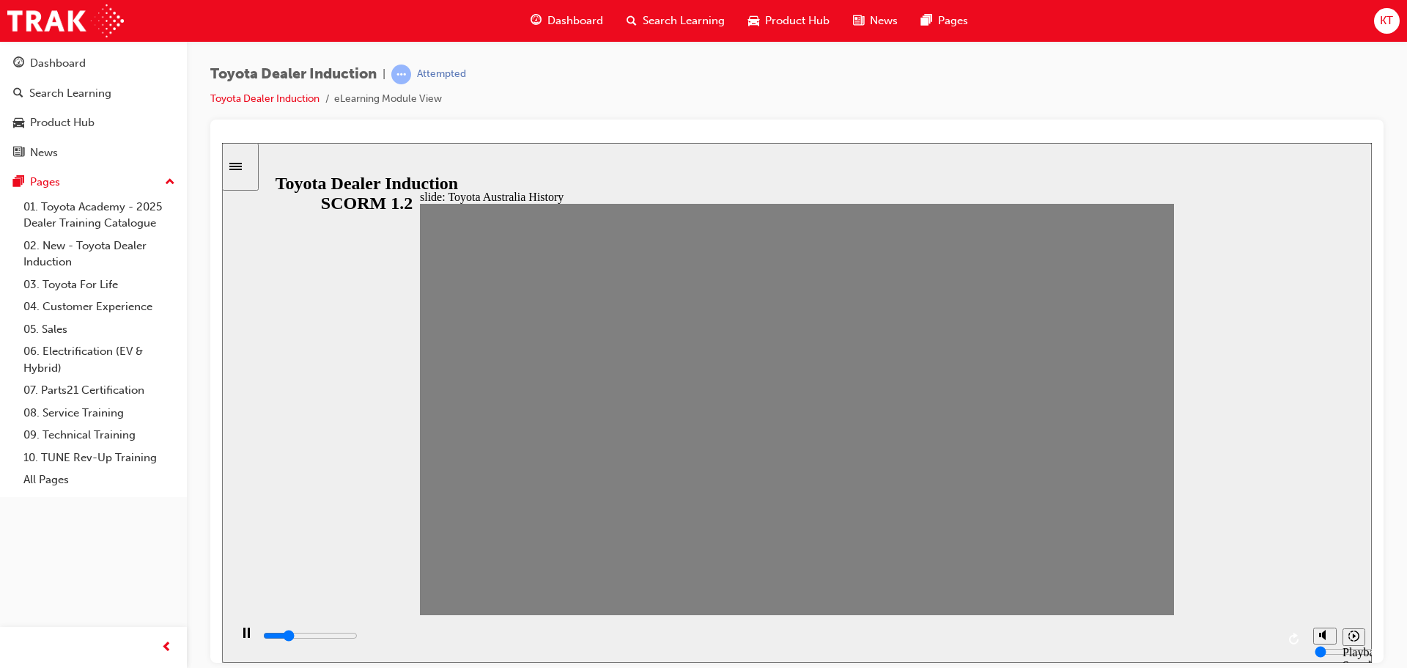
drag, startPoint x: 1018, startPoint y: 417, endPoint x: 1054, endPoint y: 421, distance: 36.2
drag, startPoint x: 1046, startPoint y: 418, endPoint x: 1070, endPoint y: 417, distance: 24.2
drag, startPoint x: 1070, startPoint y: 417, endPoint x: 1094, endPoint y: 418, distance: 24.2
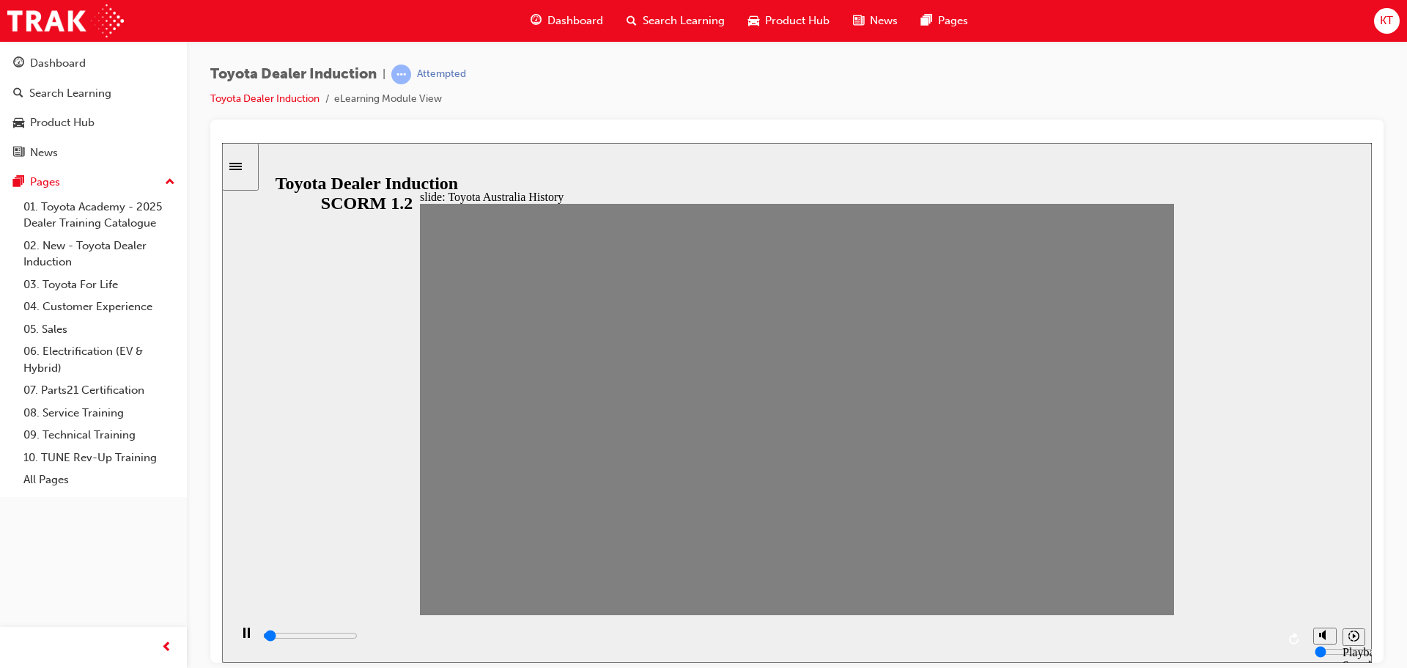
drag, startPoint x: 1094, startPoint y: 418, endPoint x: 1121, endPoint y: 420, distance: 27.2
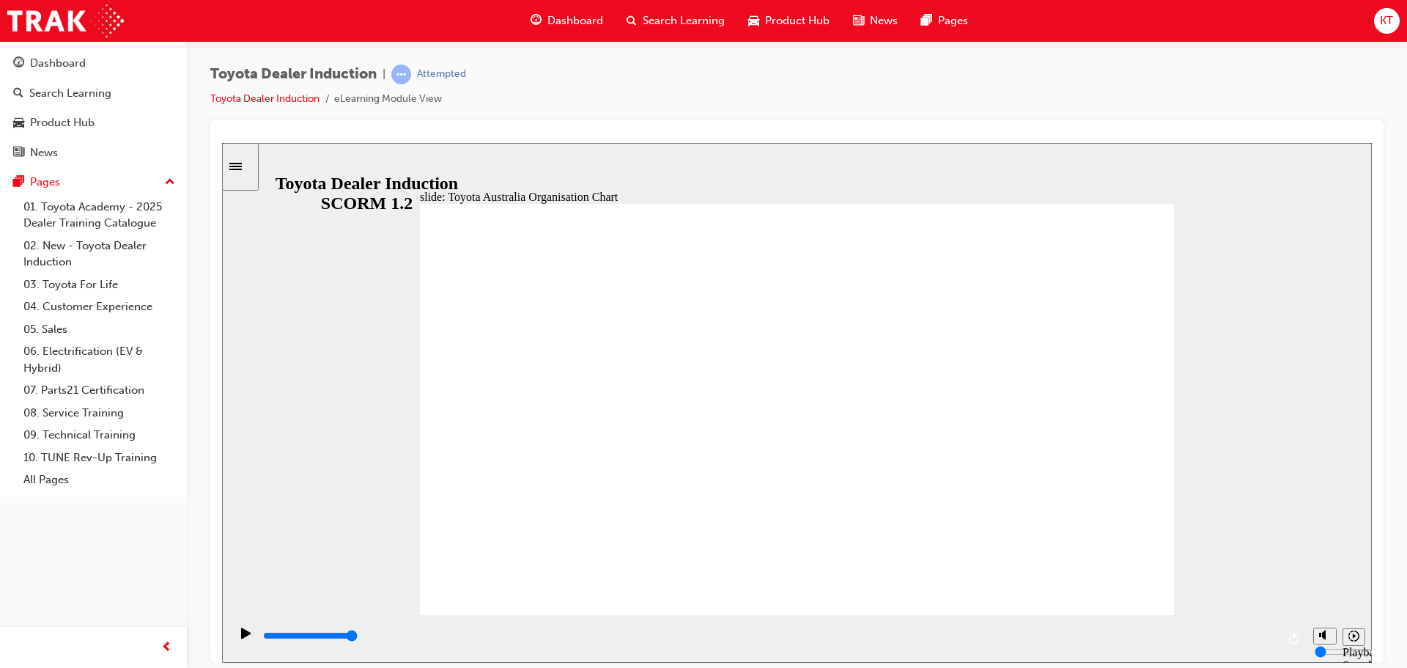
drag, startPoint x: 547, startPoint y: 478, endPoint x: 692, endPoint y: 494, distance: 145.9
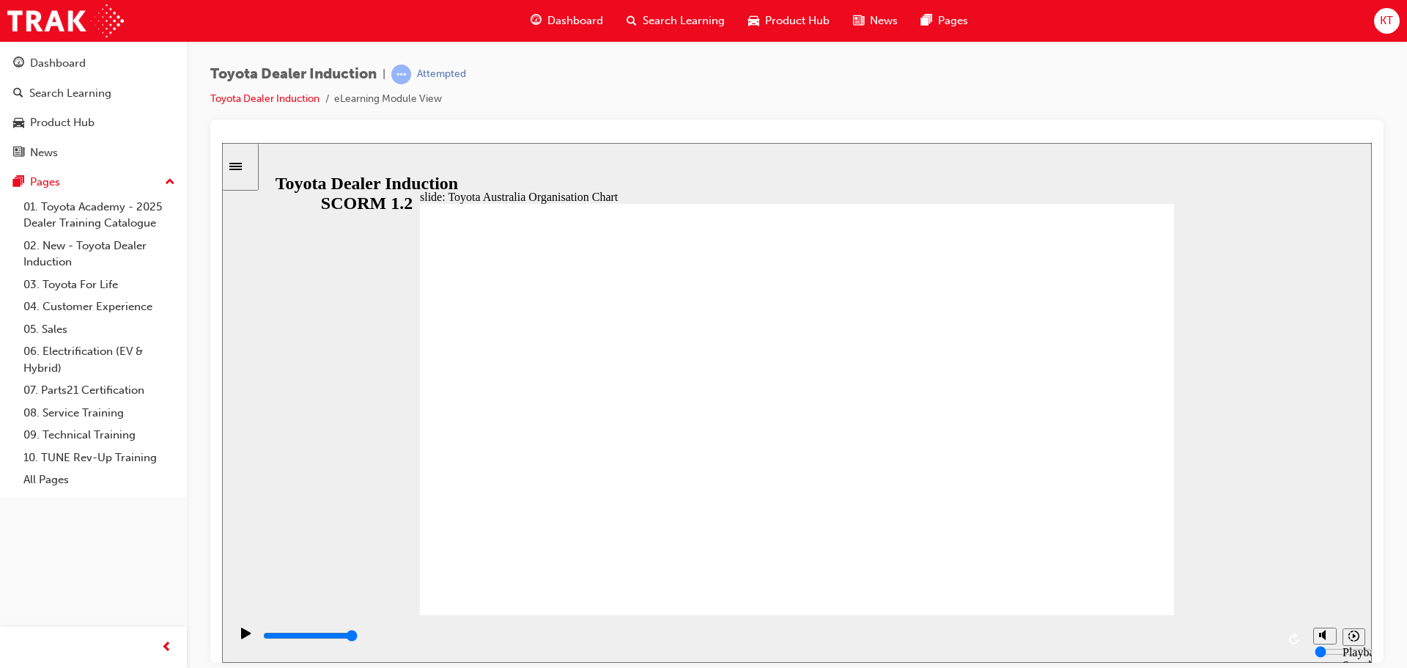
type input "5000"
radio input "true"
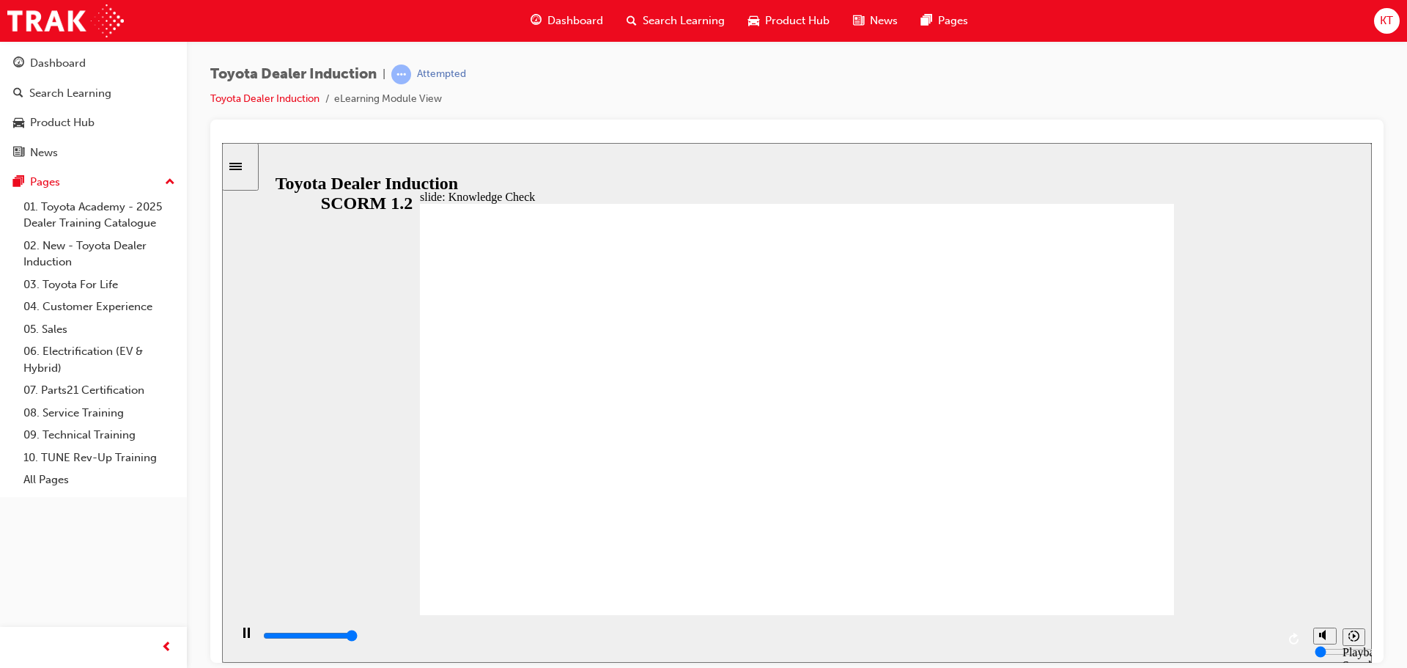
type input "5000"
radio input "true"
type input "5000"
radio input "true"
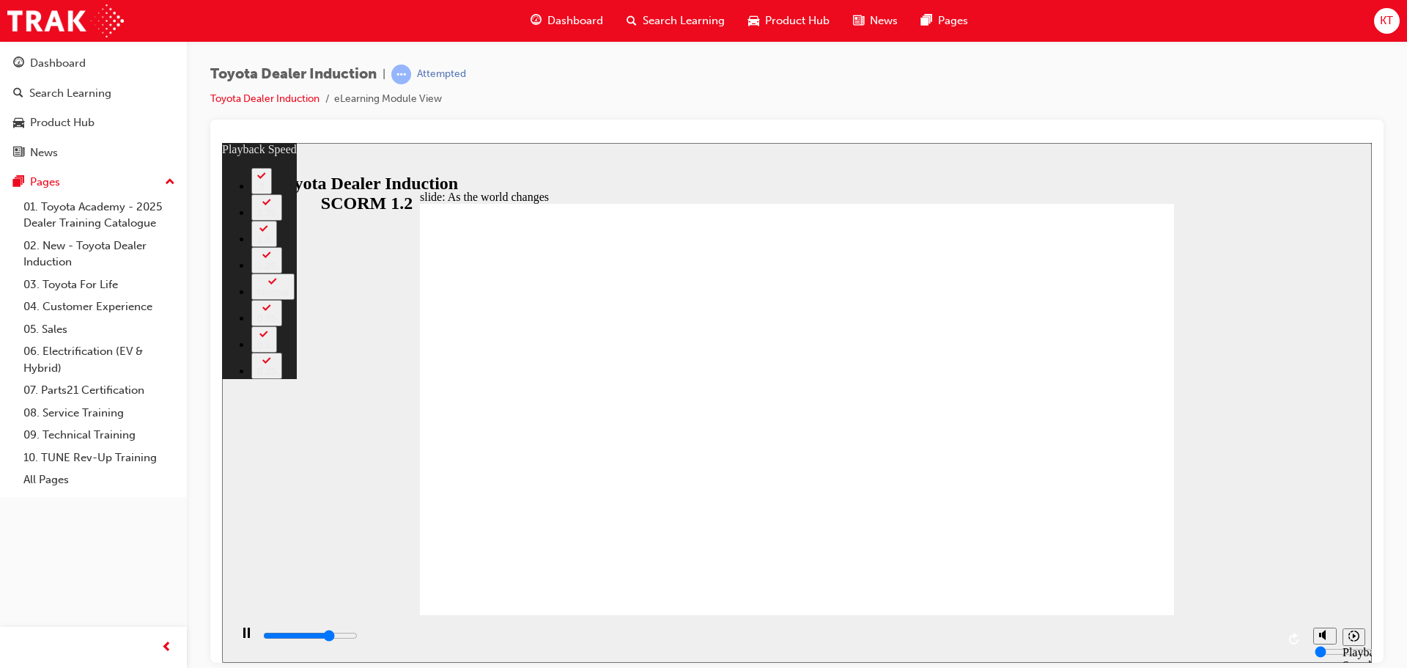
type input "6700"
type input "0"
type input "7000"
type input "0"
type input "7200"
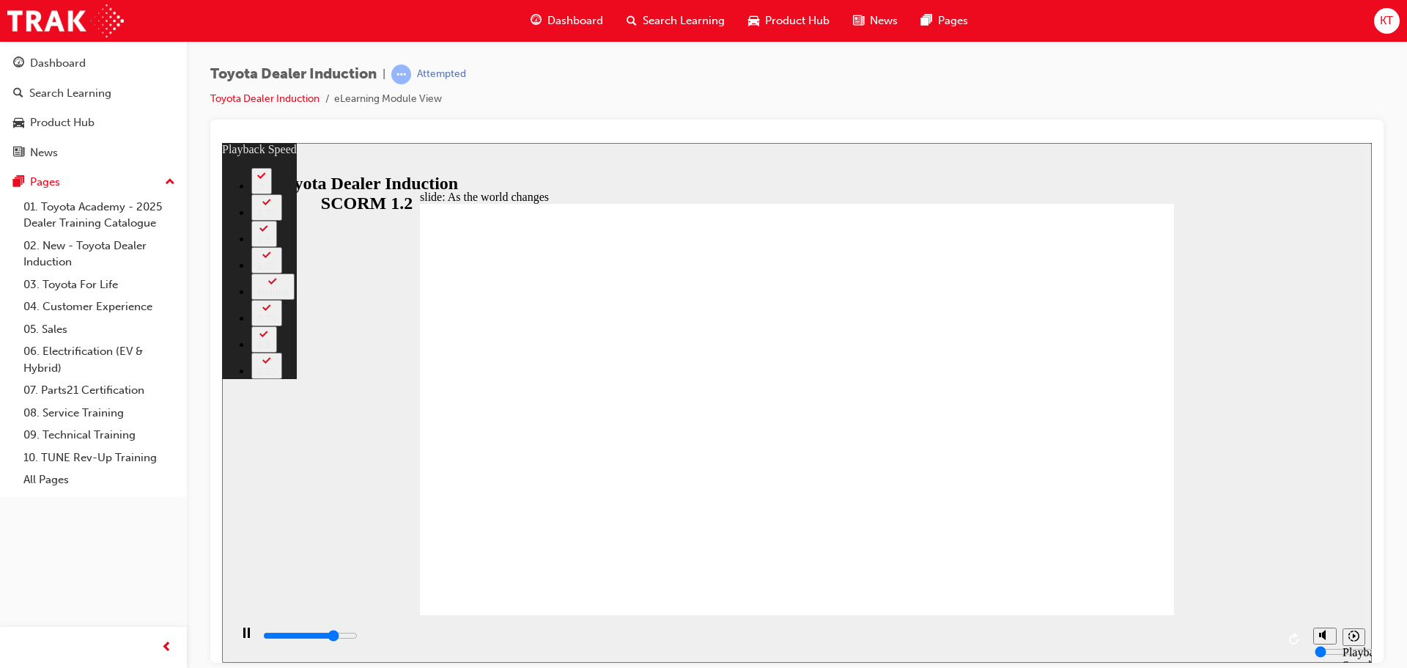
type input "1"
type input "7500"
type input "1"
type input "7800"
type input "1"
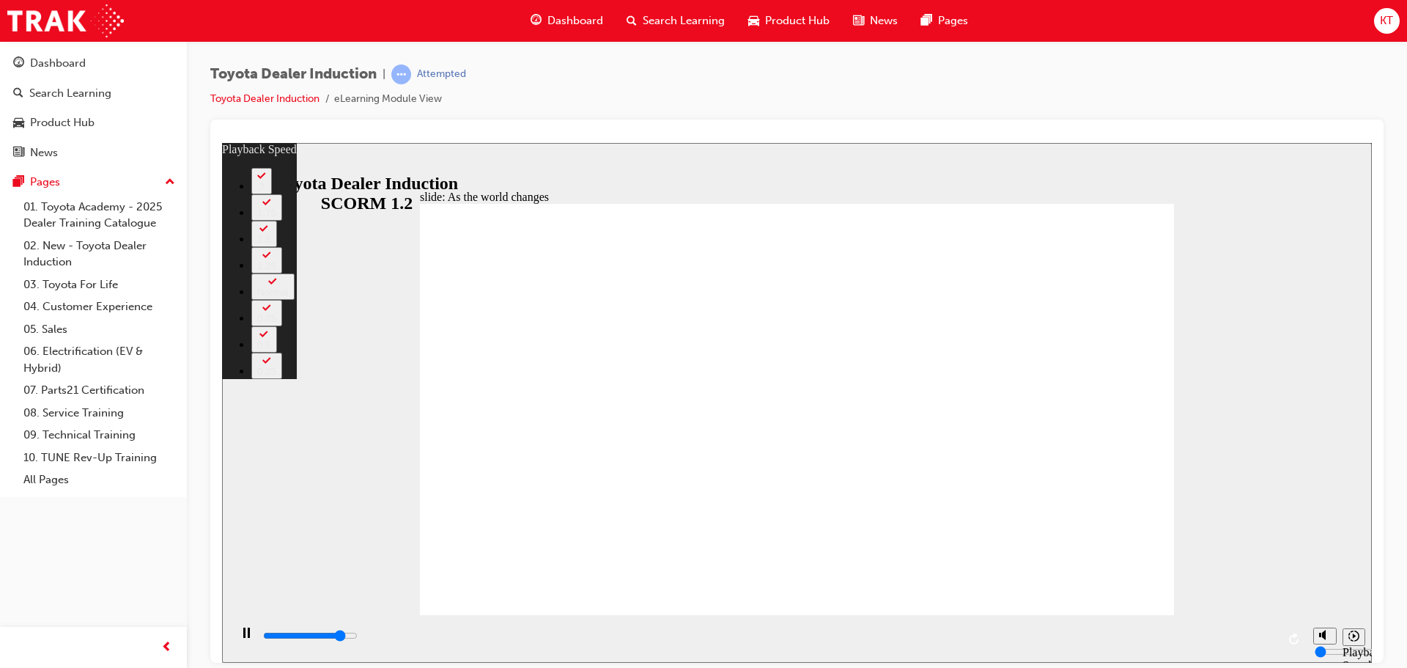
type input "8000"
type input "1"
type input "8300"
type input "2"
type input "8600"
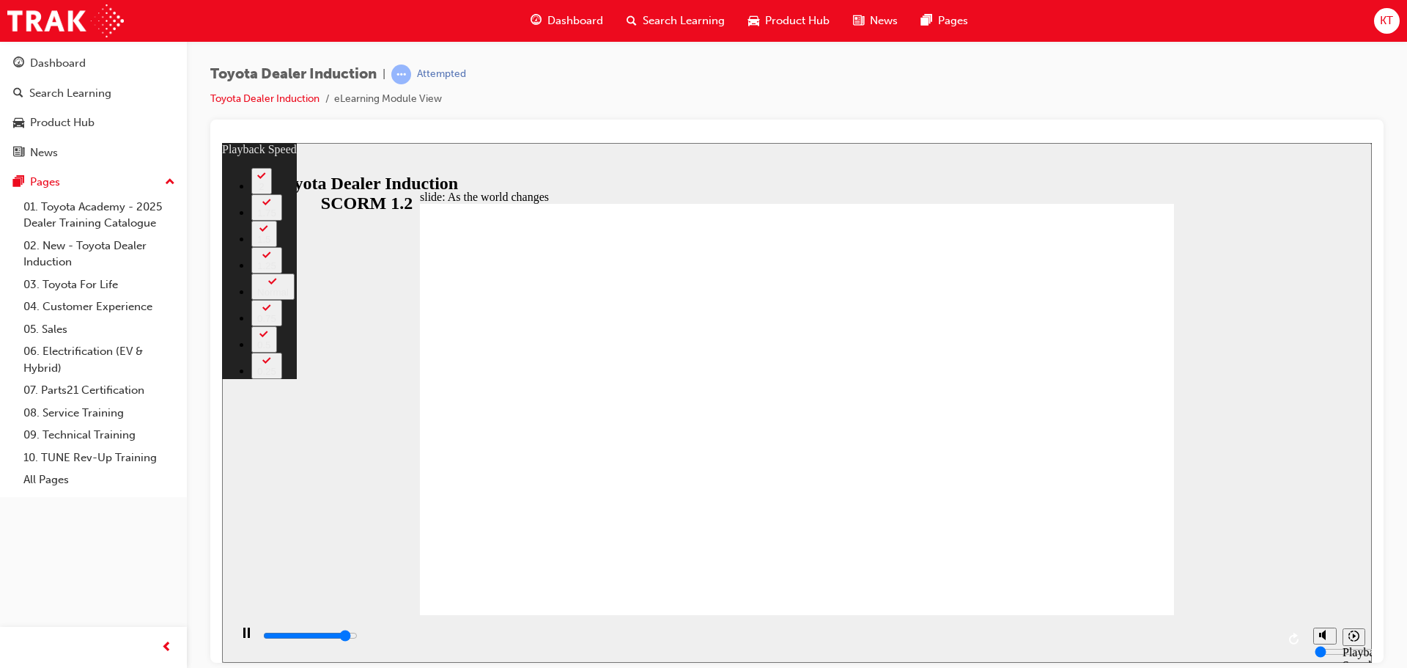
type input "2"
type input "8600"
type input "123"
type input "8600"
type input "123"
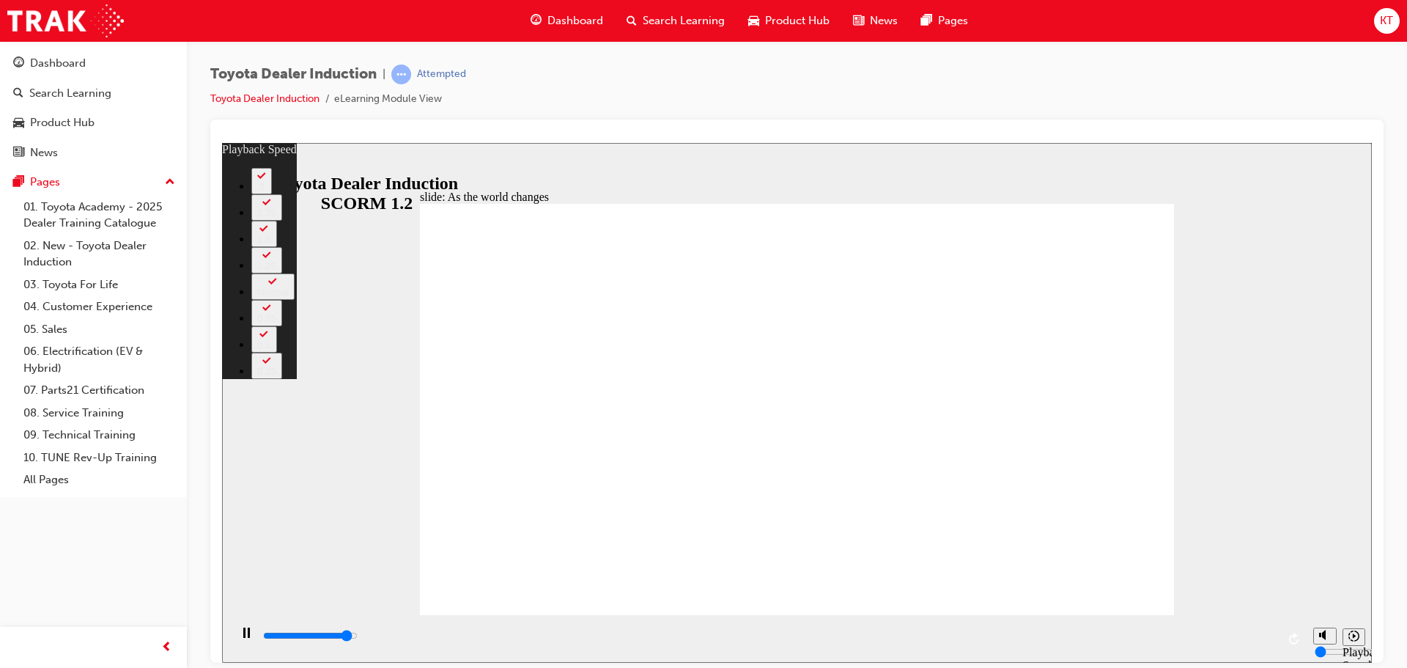
type input "8700"
type input "123"
type input "9000"
type input "123"
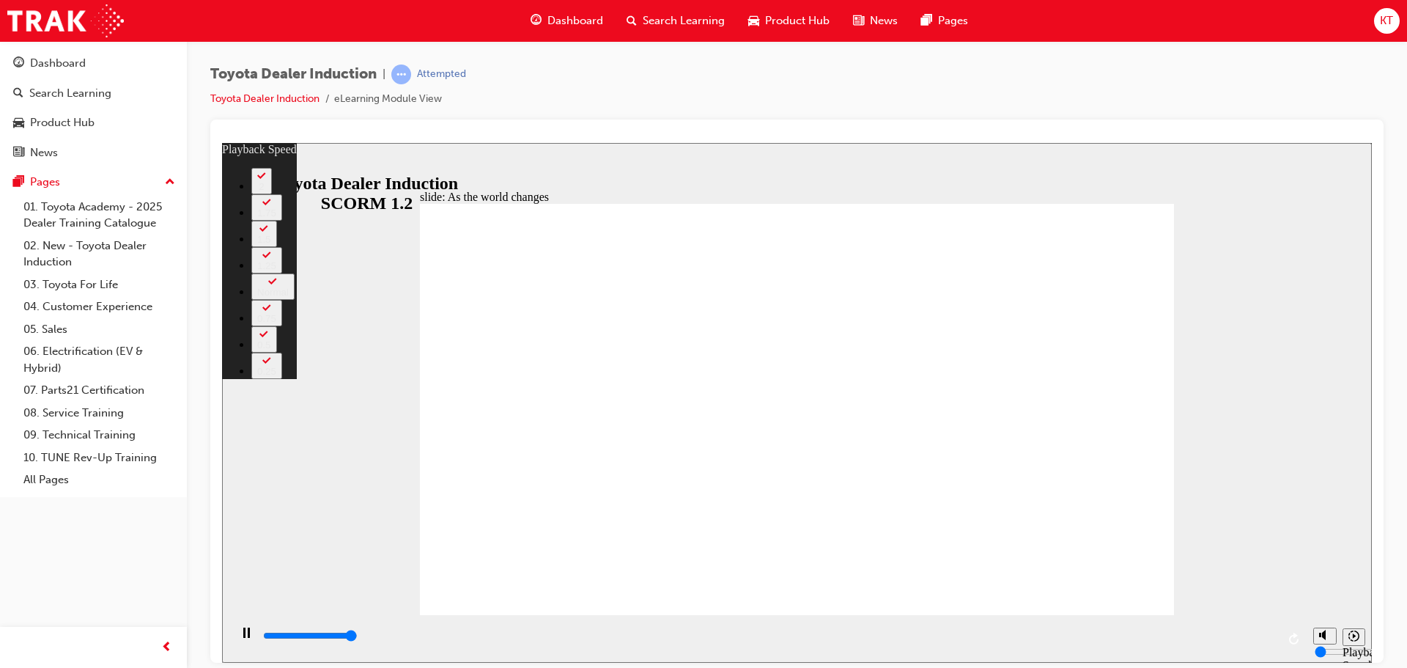
type input "9200"
type input "123"
type input "9200"
type input "128"
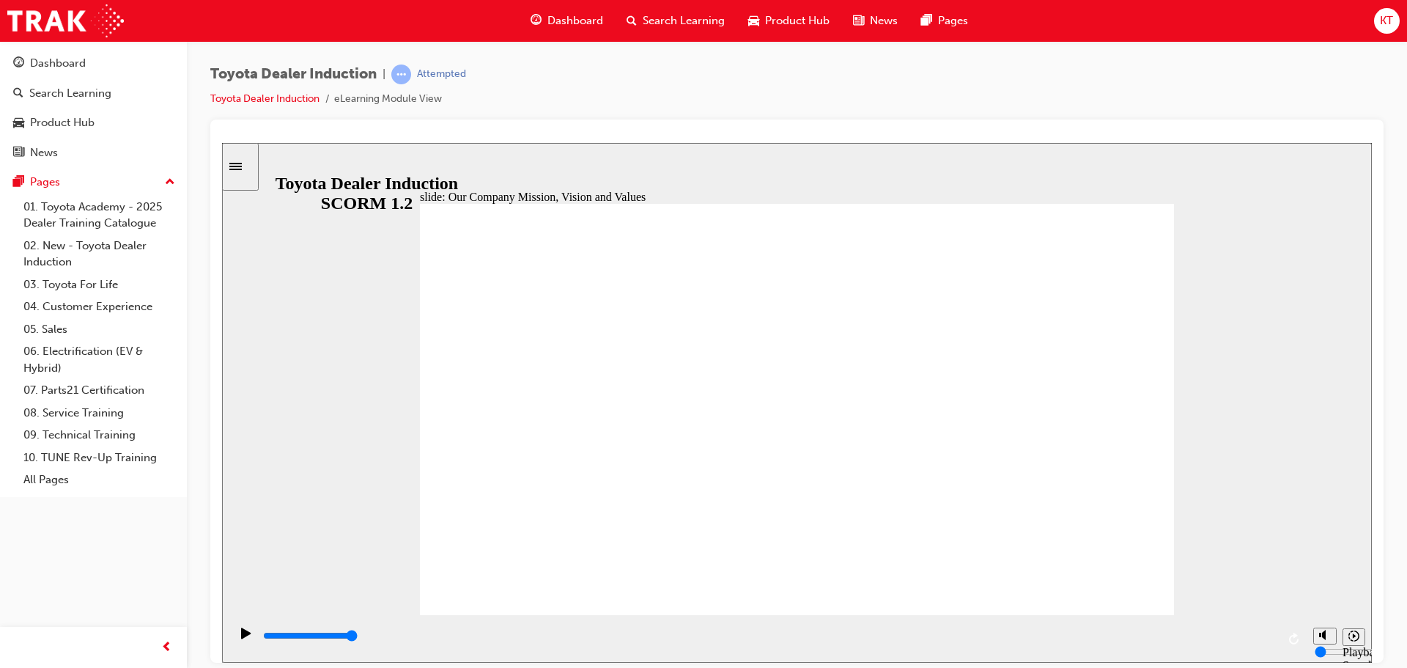
click at [1248, 634] on div "playback controls" at bounding box center [769, 635] width 1015 height 16
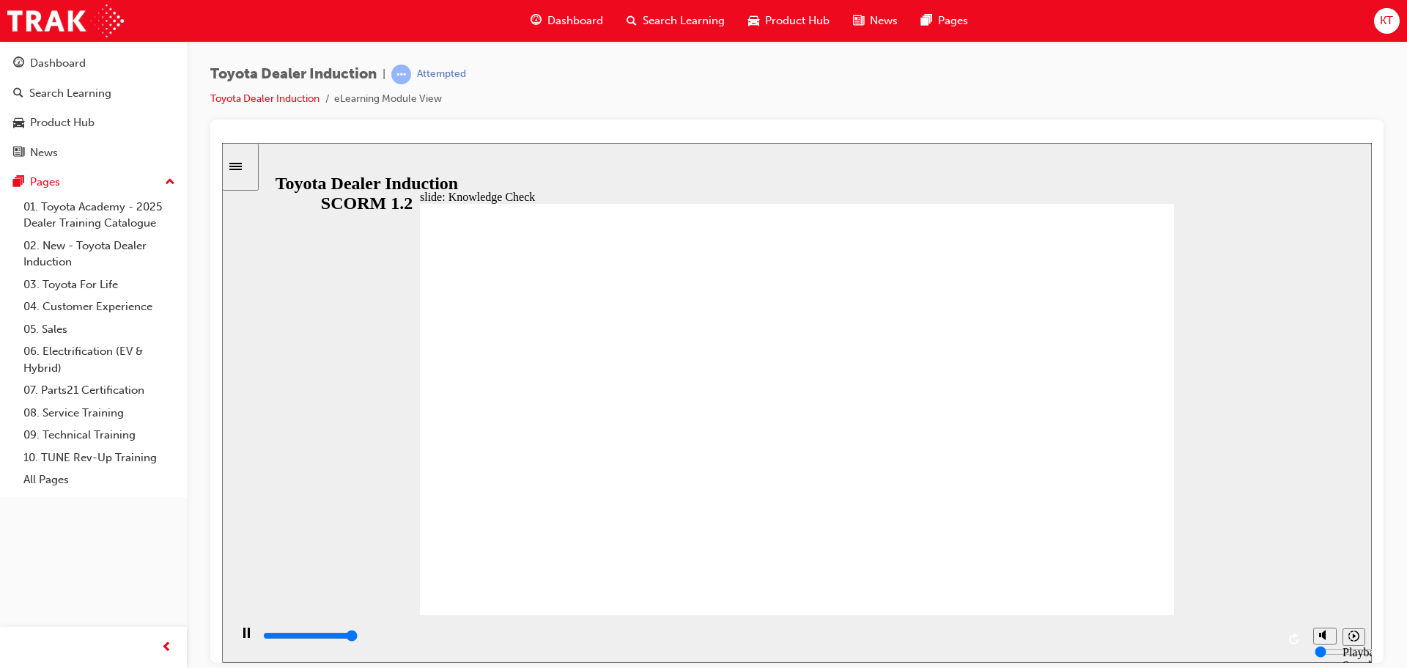
type input "5000"
type input "s"
type input "sa"
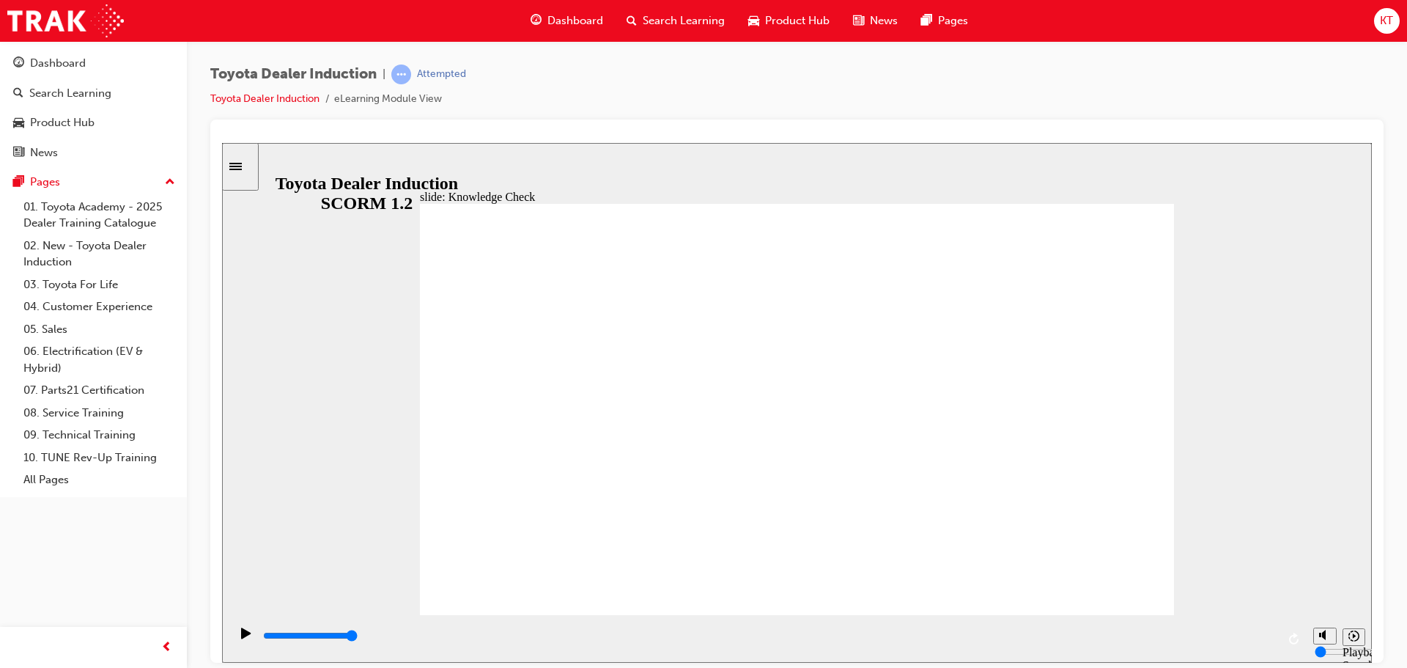
type input "sa"
type input "saf"
type input "saft"
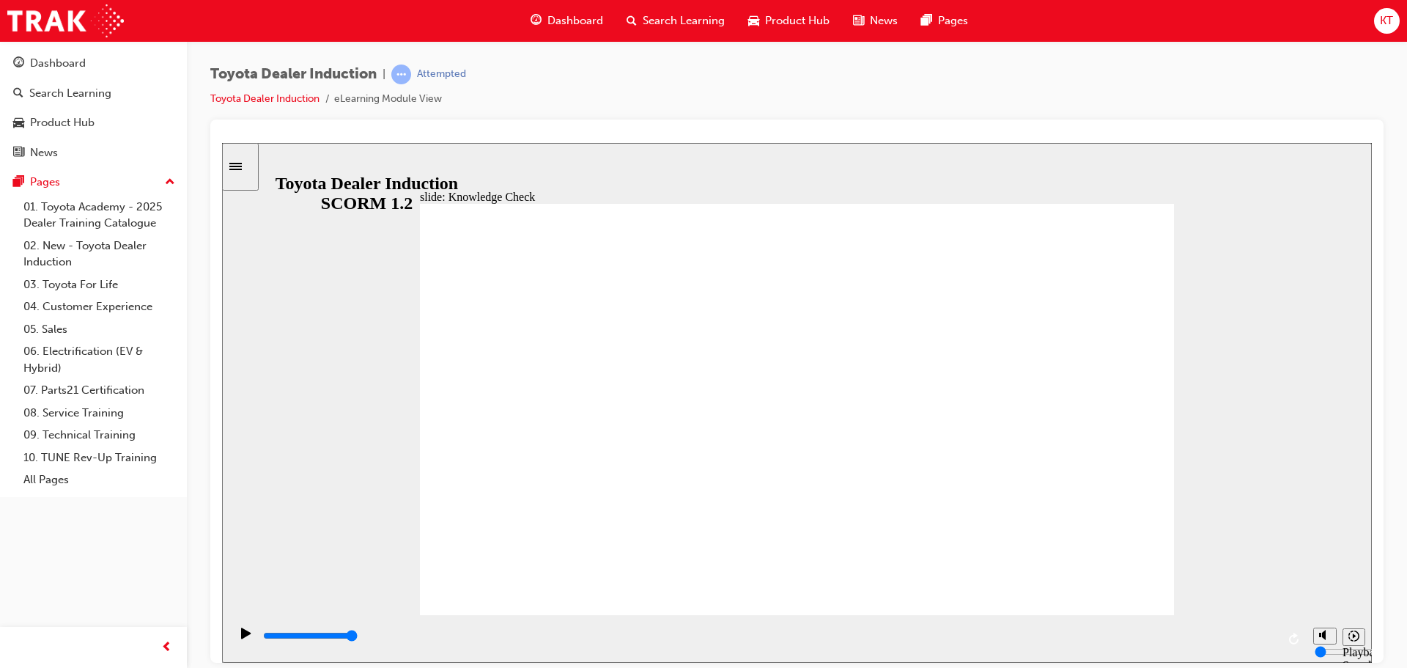
type input "safty"
type input "saft"
type input "safte"
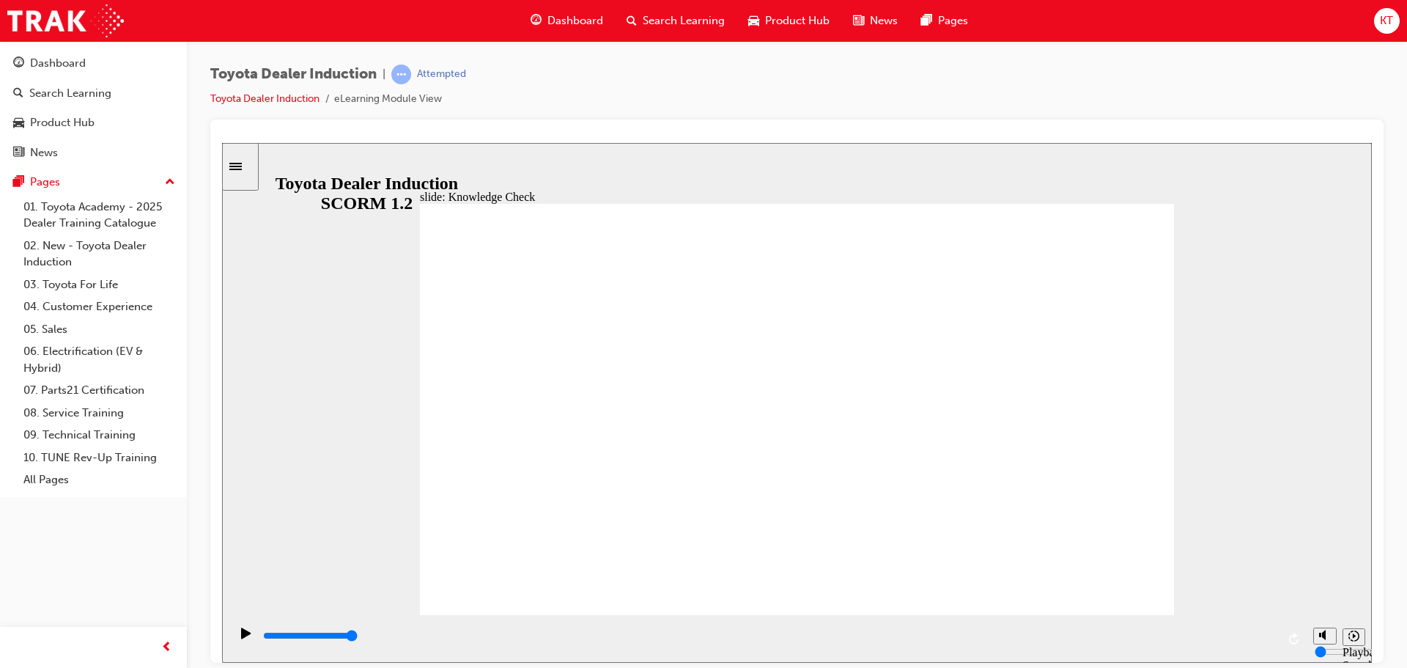
type input "safte"
type input "saftey"
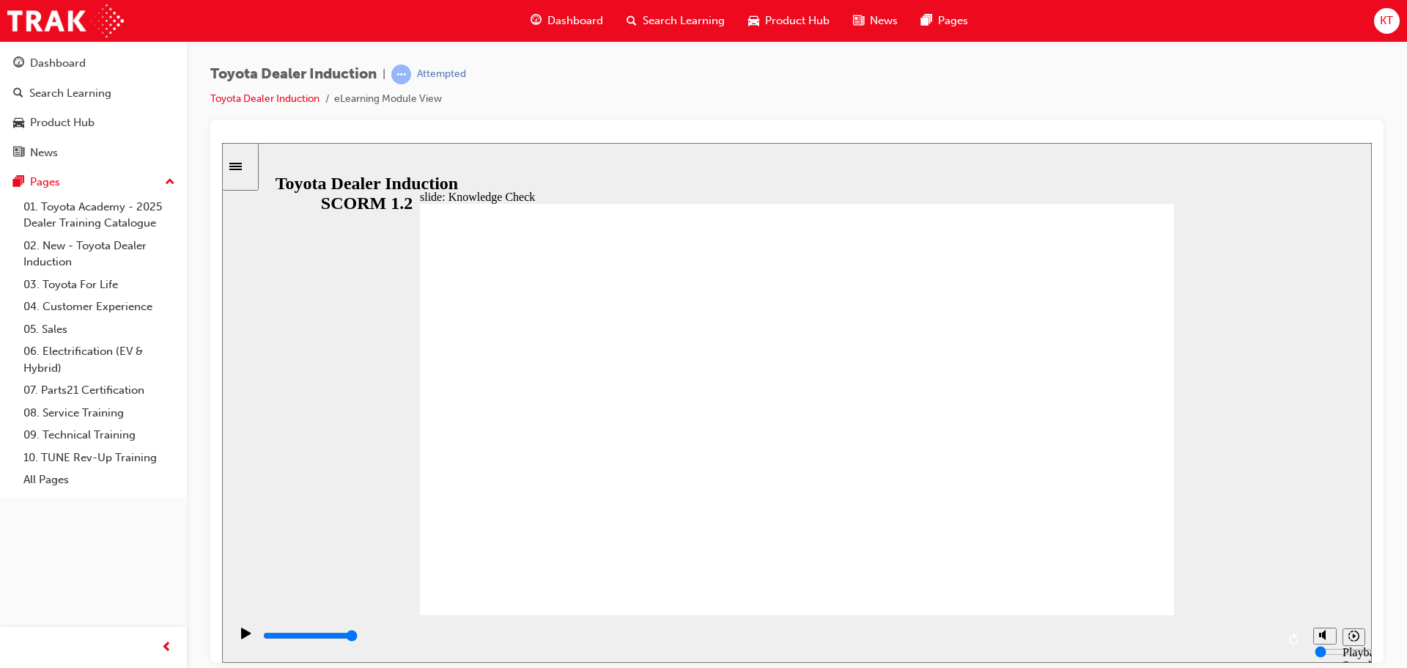
type input "saftey"
type input "5000"
type input "h"
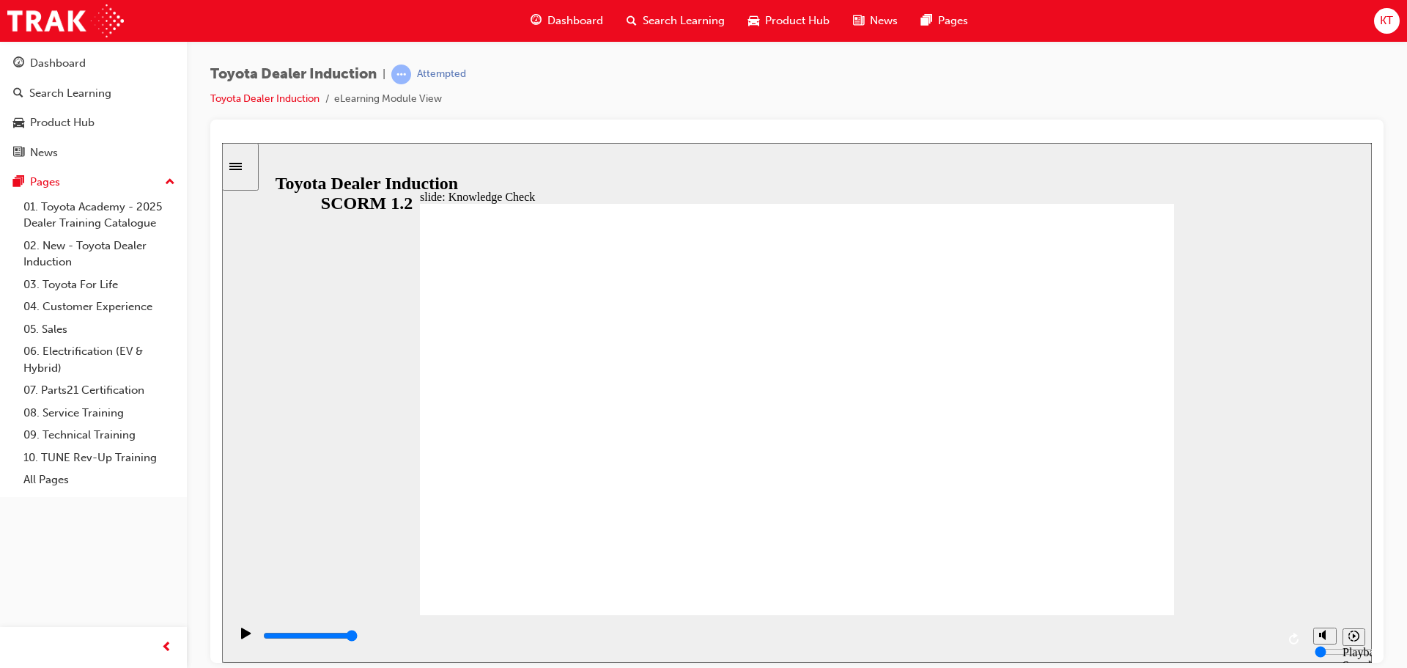
type input "ha"
type input "hap"
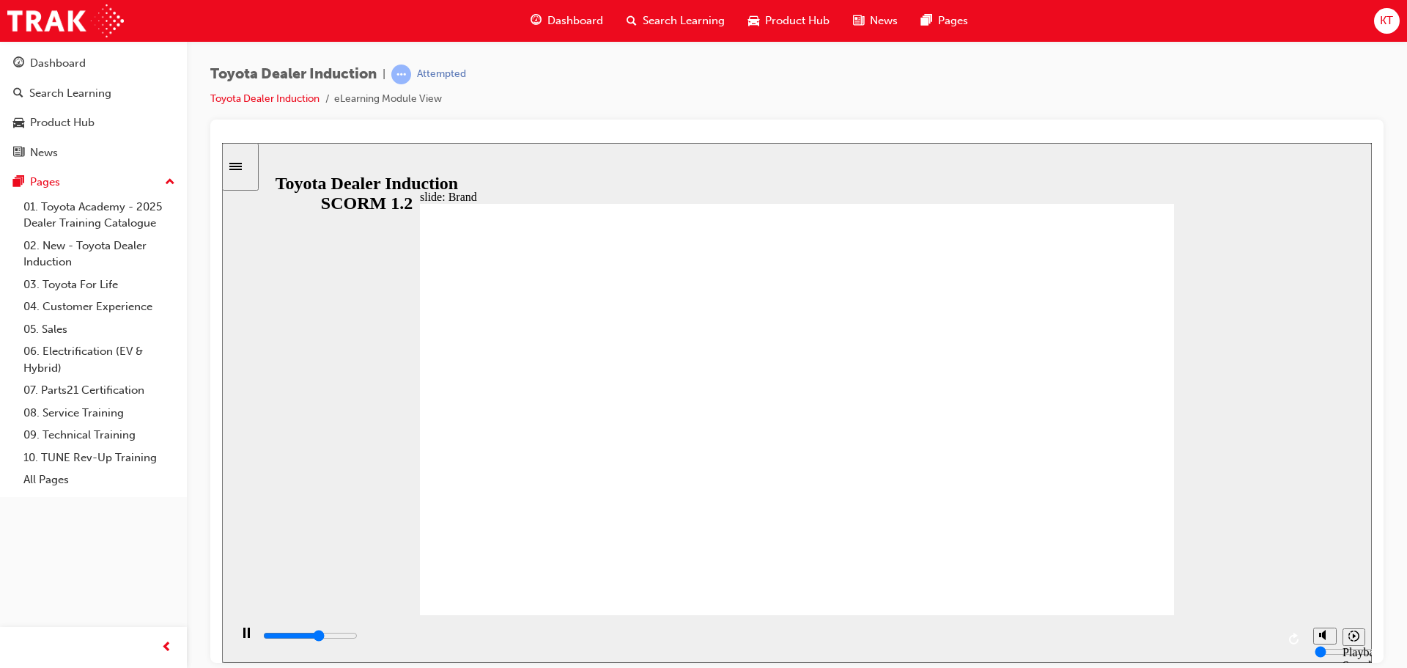
click at [1254, 635] on div "playback controls" at bounding box center [769, 635] width 1015 height 16
click at [1265, 641] on div "playback controls" at bounding box center [769, 635] width 1015 height 16
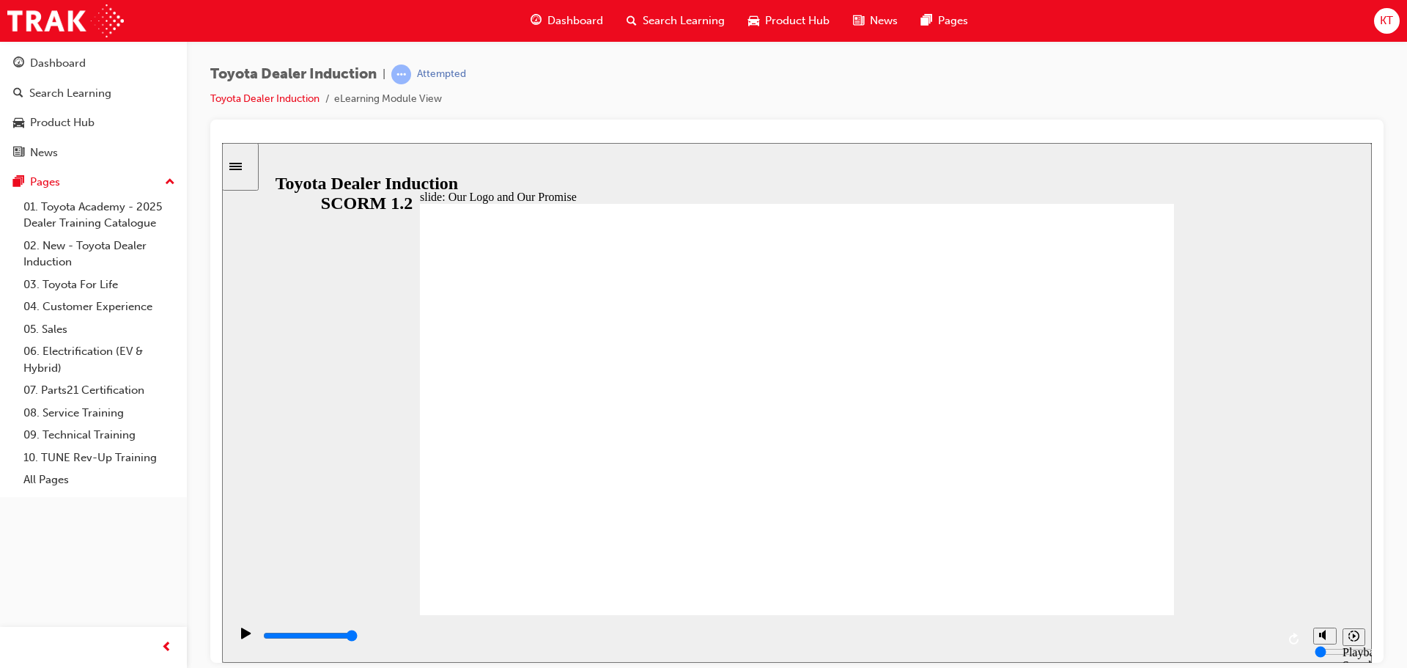
click at [358, 637] on input "slide progress" at bounding box center [310, 635] width 95 height 12
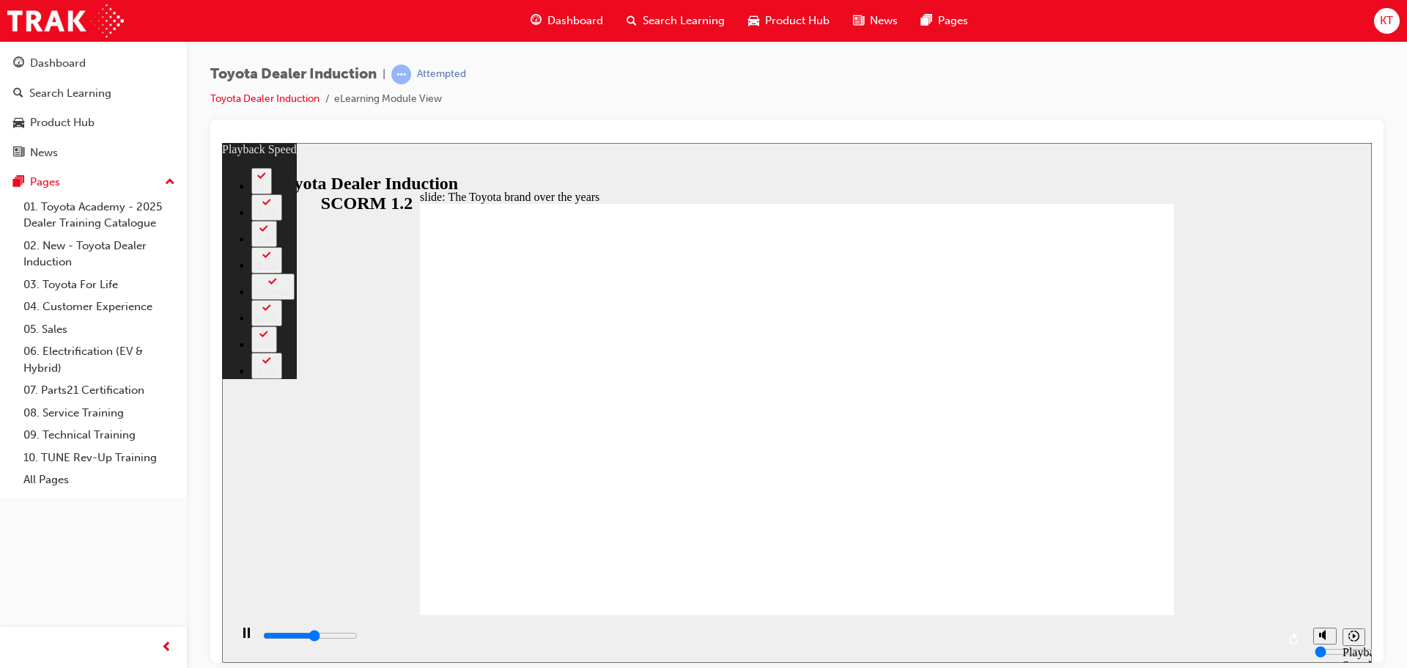
type input "4600"
type input "161"
type input "4900"
type input "161"
type input "5200"
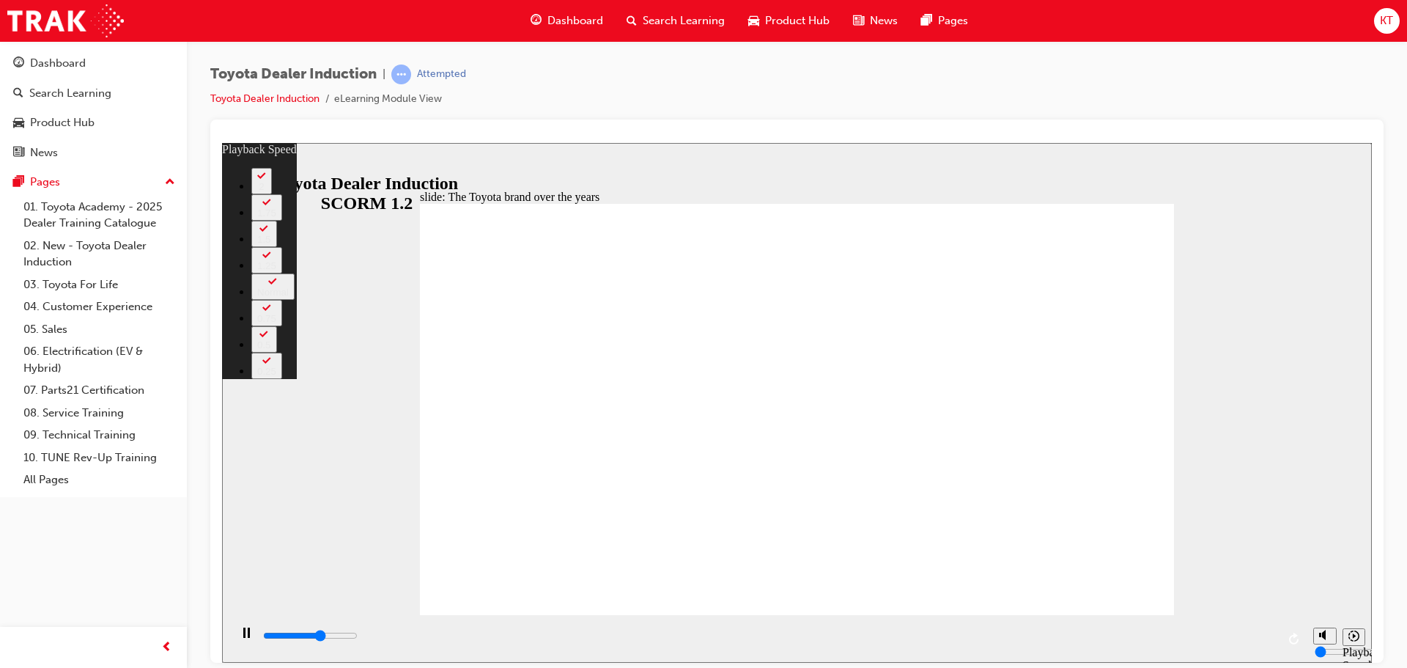
type input "161"
type input "5400"
type input "161"
type input "5700"
type input "162"
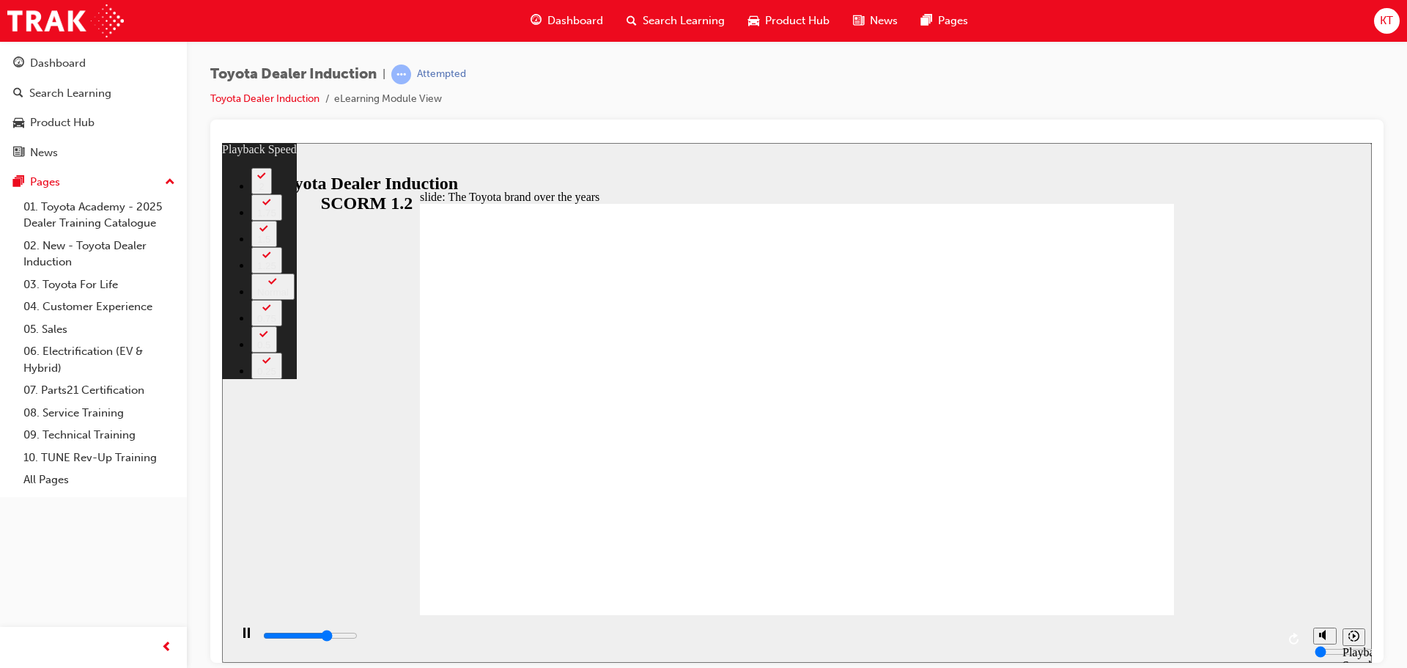
type input "6000"
type input "162"
type input "6200"
type input "162"
type input "6500"
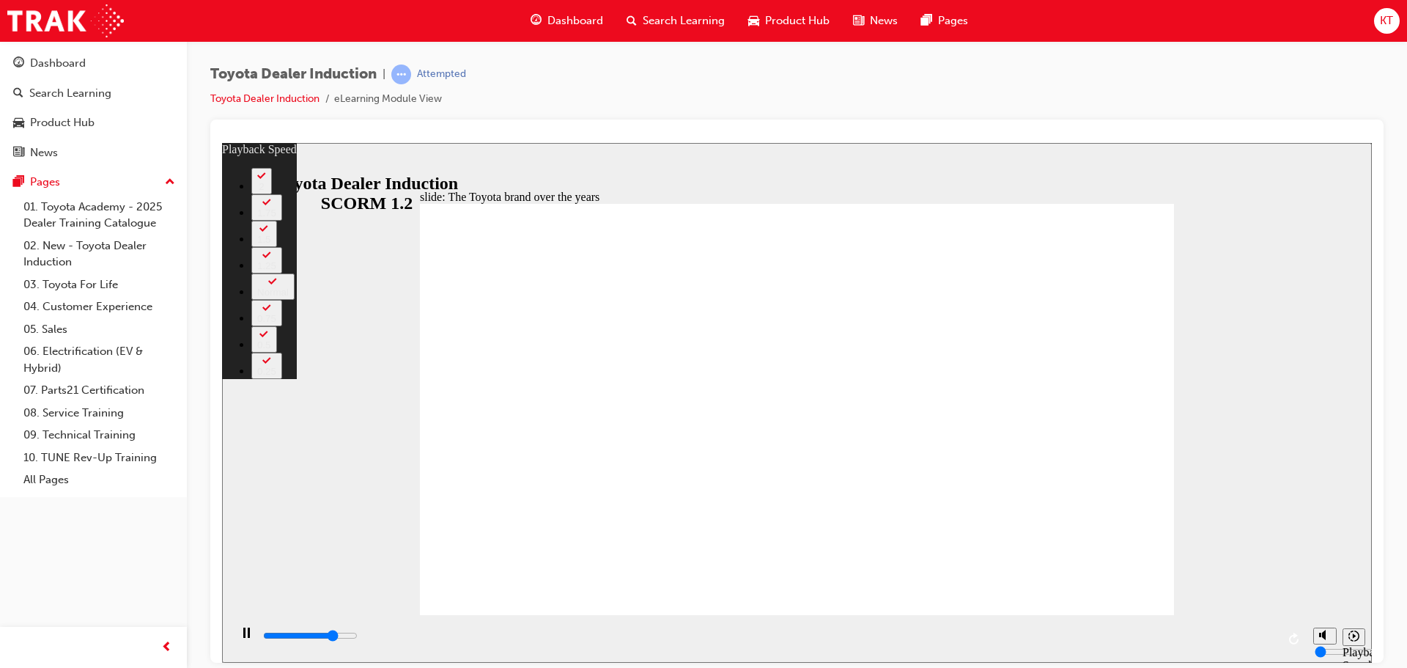
type input "162"
type input "6700"
type input "163"
type input "7000"
type input "163"
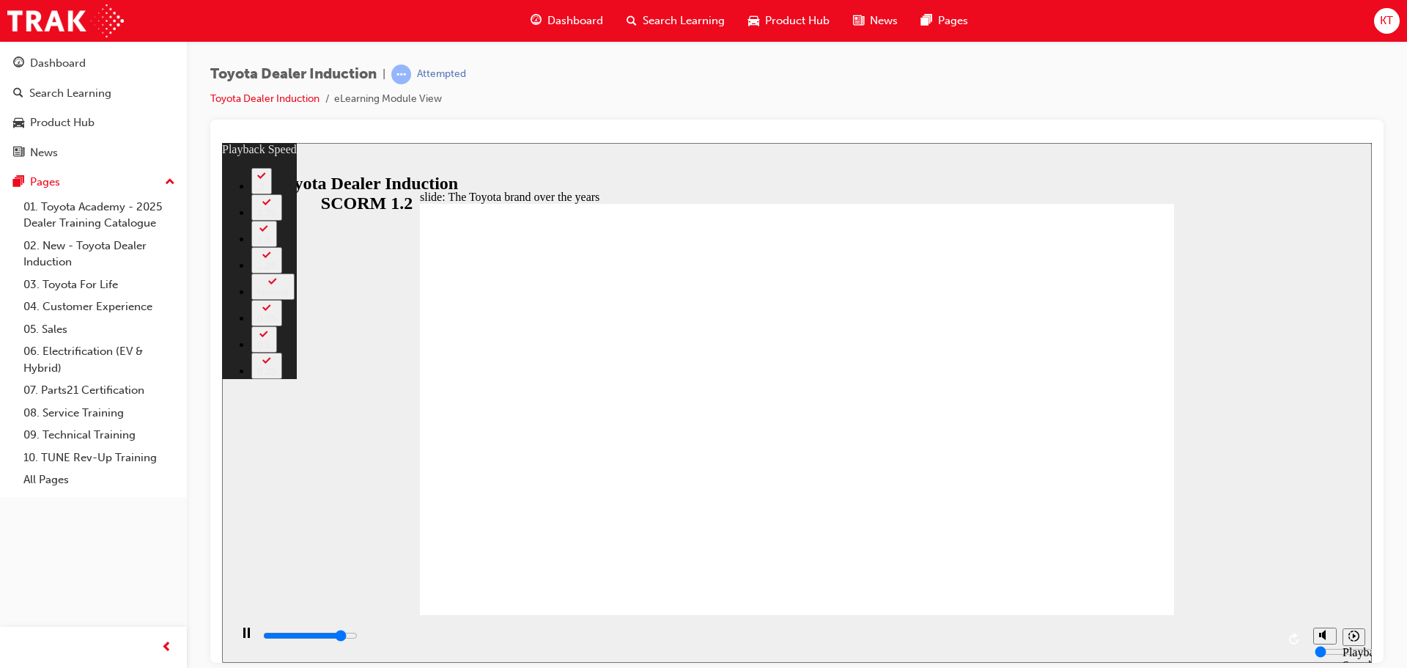
type input "7300"
type input "163"
type input "7500"
type input "163"
type input "7800"
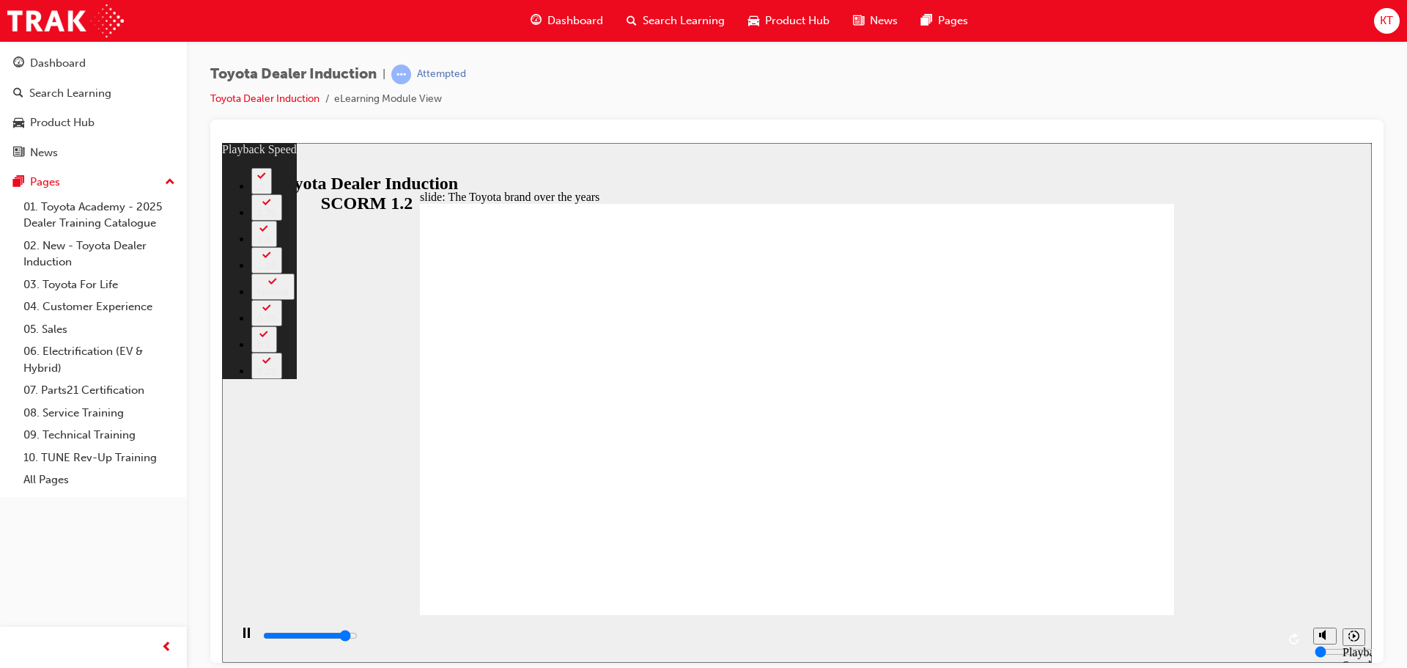
type input "164"
type input "8000"
type input "164"
type input "8100"
type input "164"
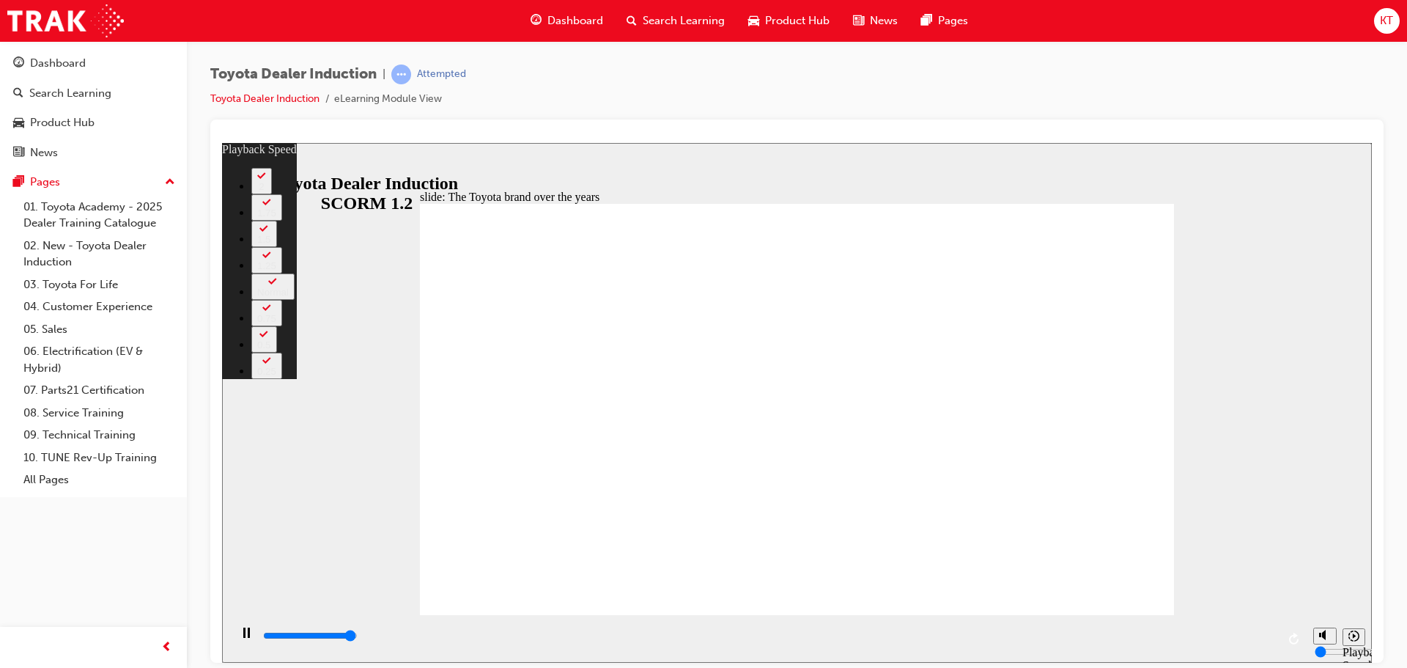
type input "8300"
type input "164"
type input "8400"
type input "165"
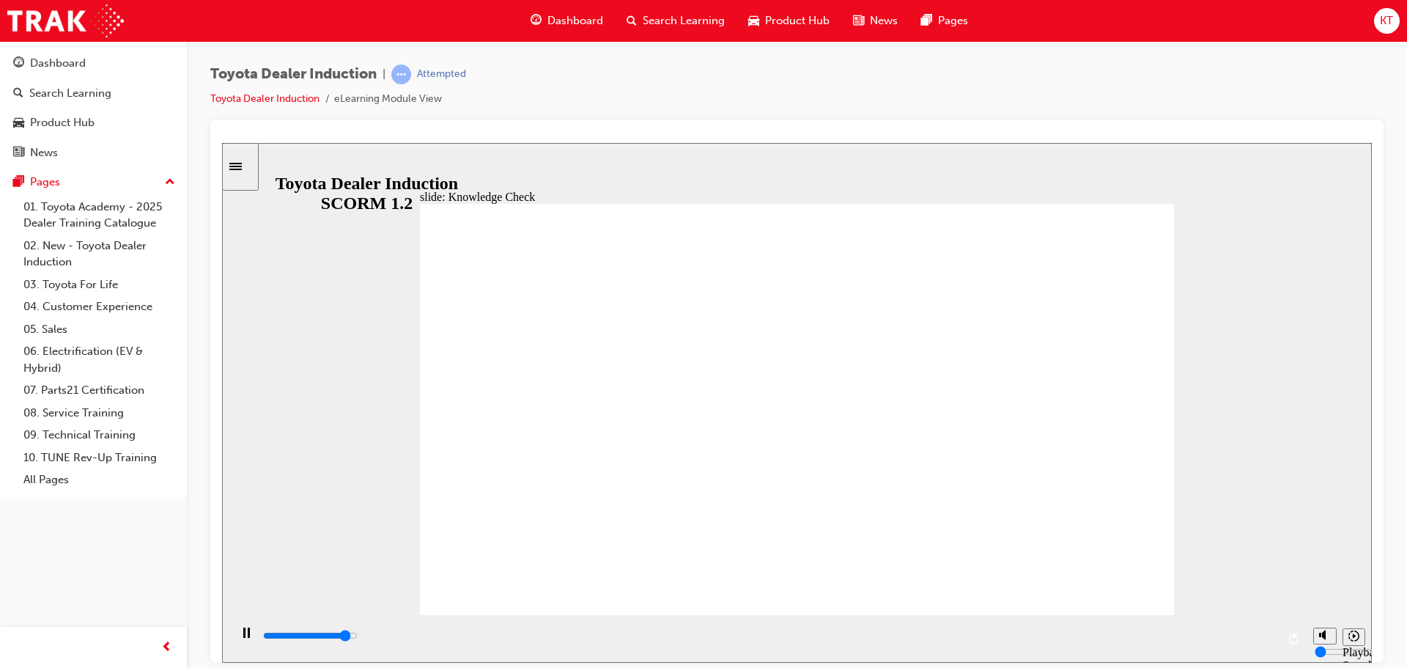
type input "4700"
radio input "true"
type input "5000"
radio input "false"
radio input "true"
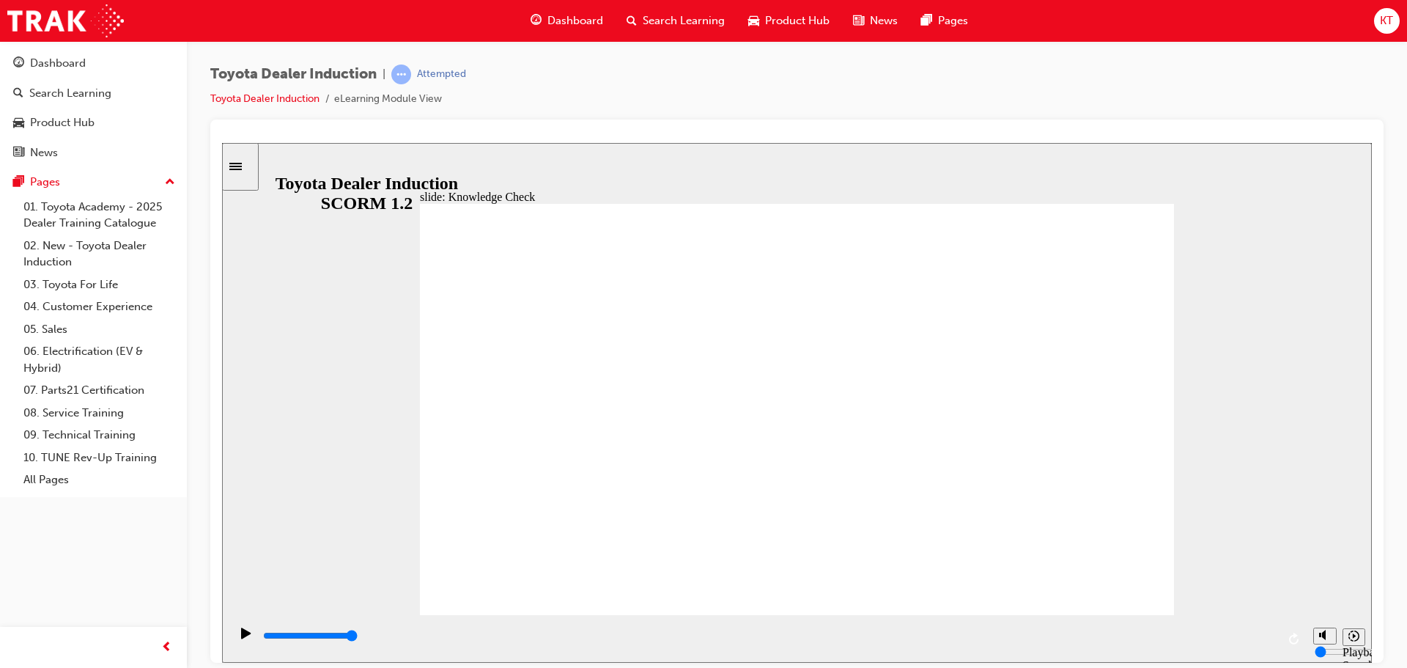
radio input "false"
radio input "true"
click at [1234, 632] on div "playback controls" at bounding box center [769, 635] width 1015 height 16
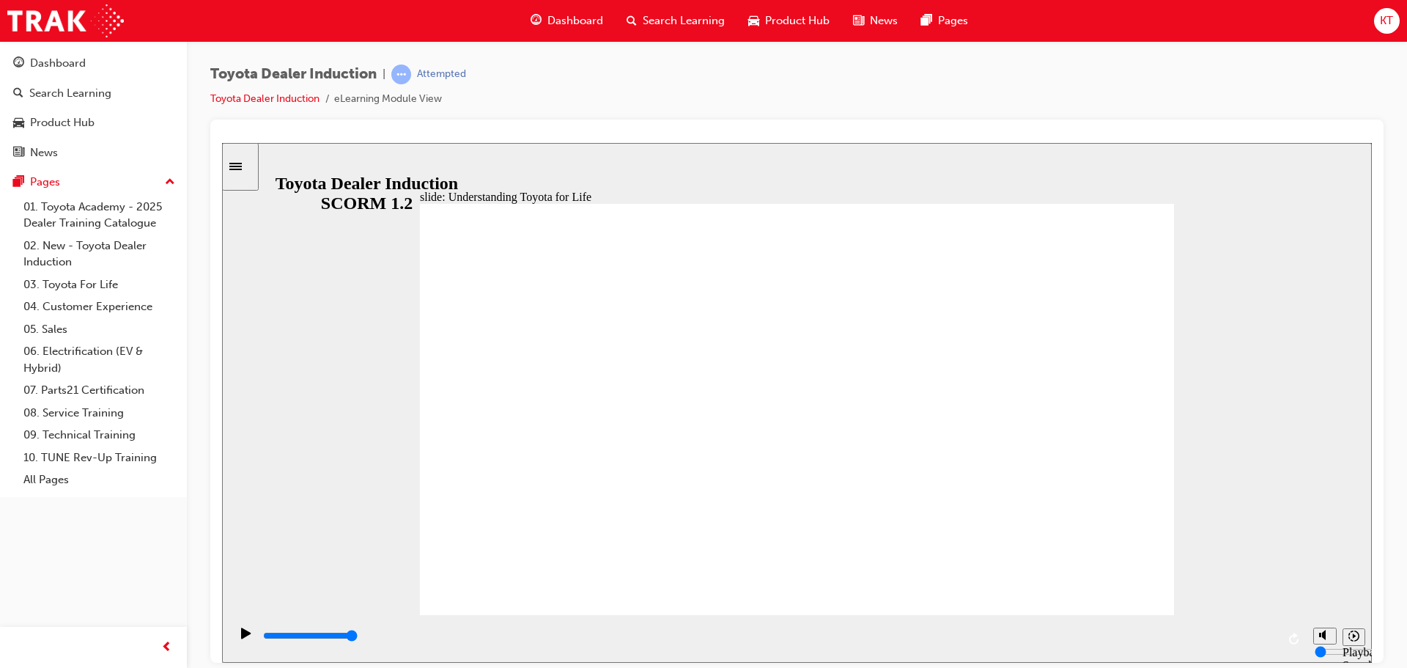
click at [1215, 632] on div "playback controls" at bounding box center [769, 635] width 1015 height 16
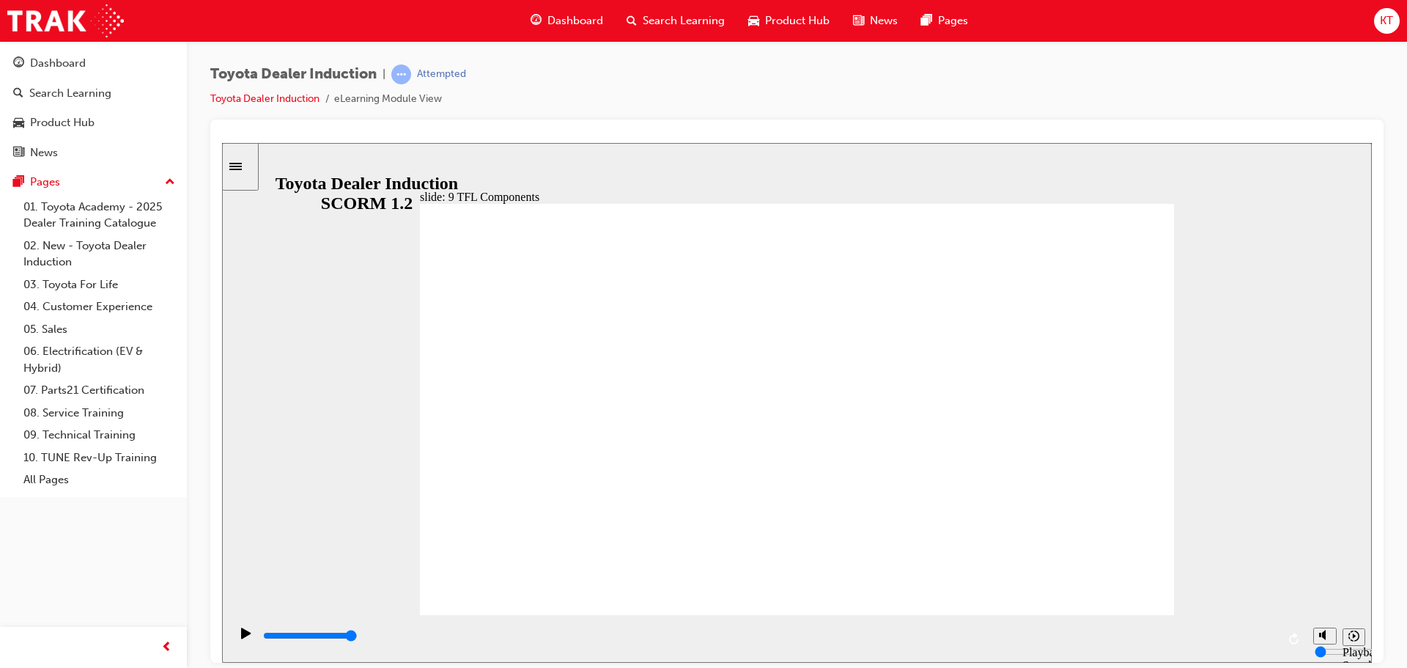
click at [1165, 631] on div "playback controls" at bounding box center [769, 635] width 1015 height 16
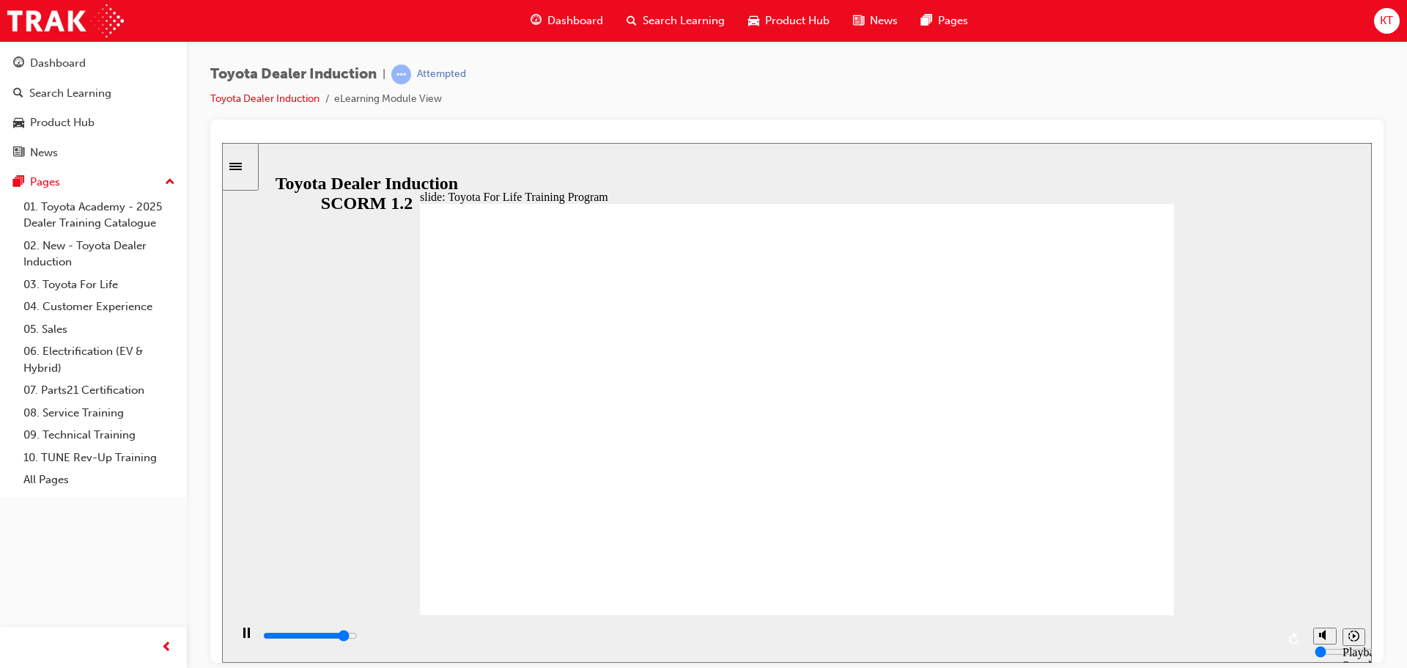
click at [1231, 625] on div "playback controls" at bounding box center [767, 638] width 1076 height 48
click at [1235, 630] on div "playback controls" at bounding box center [769, 638] width 1015 height 22
click at [1240, 640] on div "playback controls" at bounding box center [769, 635] width 1015 height 16
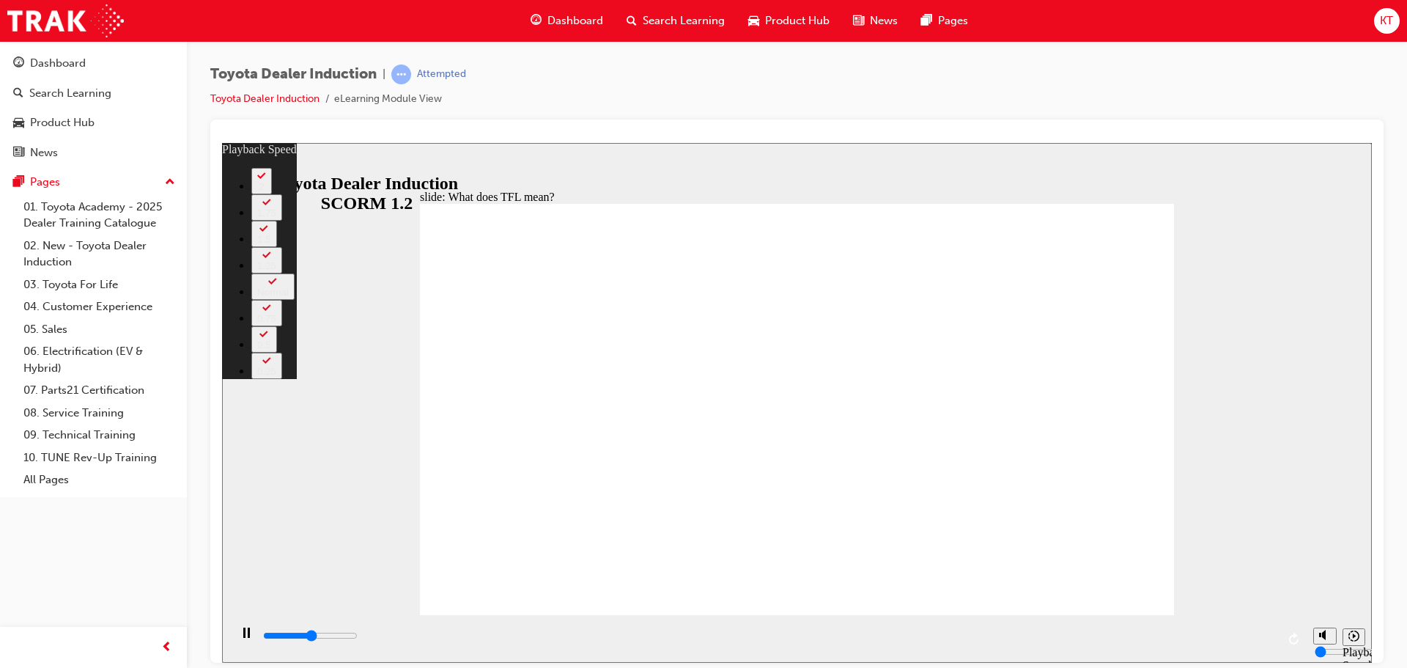
type input "5600"
type input "0"
type input "5900"
type input "0"
type input "6100"
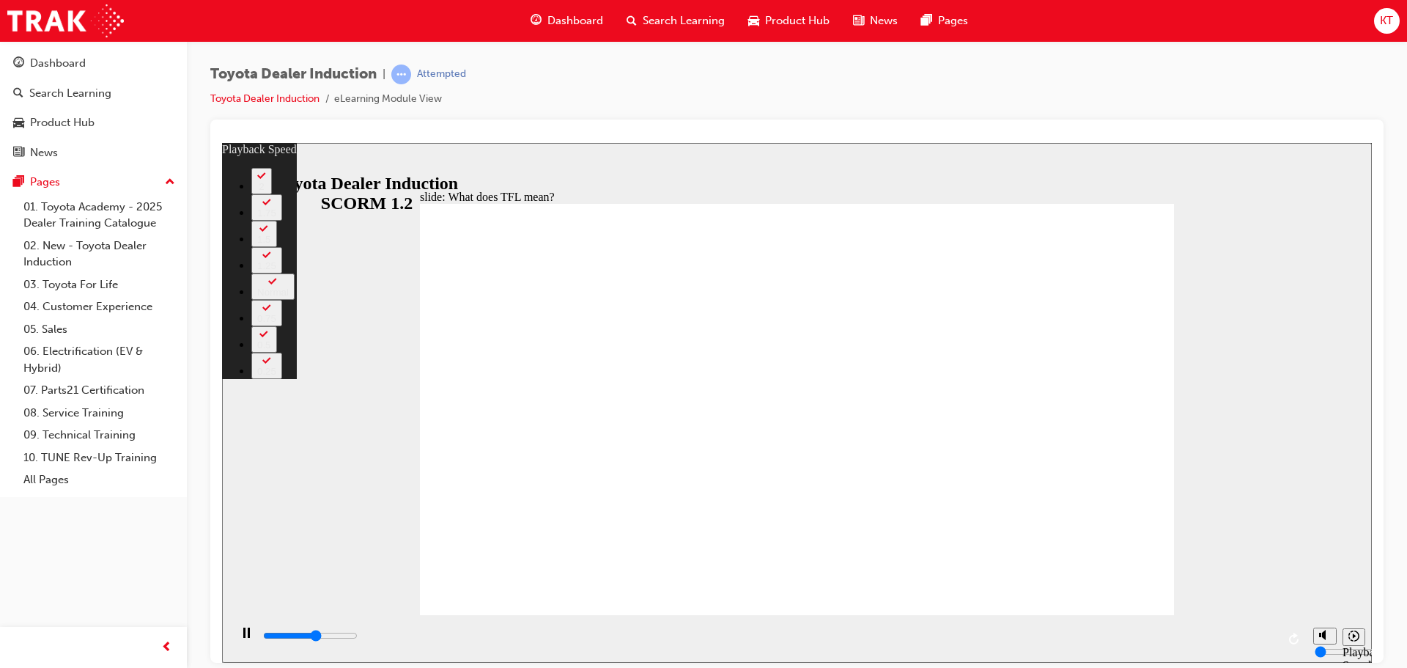
type input "1"
type input "6400"
type input "1"
type input "6700"
type input "1"
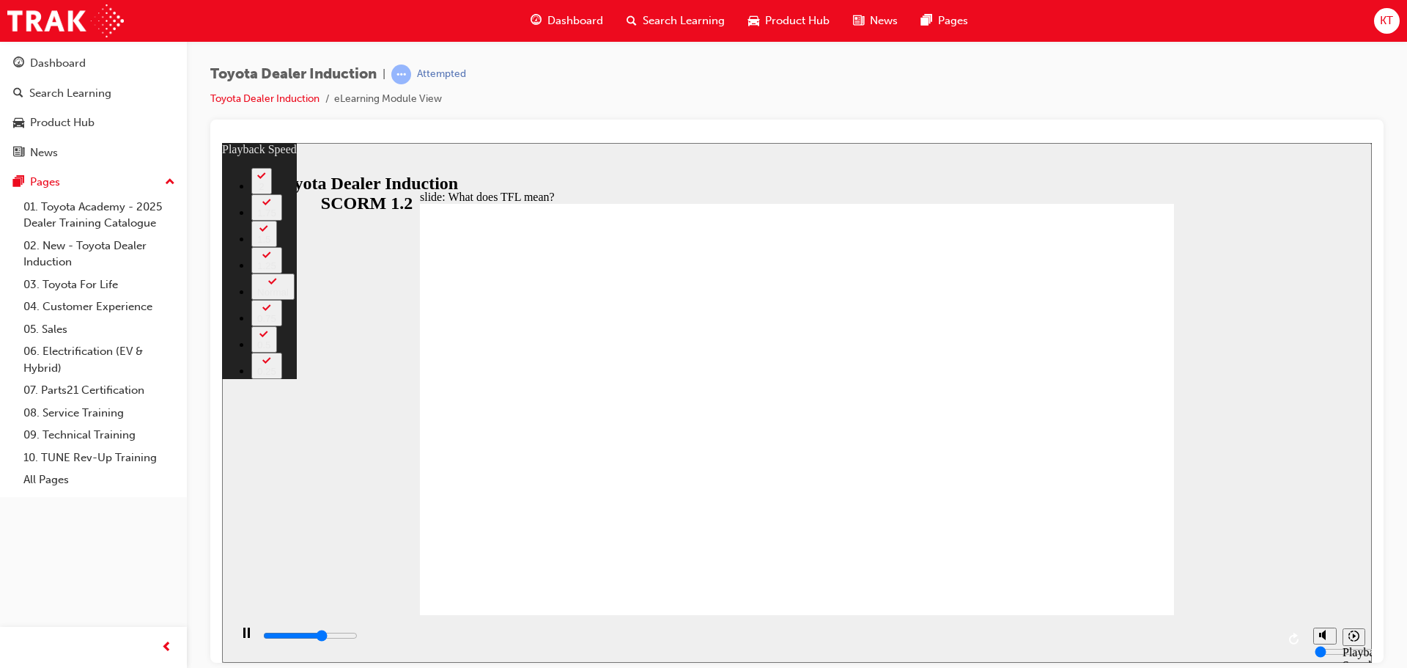
type input "6900"
type input "1"
type input "7200"
type input "2"
type input "7500"
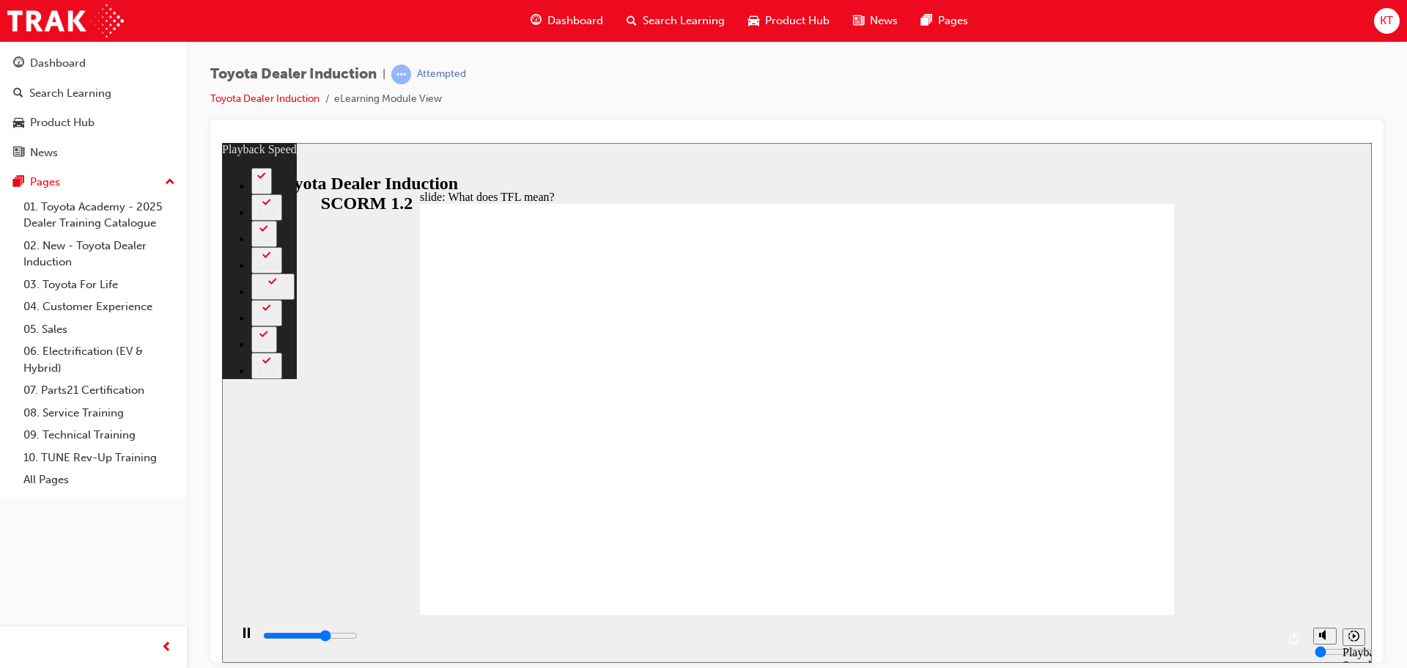
type input "2"
type input "7700"
type input "2"
type input "8000"
type input "2"
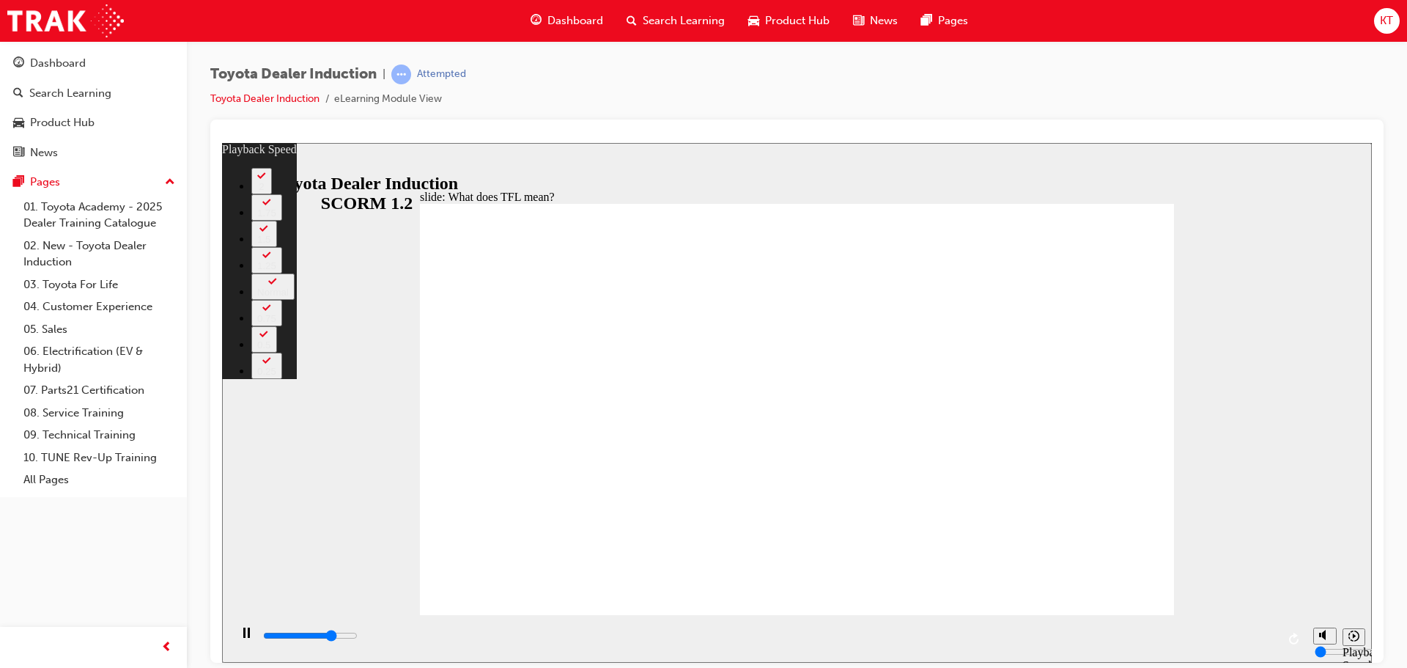
type input "8200"
type input "8"
type input "2"
type input "8"
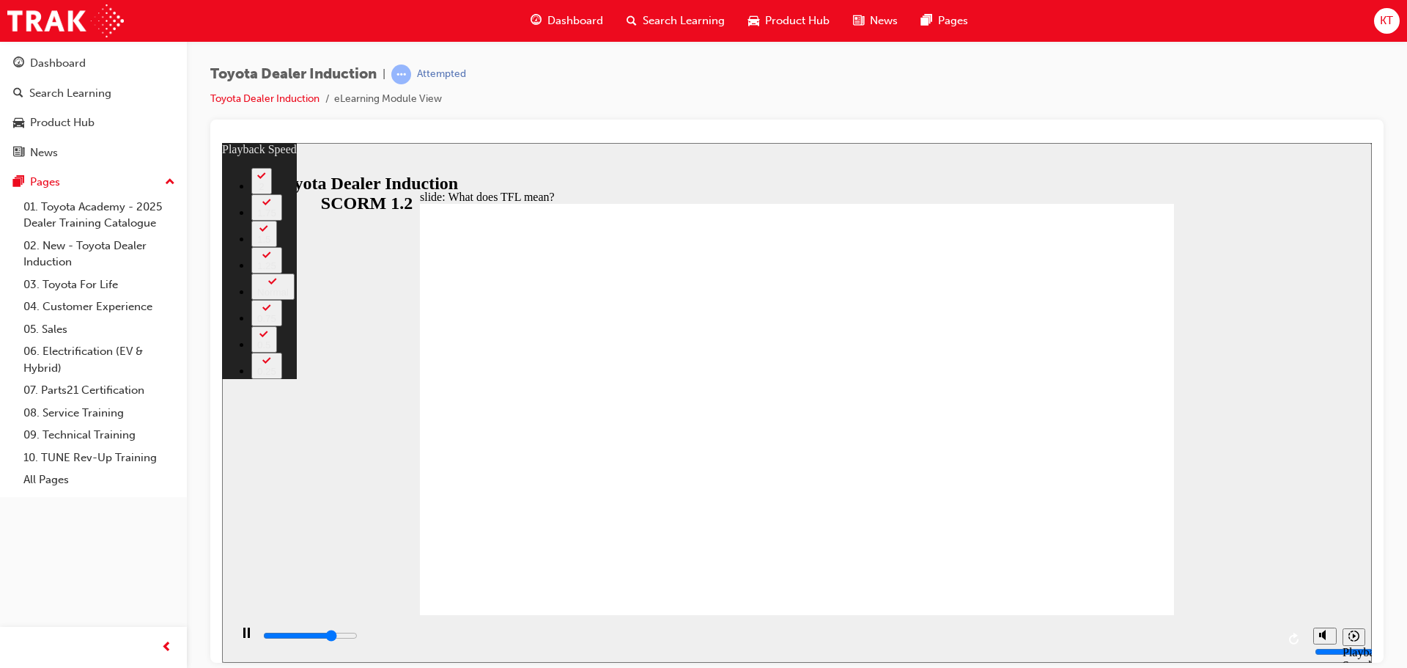
type input "8200"
type input "2"
type input "8300"
type input "3"
type input "8400"
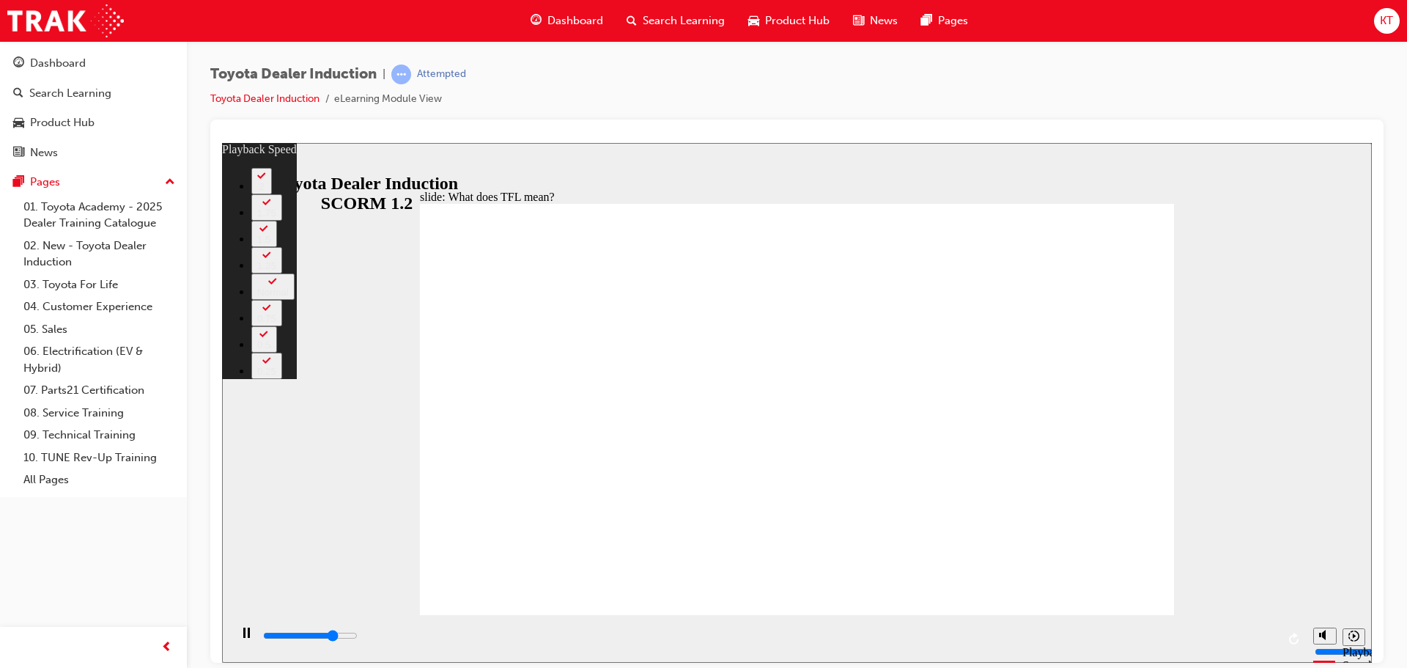
type input "3"
type input "8700"
type input "3"
type input "8900"
type input "3"
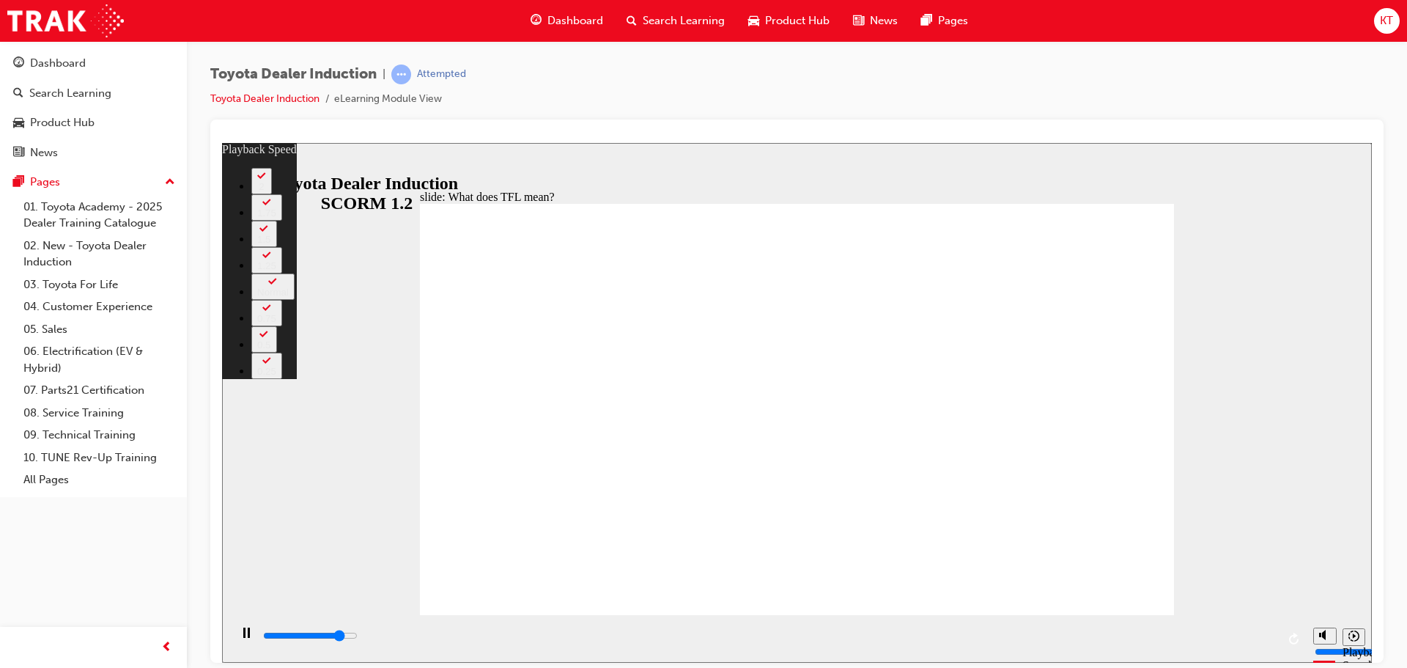
type input "9200"
type input "4"
type input "9300"
type input "4"
type input "9500"
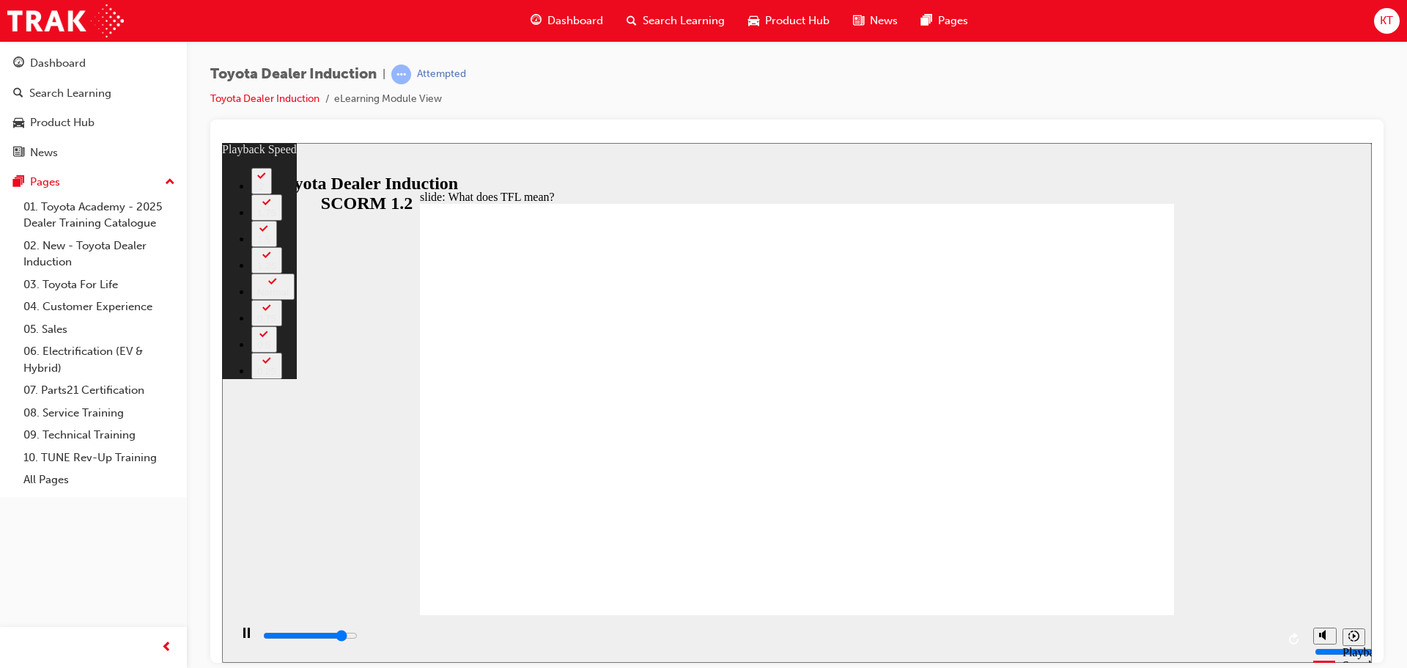
type input "4"
type input "9700"
type input "4"
type input "10000"
type input "4"
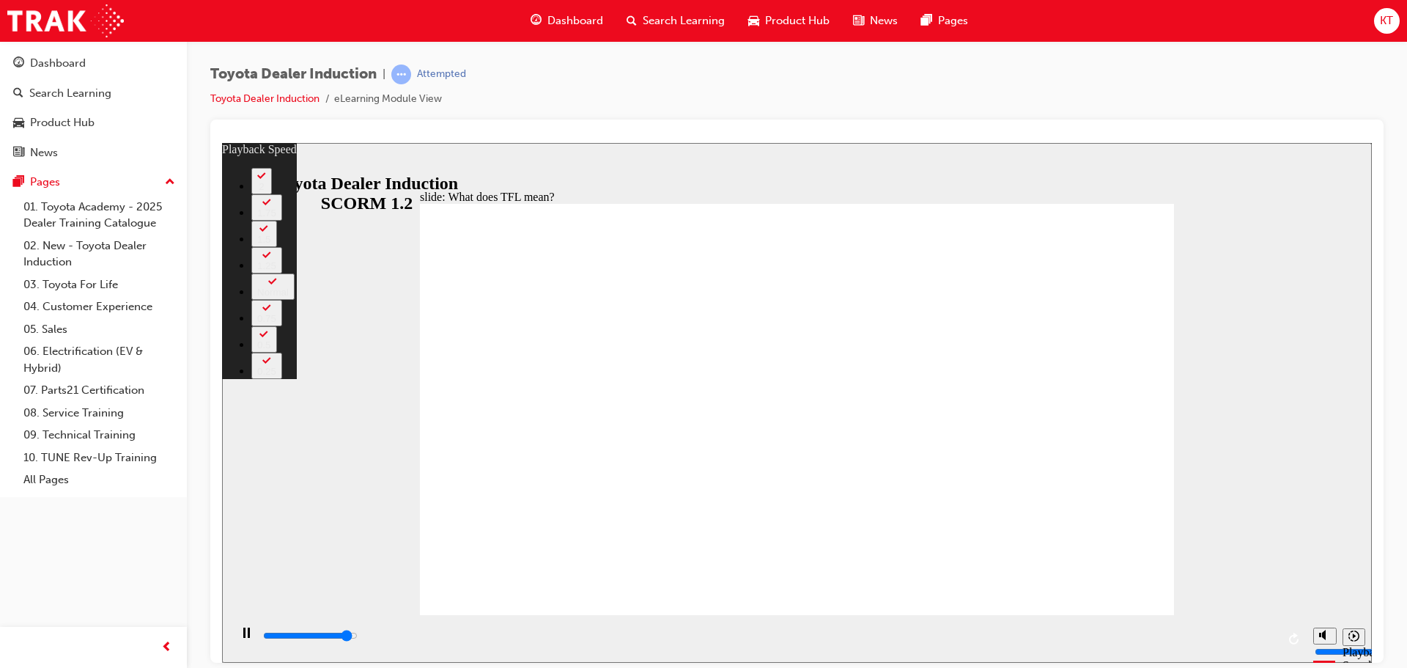
type input "10300"
type input "5"
type input "10500"
type input "5"
type input "10800"
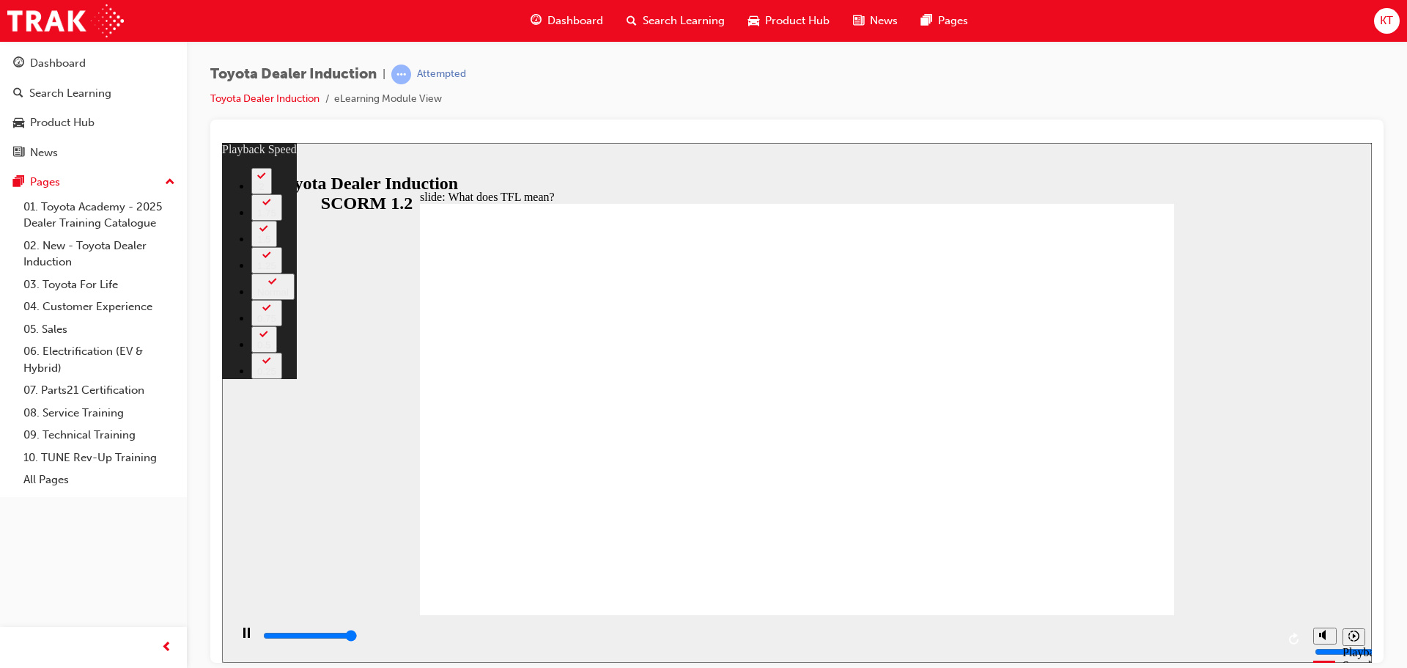
type input "5"
type input "10800"
type input "139"
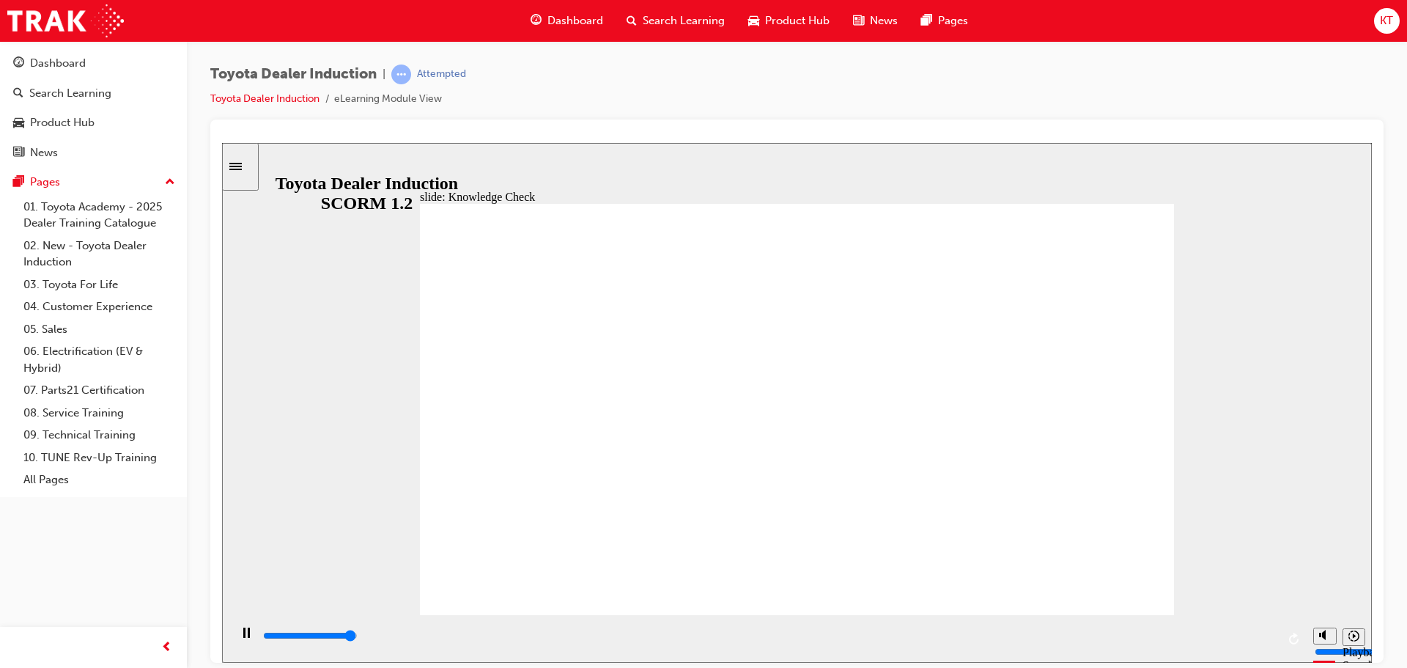
type input "4900"
radio input "true"
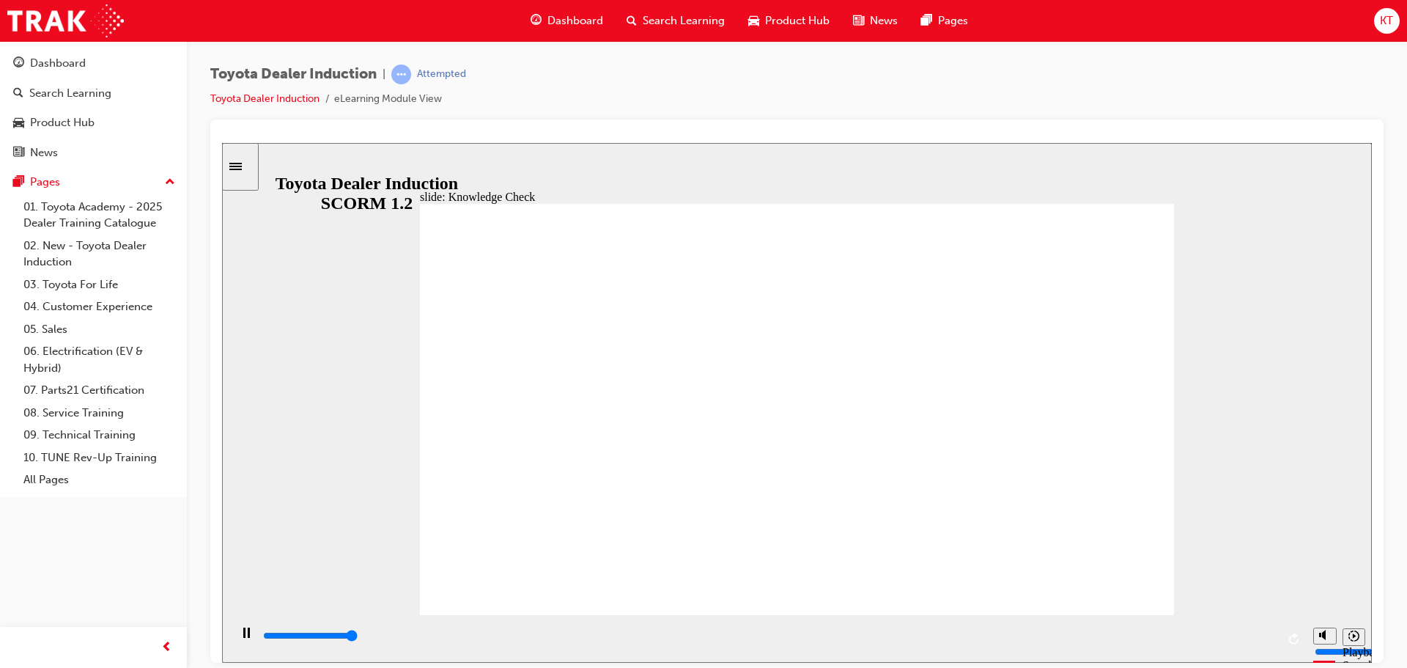
type input "5000"
radio input "true"
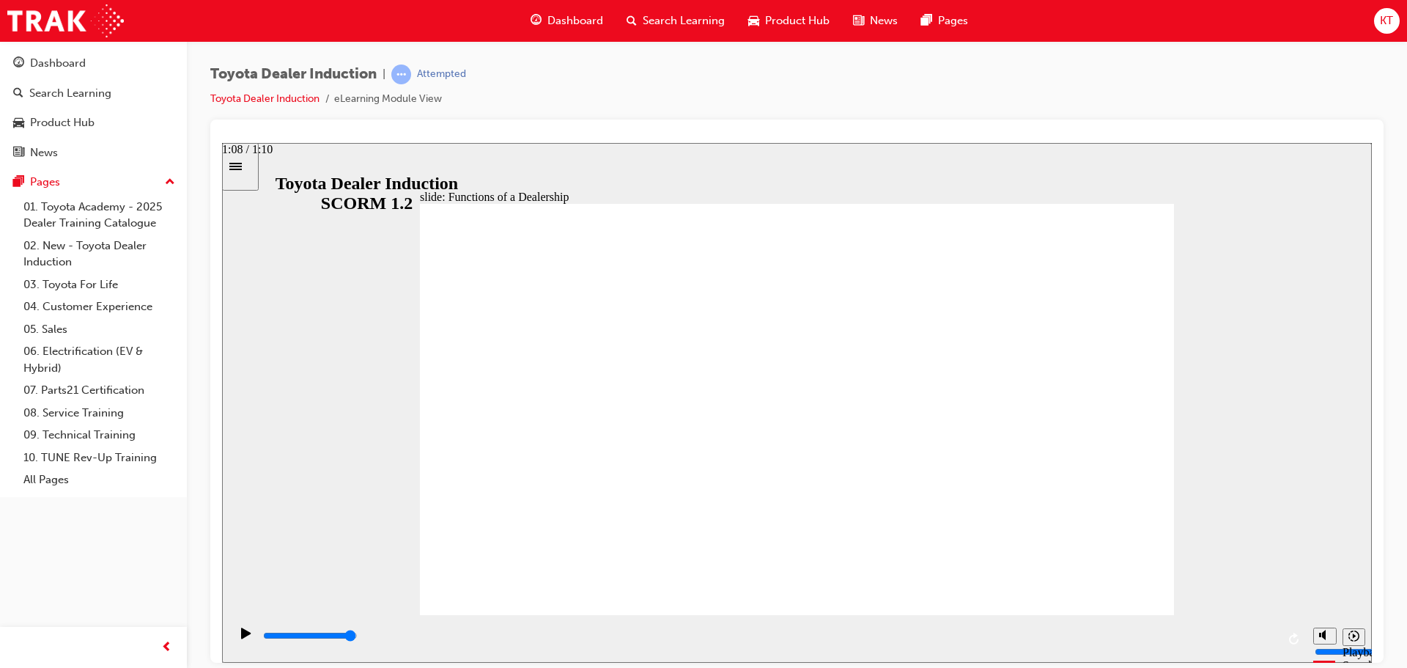
click at [1259, 640] on div "playback controls" at bounding box center [769, 635] width 1015 height 16
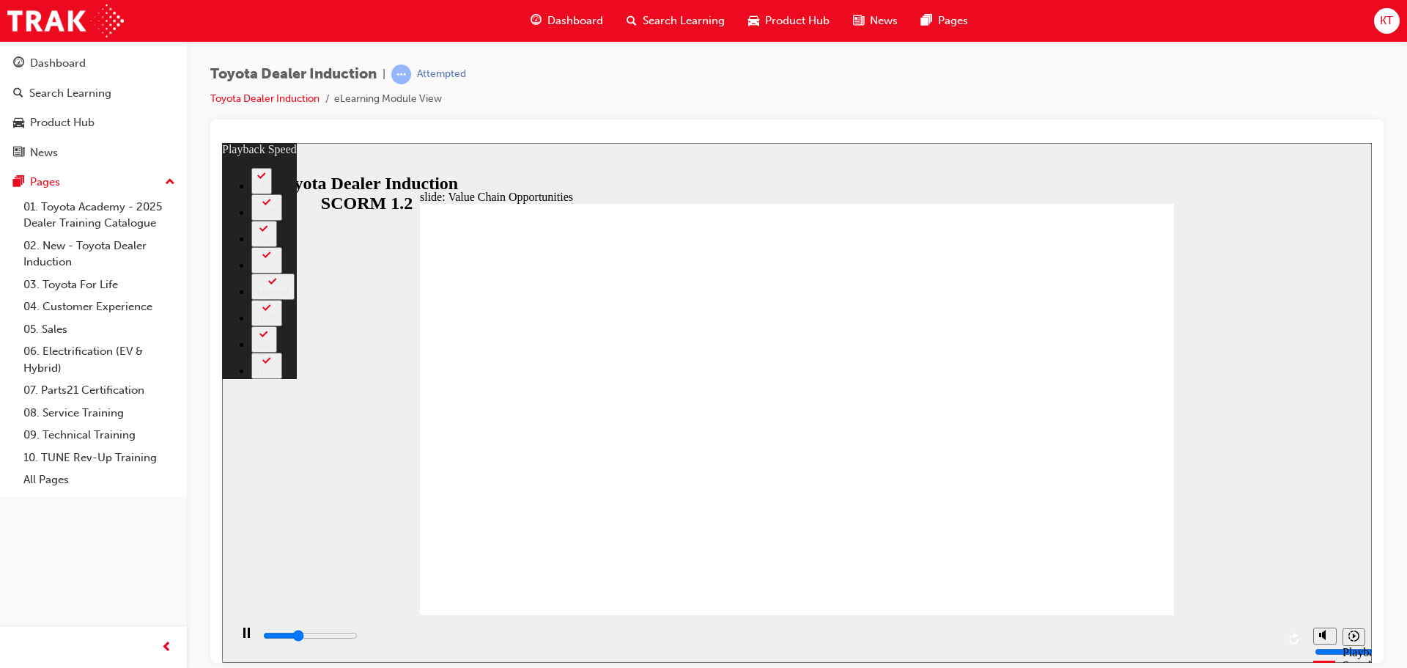
type input "4100"
type input "0"
type input "4300"
type input "1"
type input "4600"
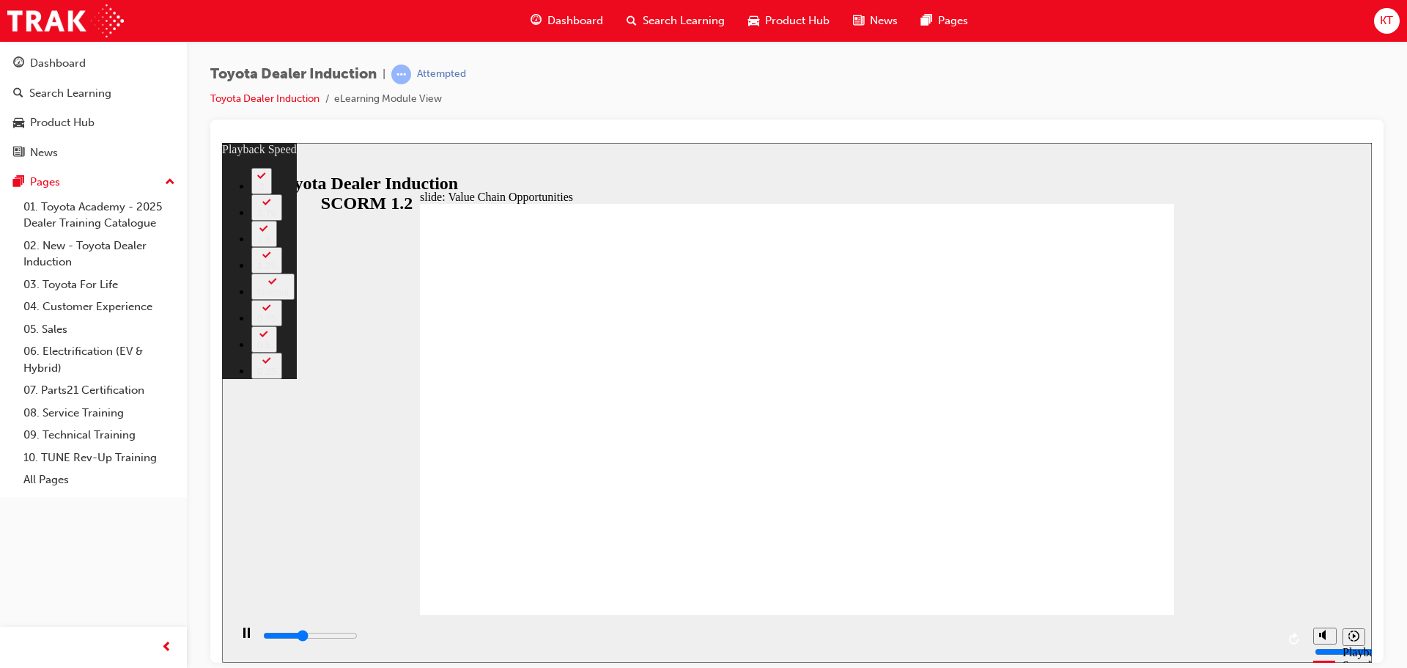
type input "1"
type input "4900"
type input "1"
type input "5100"
type input "1"
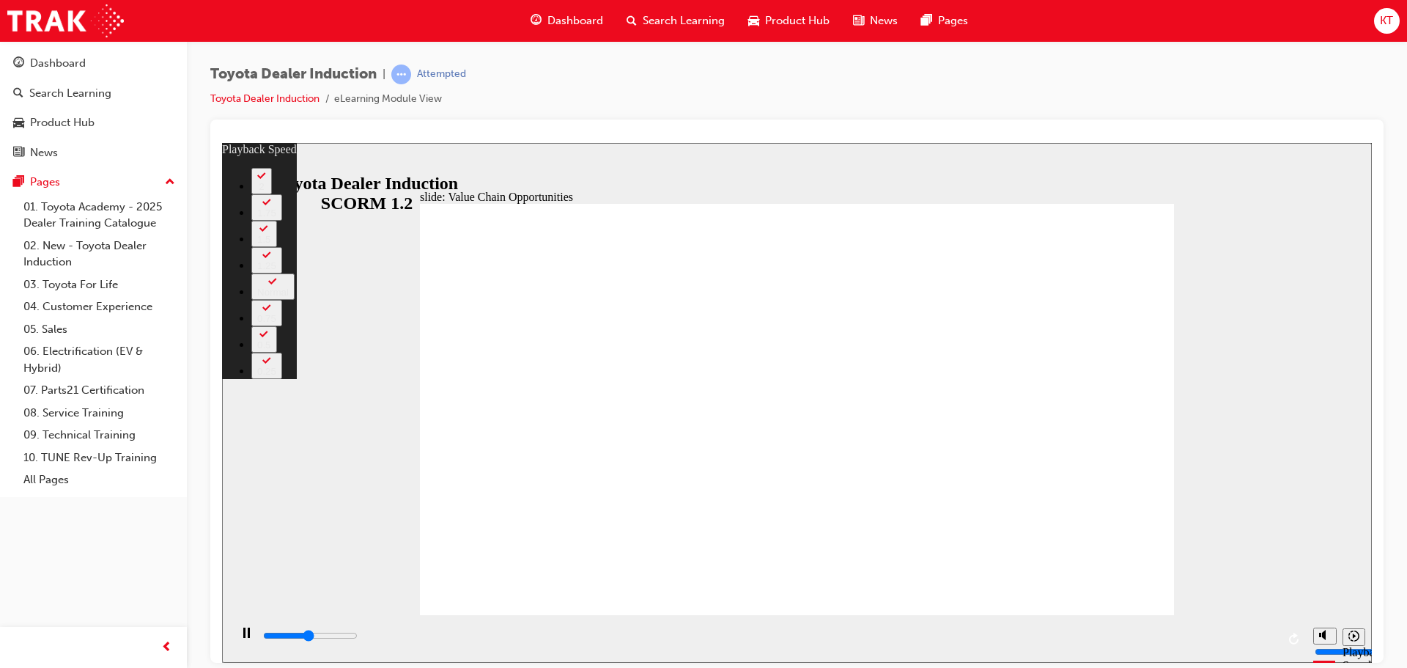
type input "5400"
type input "2"
type input "5700"
type input "2"
type input "5900"
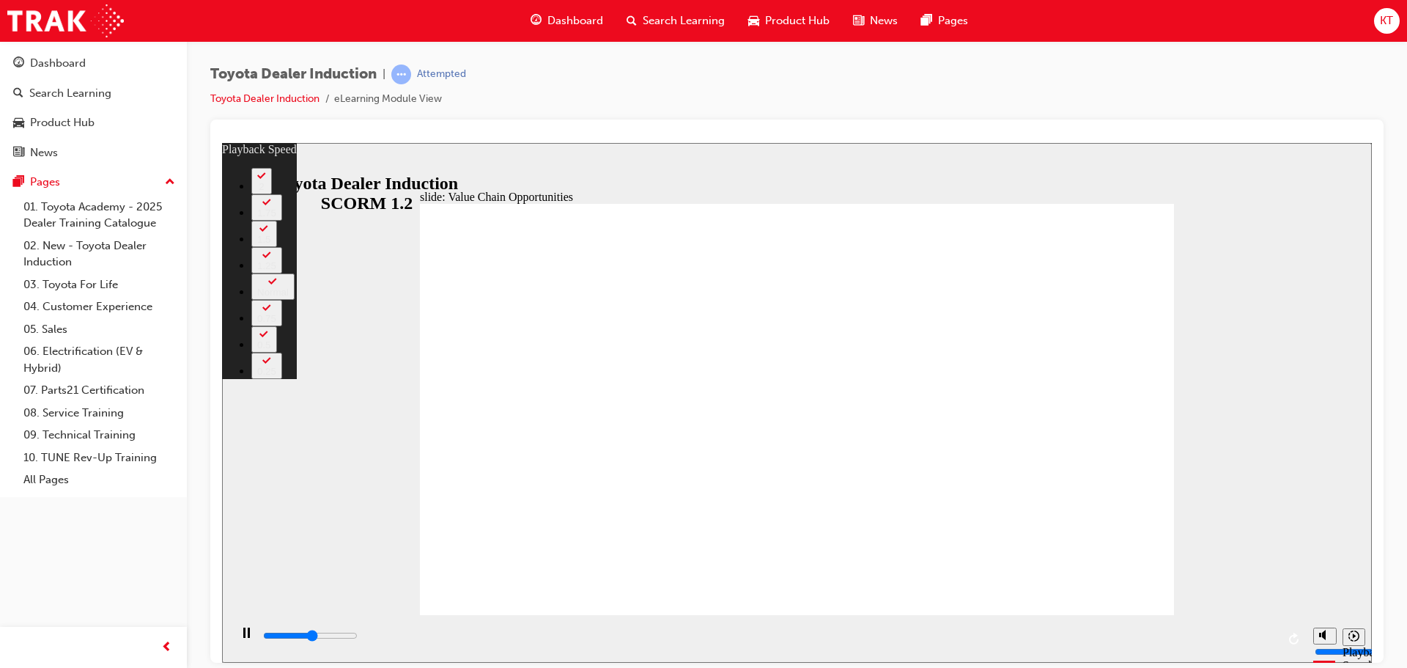
type input "2"
type input "6200"
type input "2"
type input "6400"
type input "3"
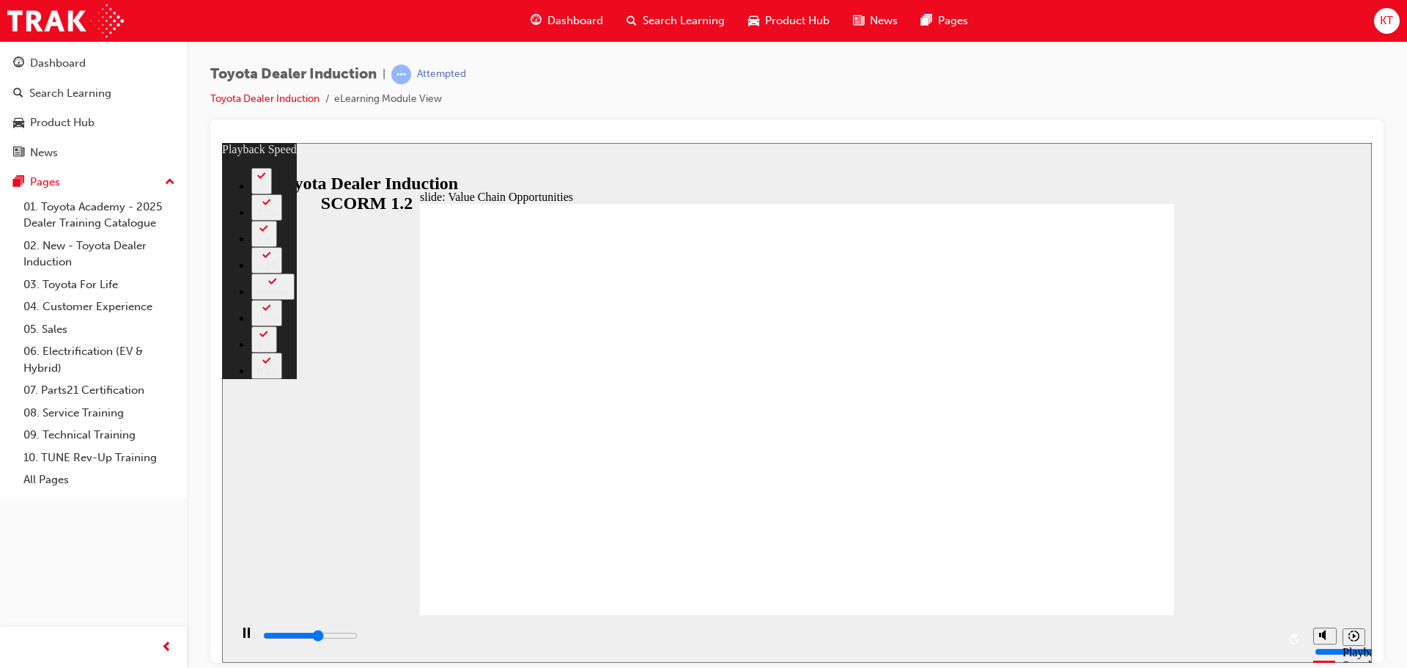
type input "6700"
type input "3"
type input "7000"
type input "3"
type input "7300"
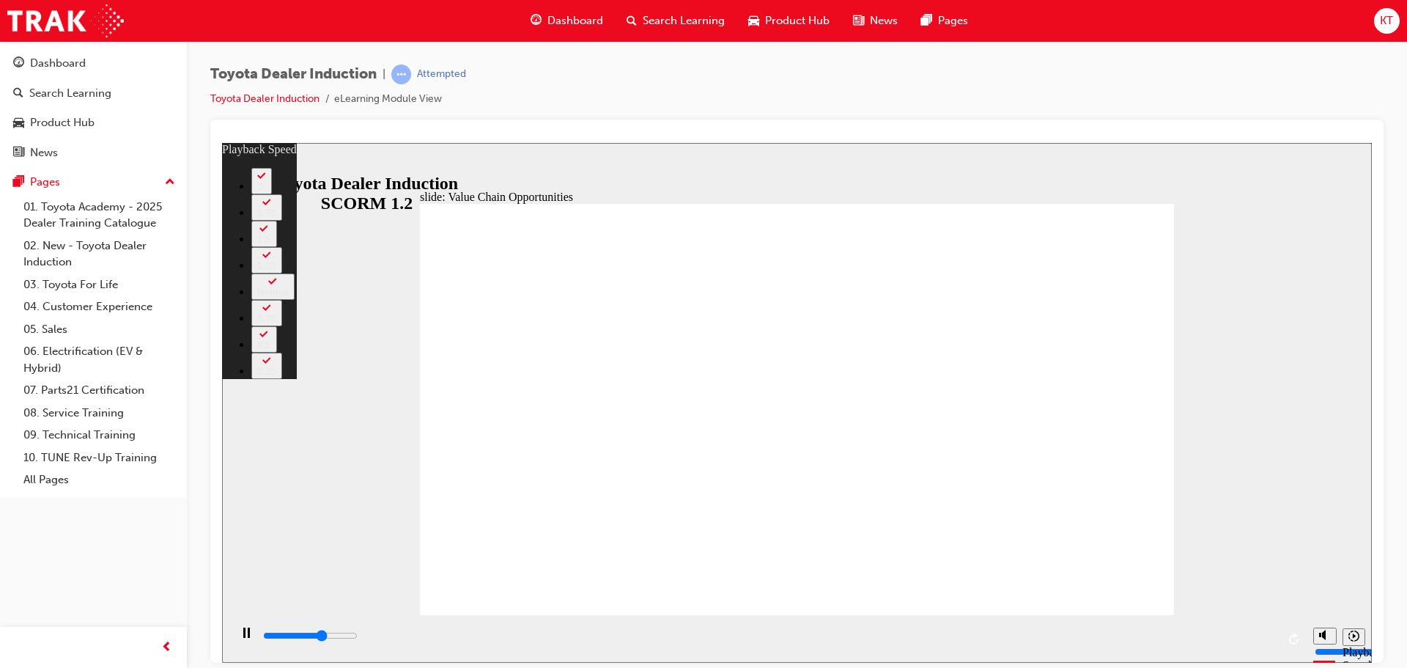
type input "3"
type input "7500"
type input "4"
type input "7800"
type input "4"
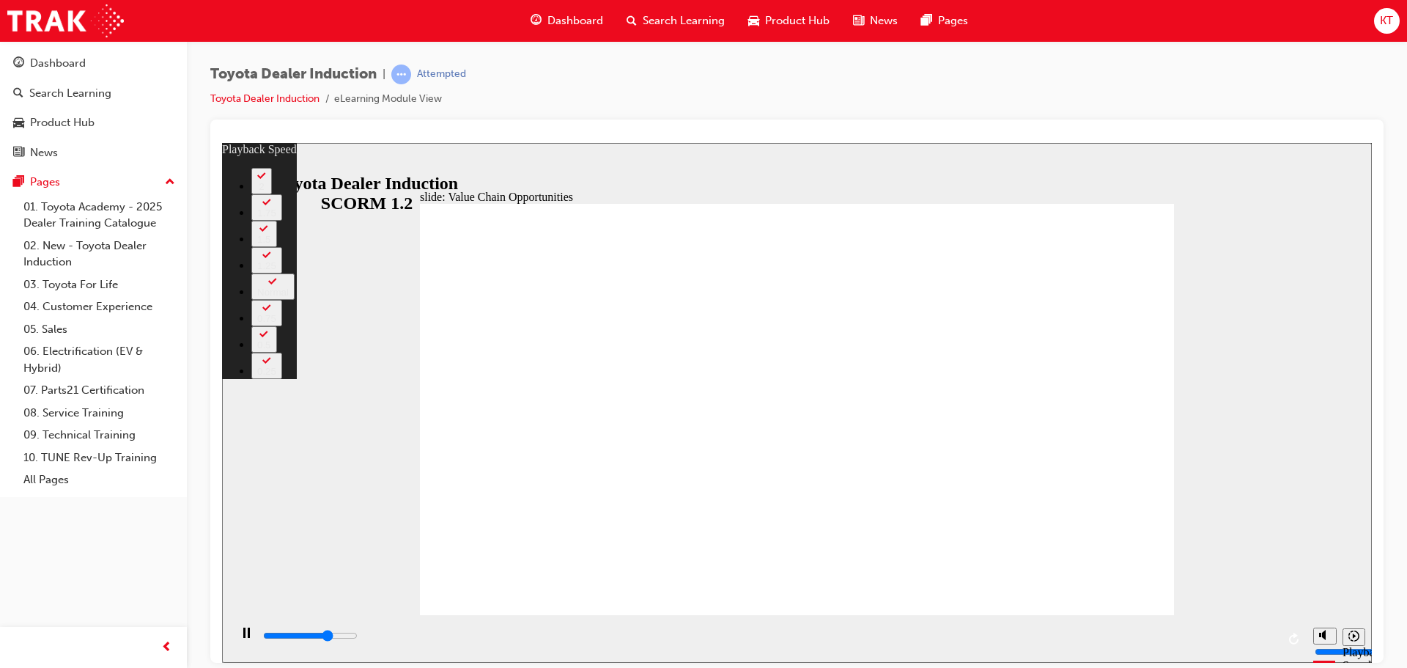
type input "8000"
type input "4"
type input "8300"
type input "5"
type input "8600"
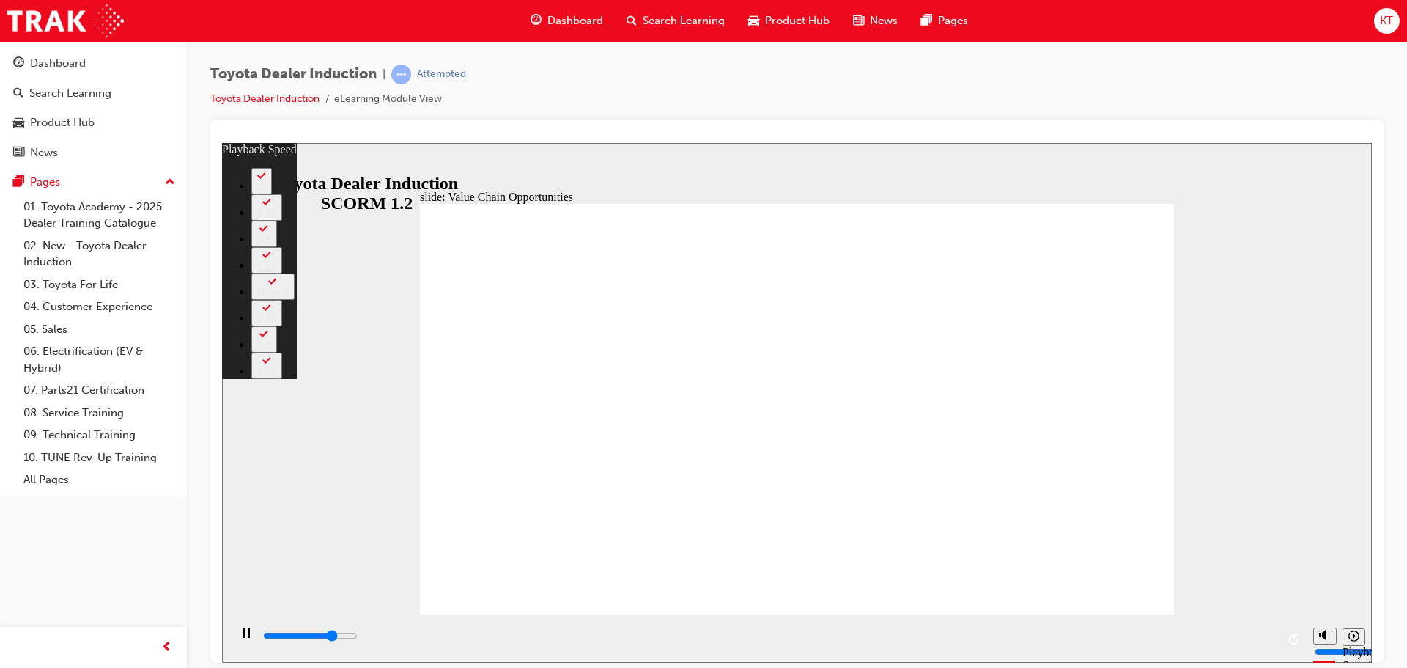
type input "5"
type input "8800"
type input "5"
type input "9100"
type input "5"
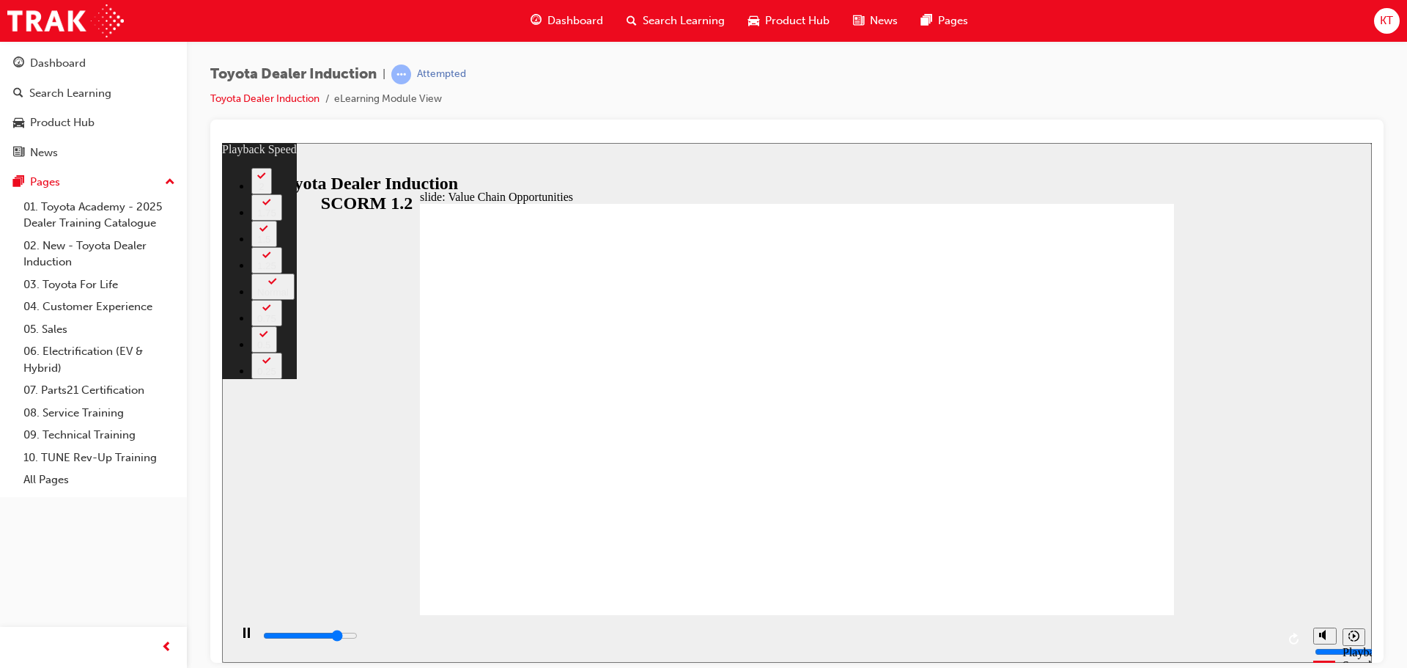
type input "9400"
type input "6"
type input "9600"
type input "6"
type input "9900"
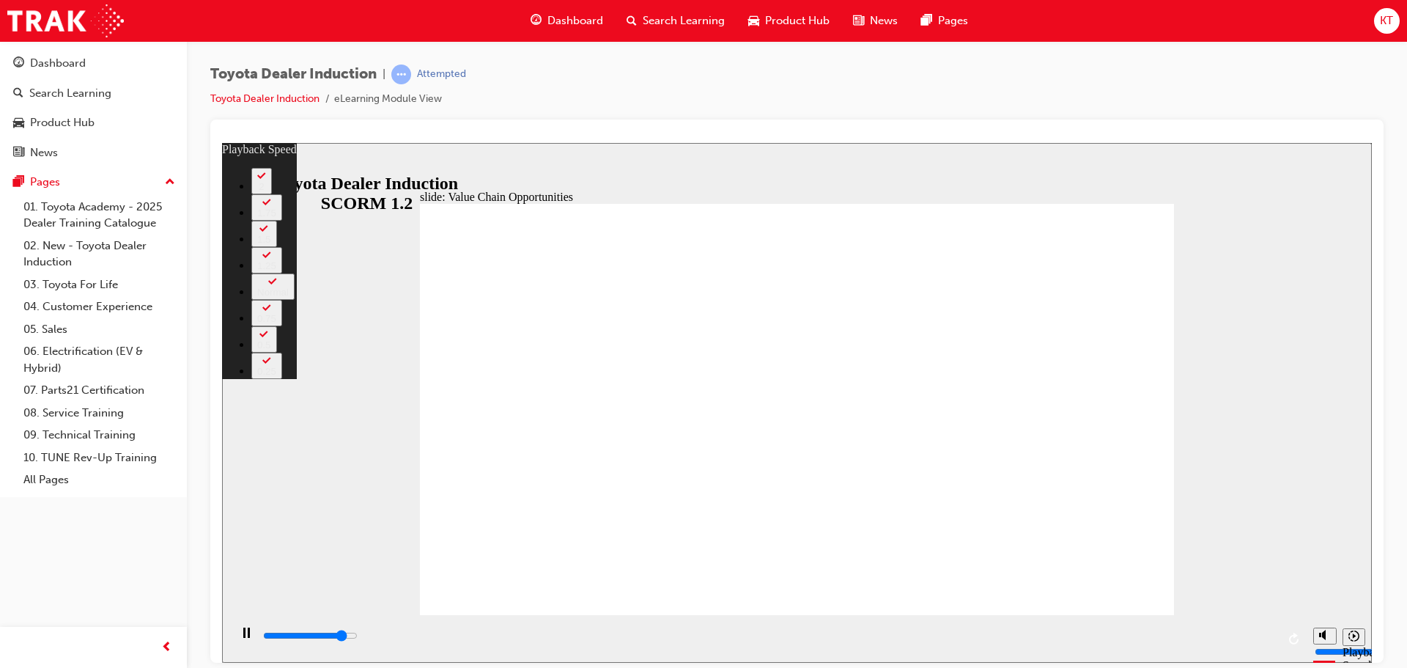
type input "6"
type input "10200"
type input "6"
type input "10400"
type input "7"
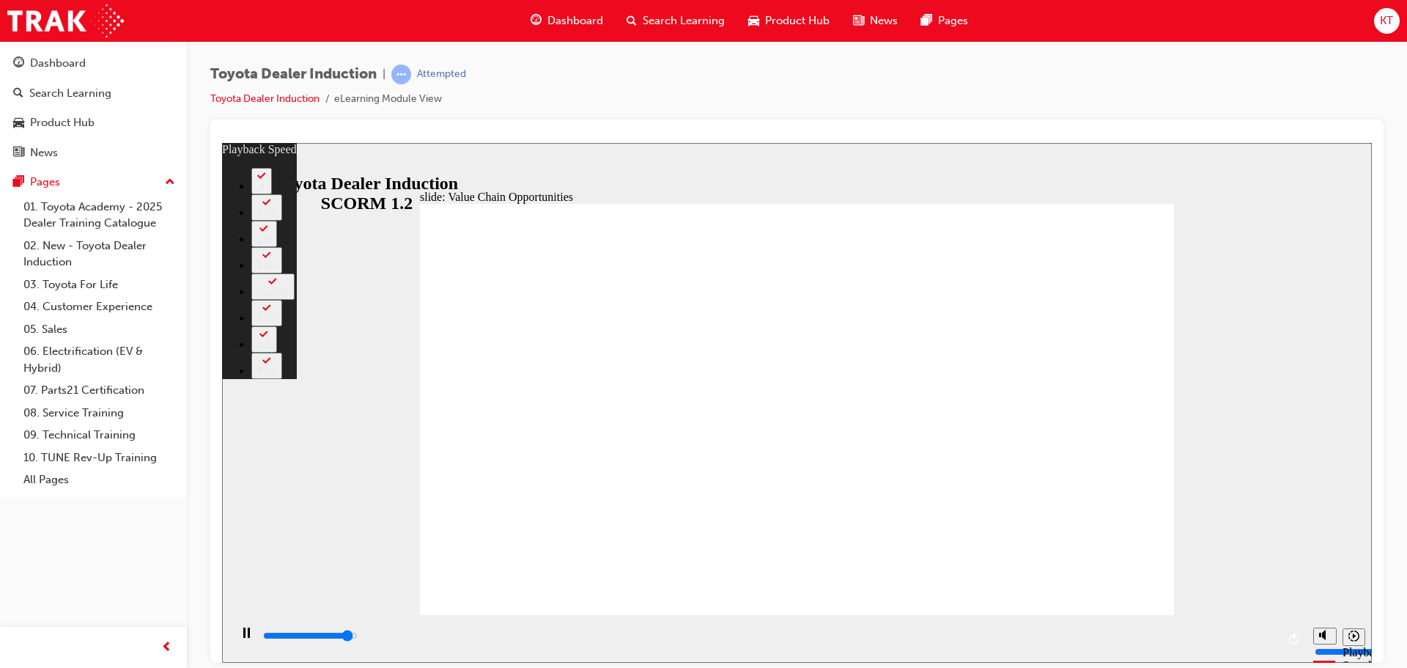
type input "10700"
type input "7"
type input "11000"
type input "7"
type input "11300"
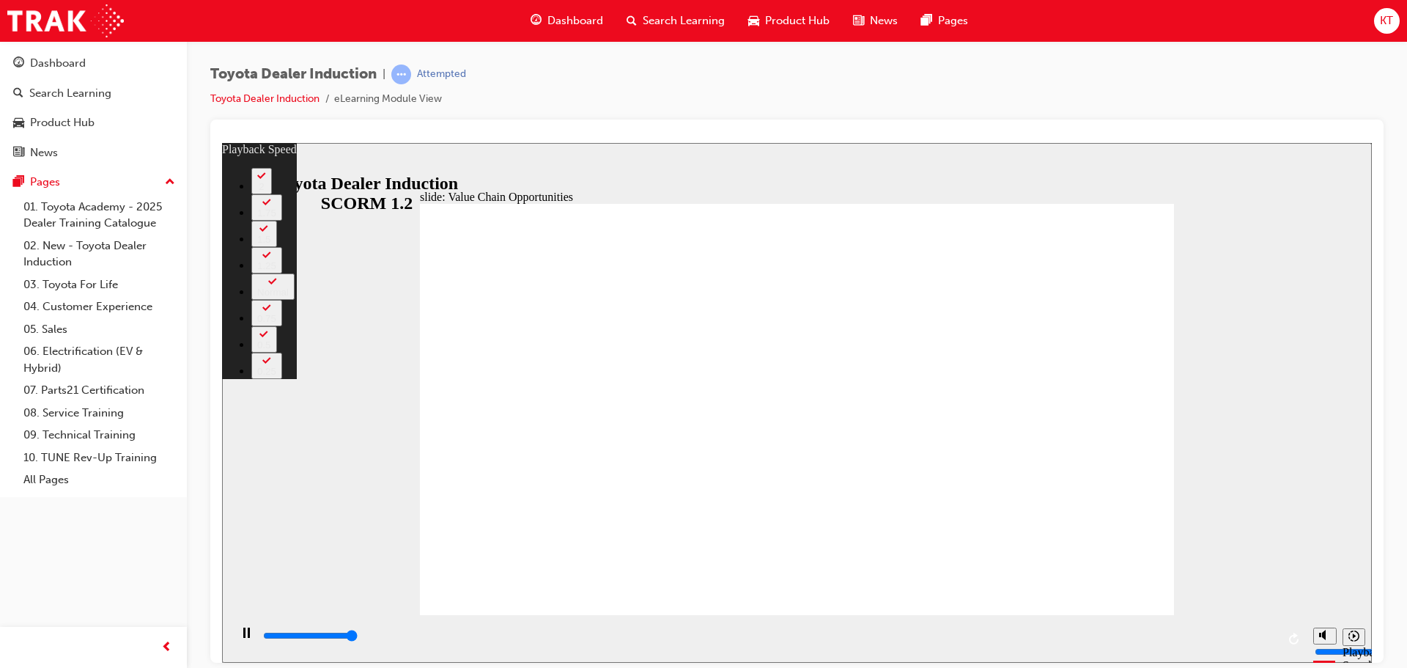
type input "7"
type input "11300"
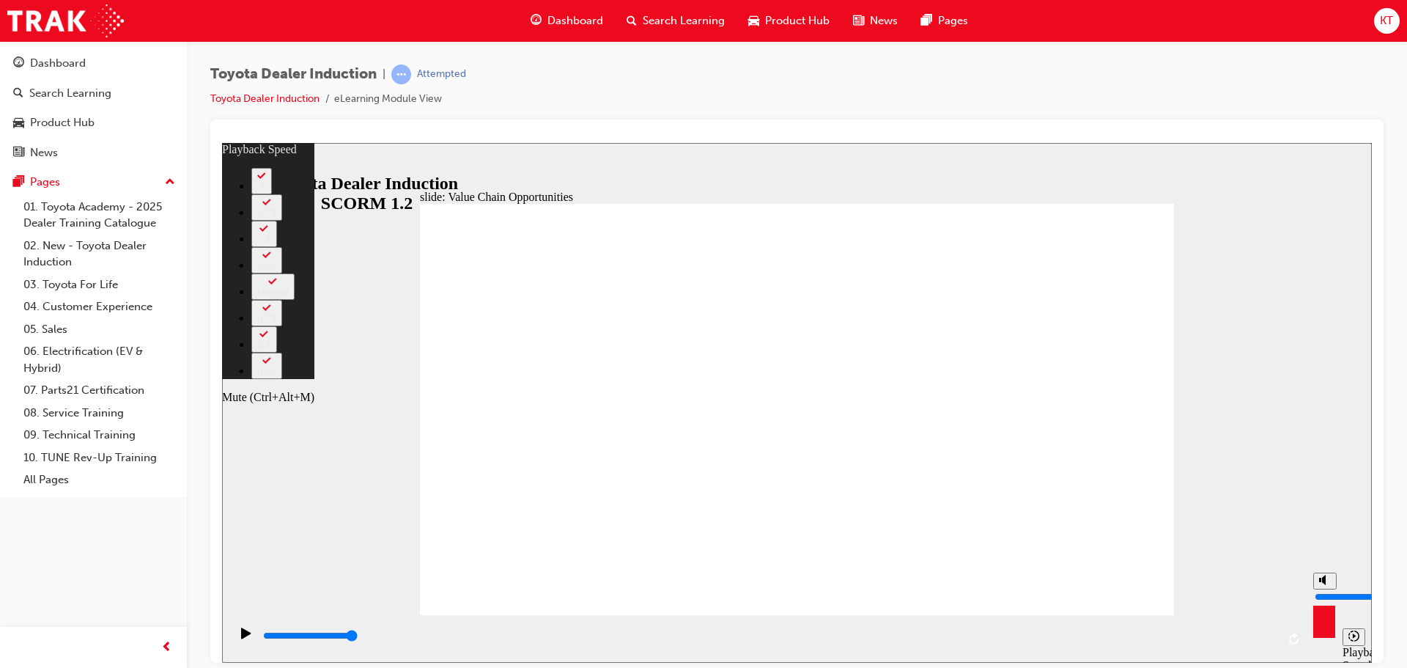
click at [1322, 632] on div "misc controls" at bounding box center [1324, 615] width 22 height 55
type input "53"
click at [1317, 588] on button "Mute (Ctrl+Alt+M)" at bounding box center [1324, 580] width 23 height 17
type input "0"
type input "53"
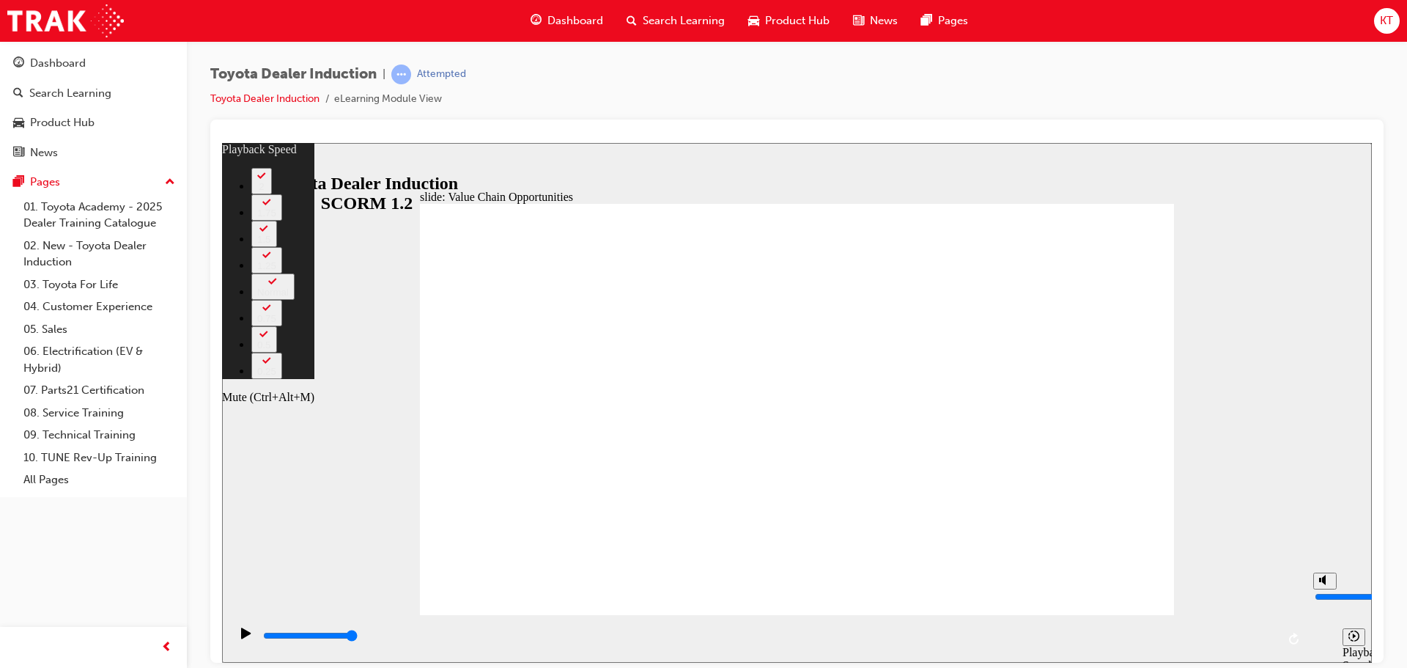
type input "0"
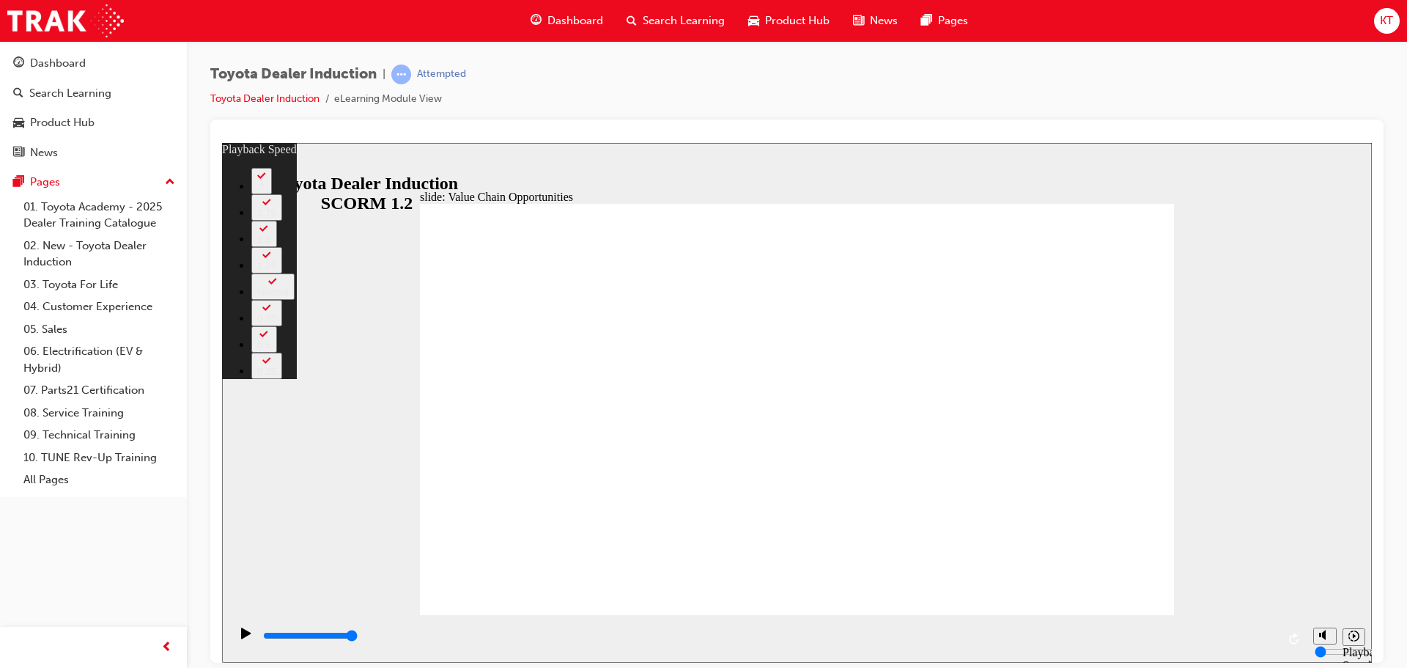
type input "64"
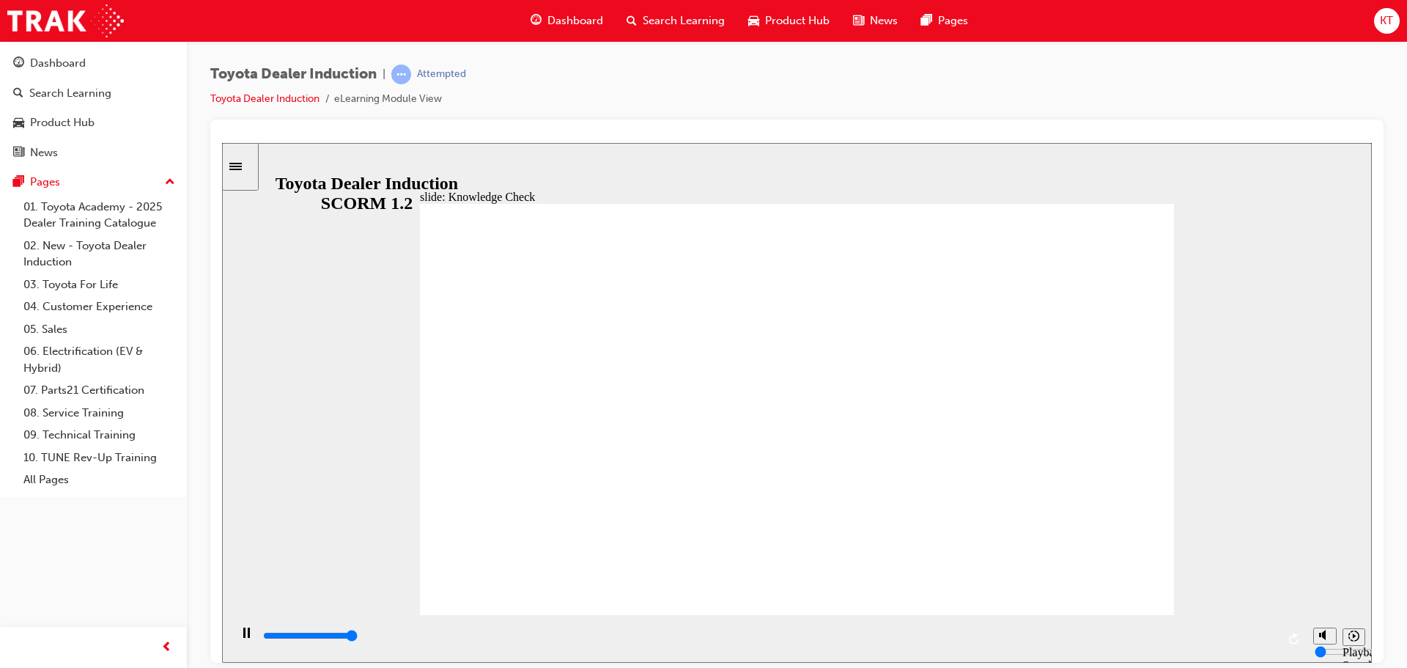
type input "5000"
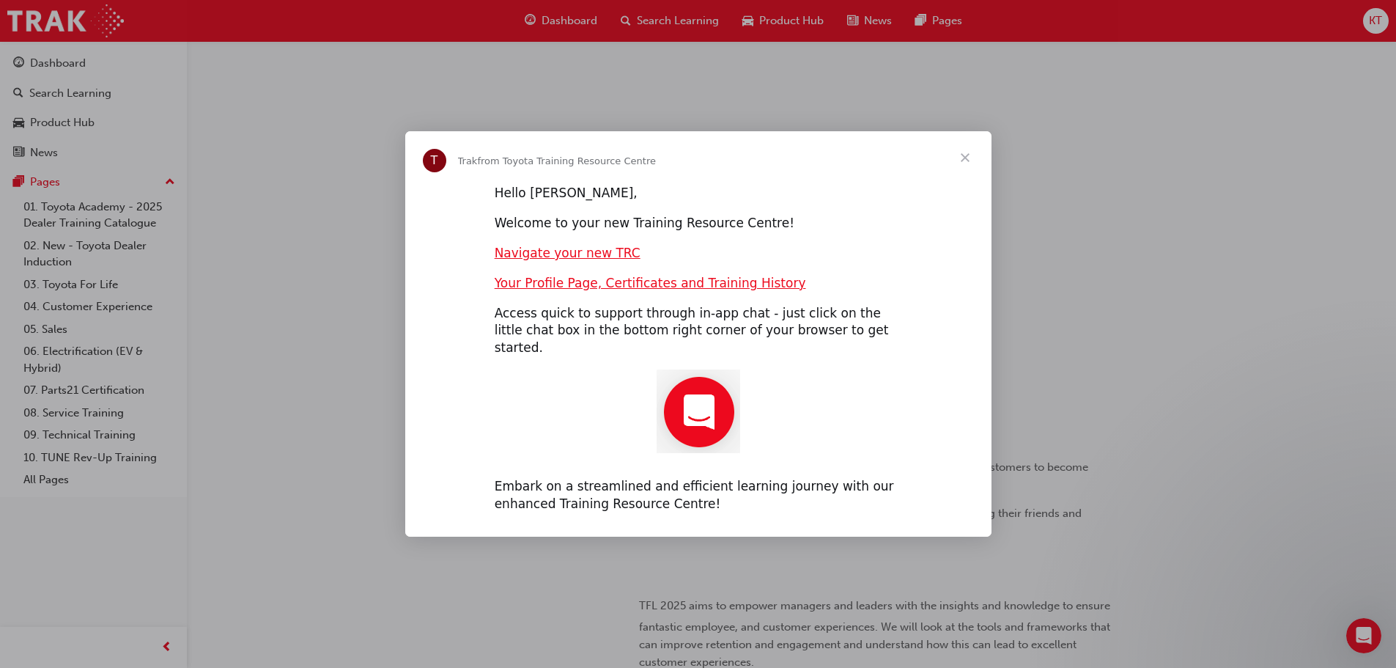
click at [965, 168] on span "Close" at bounding box center [965, 157] width 53 height 53
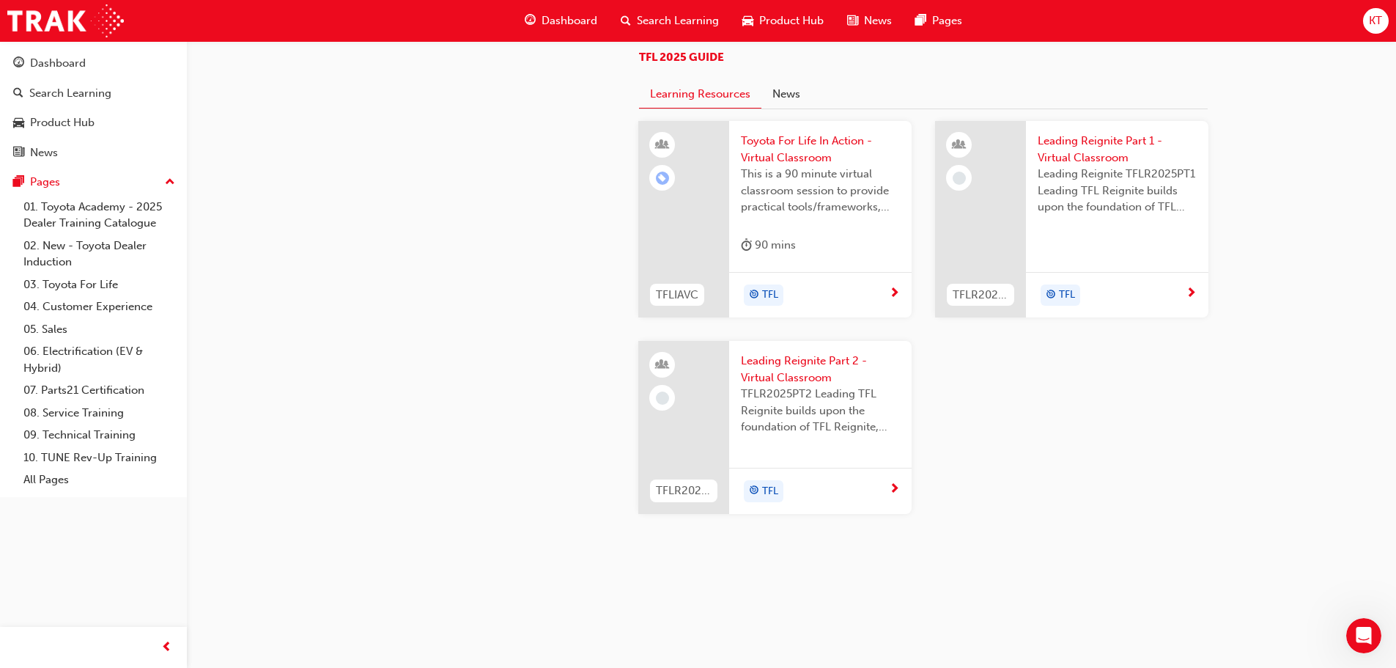
scroll to position [1099, 0]
